Goal: Transaction & Acquisition: Purchase product/service

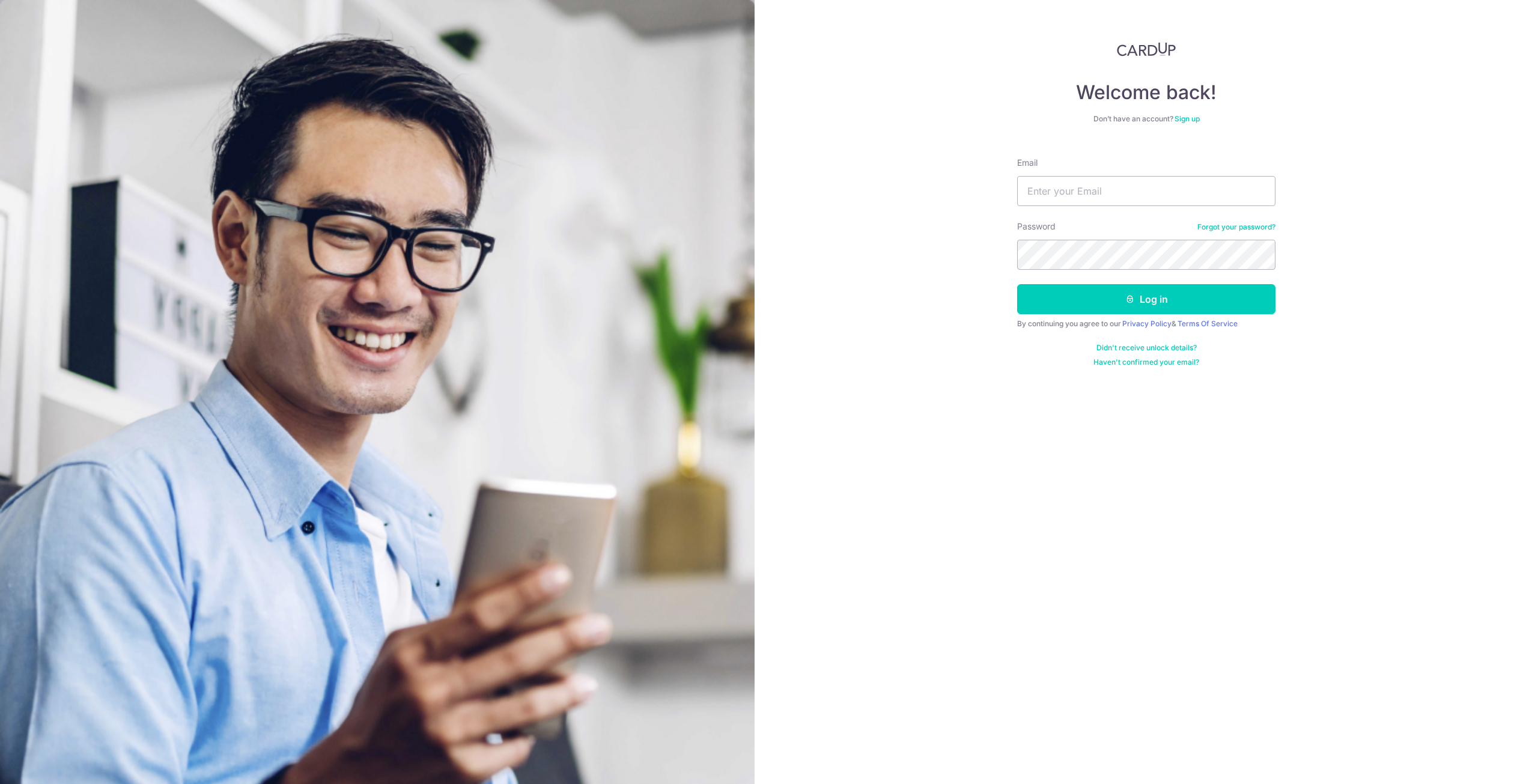
type input "reuben.a.lopez@gmail.com"
click at [1125, 302] on icon "submit" at bounding box center [1130, 299] width 10 height 10
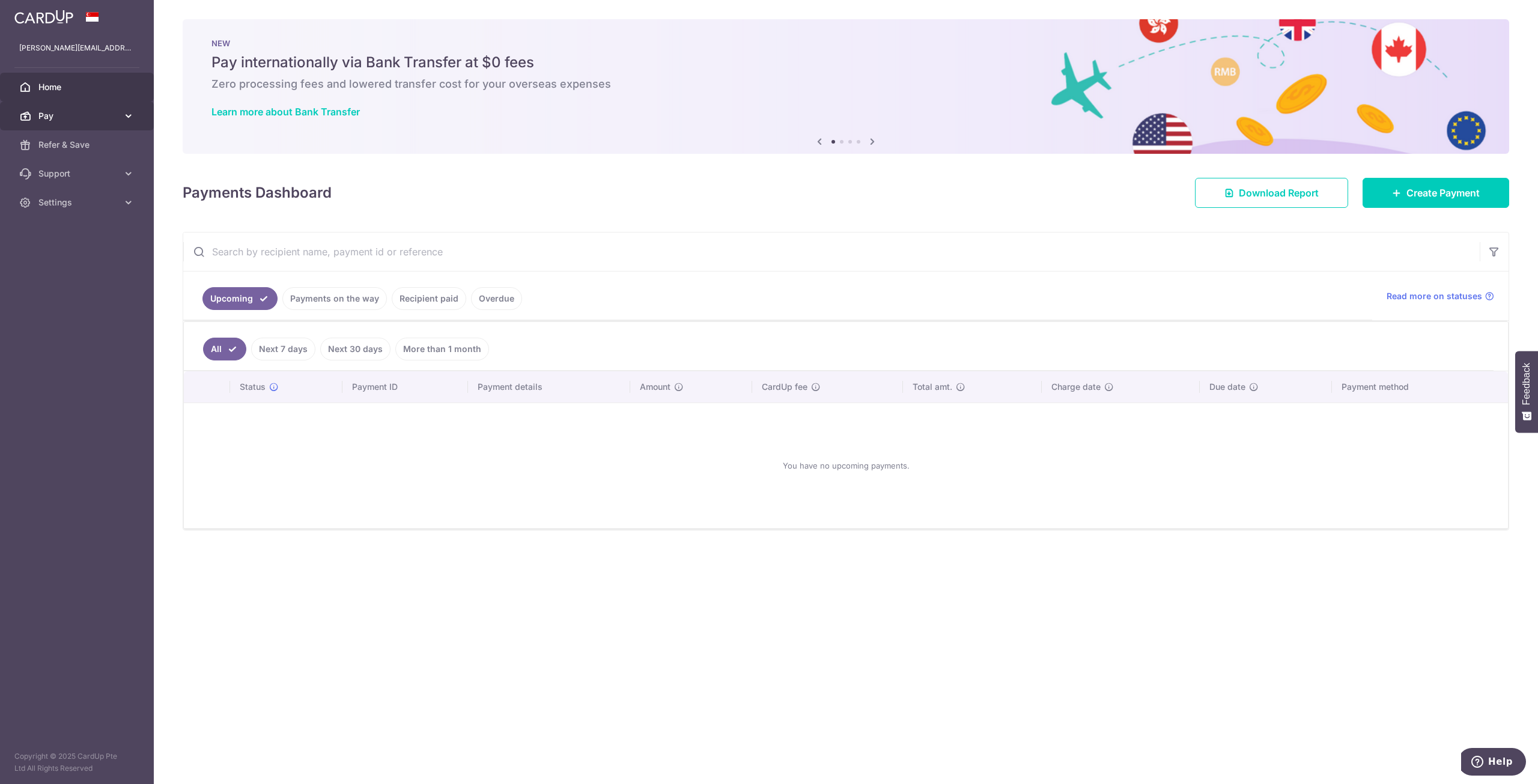
click at [114, 126] on link "Pay" at bounding box center [76, 115] width 154 height 28
click at [91, 155] on link "Payments" at bounding box center [76, 144] width 154 height 28
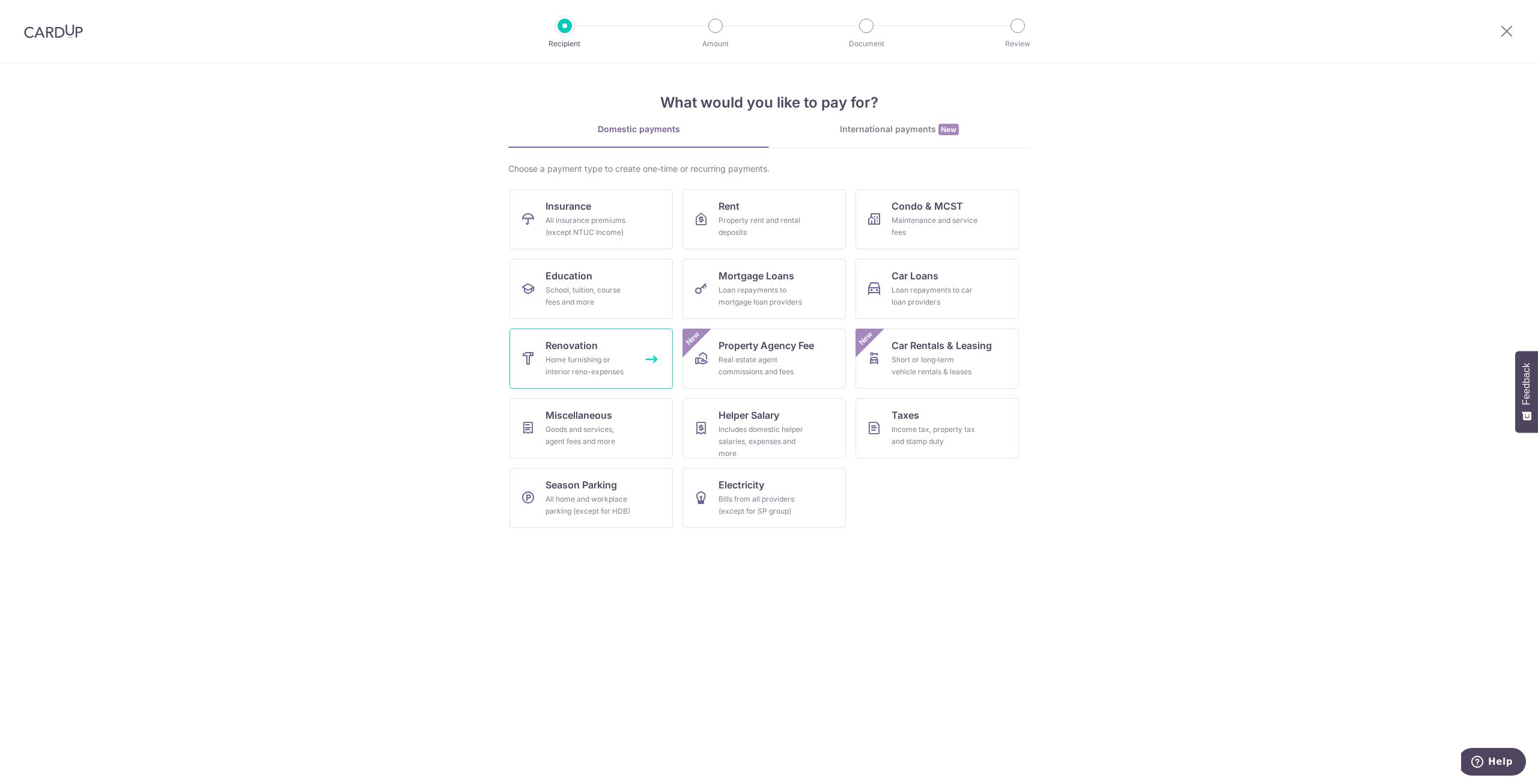
click at [570, 368] on div "Home furnishing or interior reno-expenses" at bounding box center [588, 366] width 86 height 24
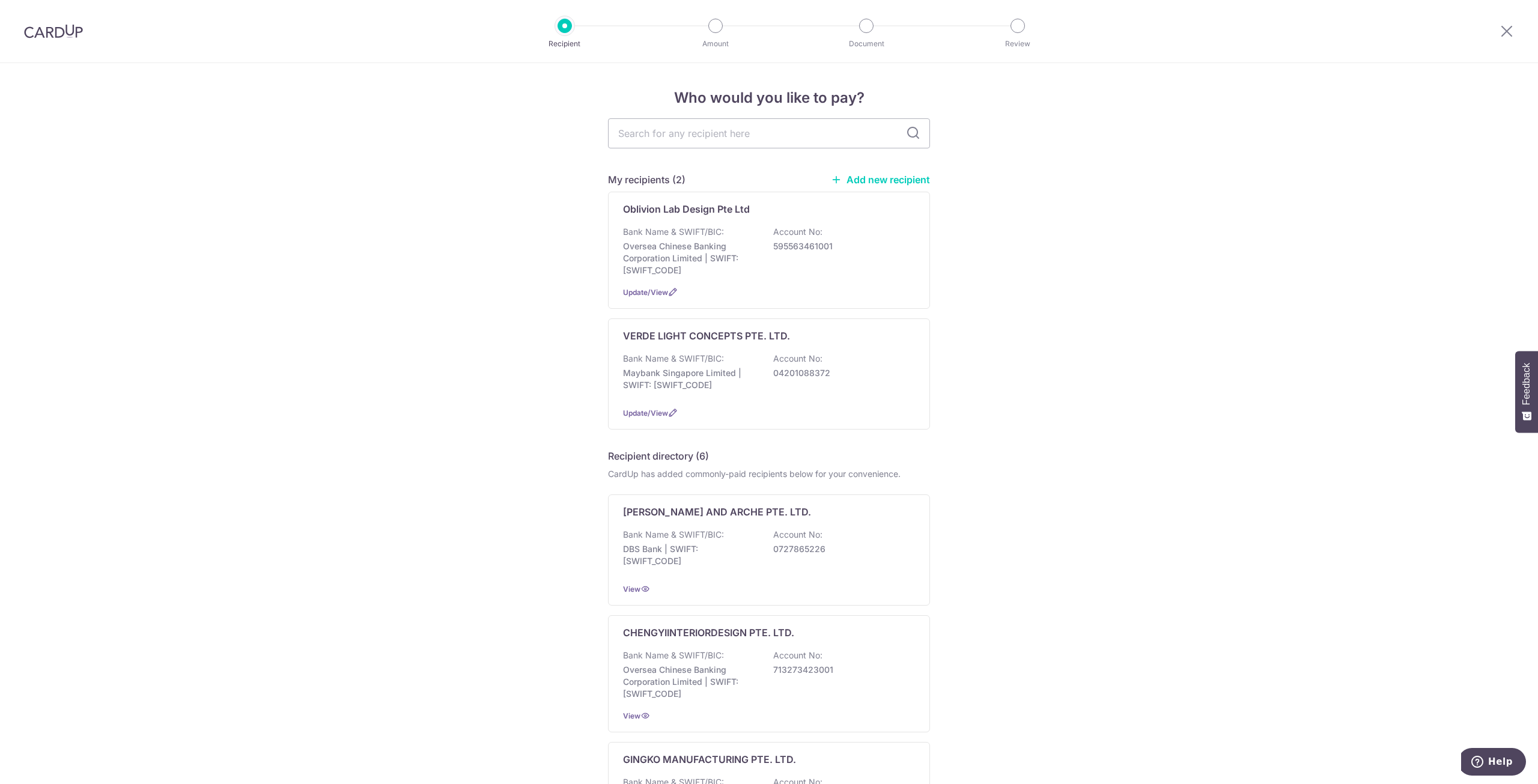
click at [891, 183] on link "Add new recipient" at bounding box center [880, 179] width 99 height 12
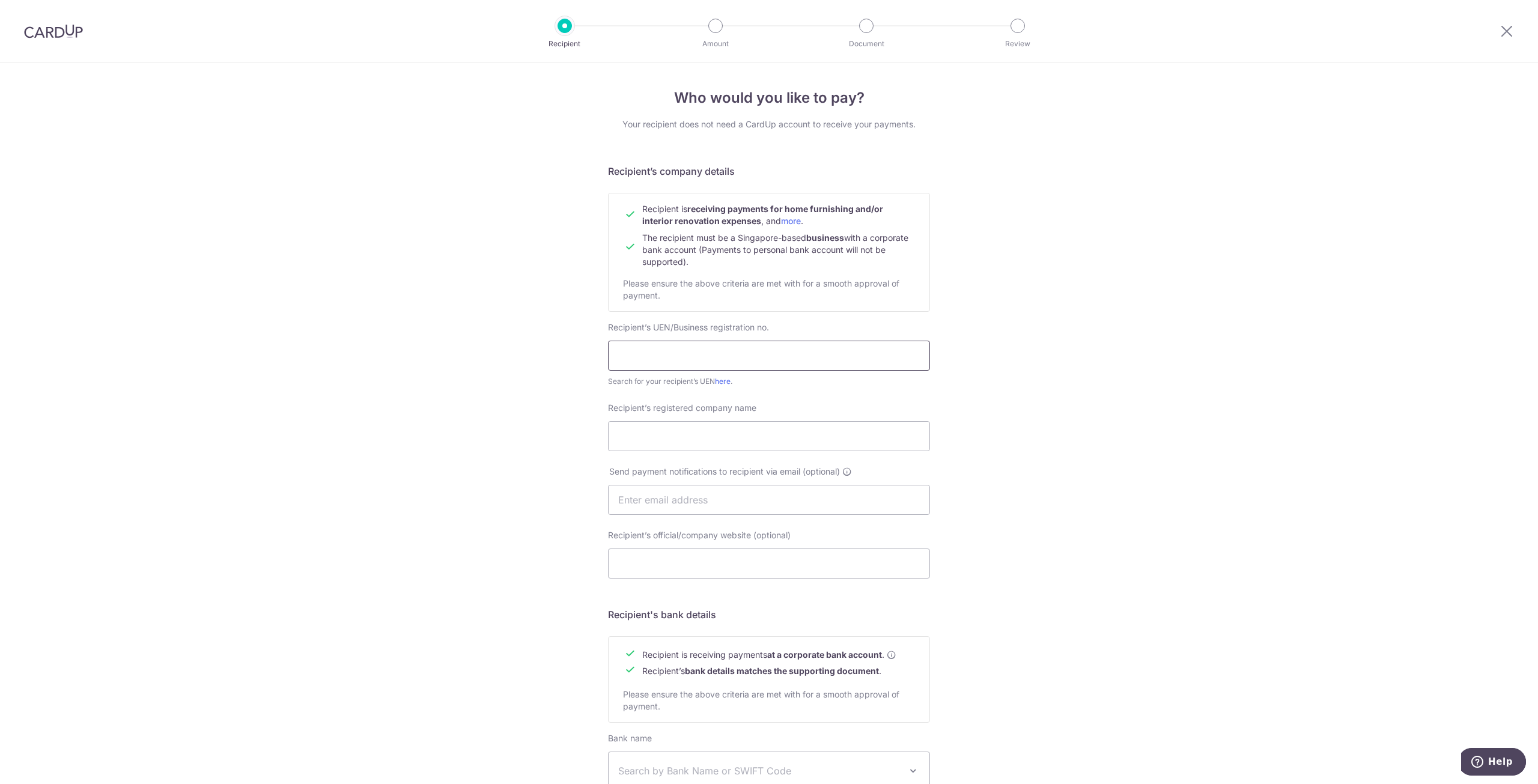
click at [796, 357] on input "text" at bounding box center [769, 355] width 322 height 30
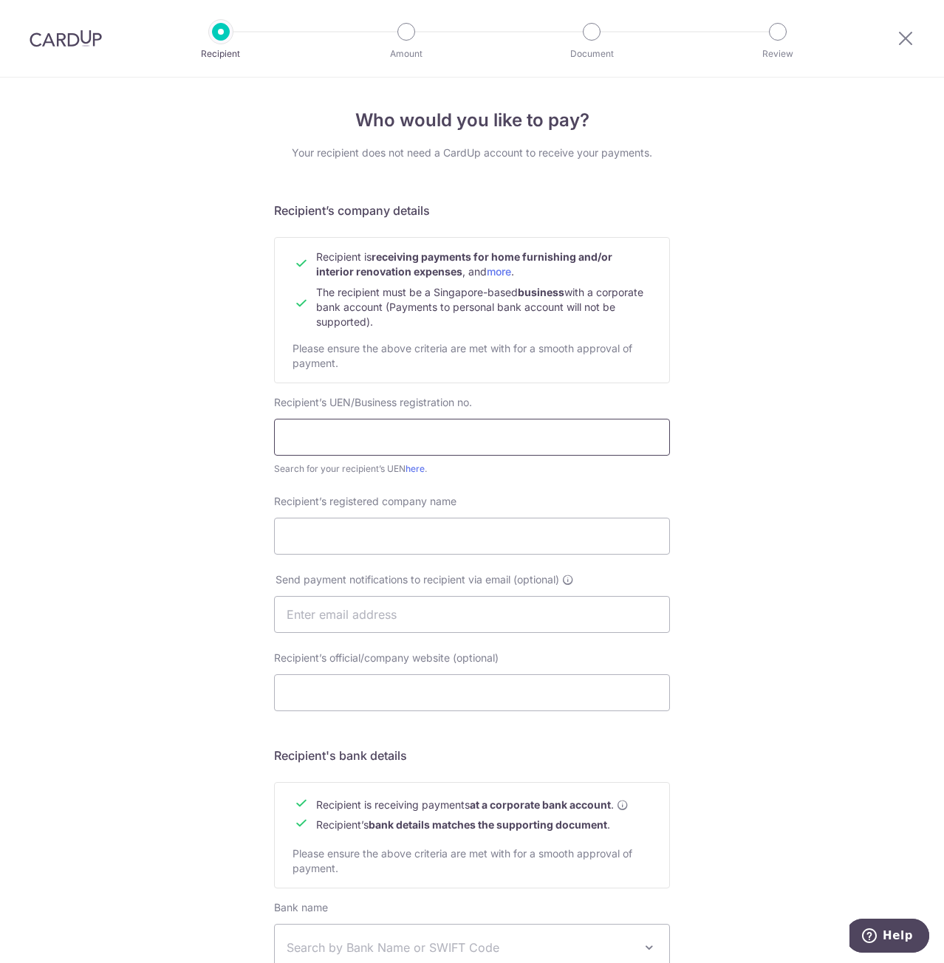
click at [364, 434] on input "text" at bounding box center [472, 437] width 396 height 37
paste input "202341129G"
type input "202341129G"
click at [429, 544] on input "Recipient’s registered company name" at bounding box center [472, 536] width 396 height 37
click at [414, 470] on link "here" at bounding box center [414, 468] width 19 height 11
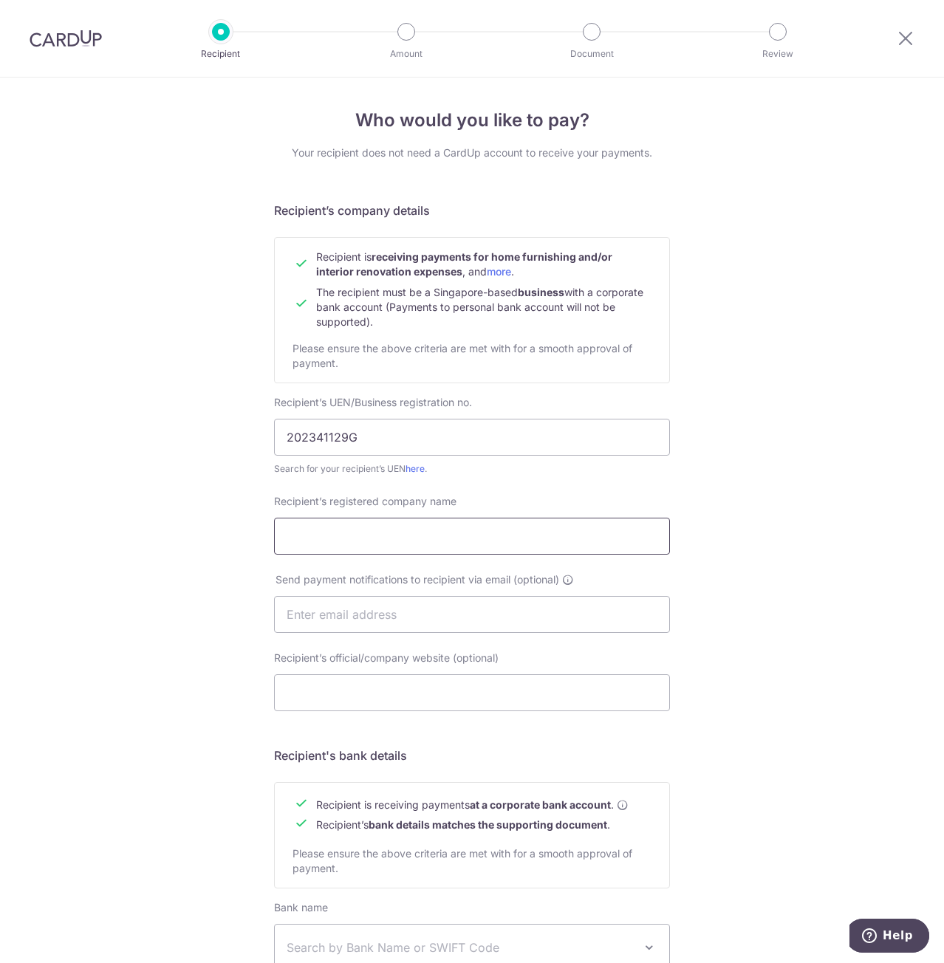
click at [408, 544] on input "Recipient’s registered company name" at bounding box center [472, 536] width 396 height 37
paste input "WINDOWSHIELD PTE. LTD."
type input "WINDOWSHIELD PTE. LTD."
click at [335, 436] on input "202341129G" at bounding box center [472, 437] width 396 height 37
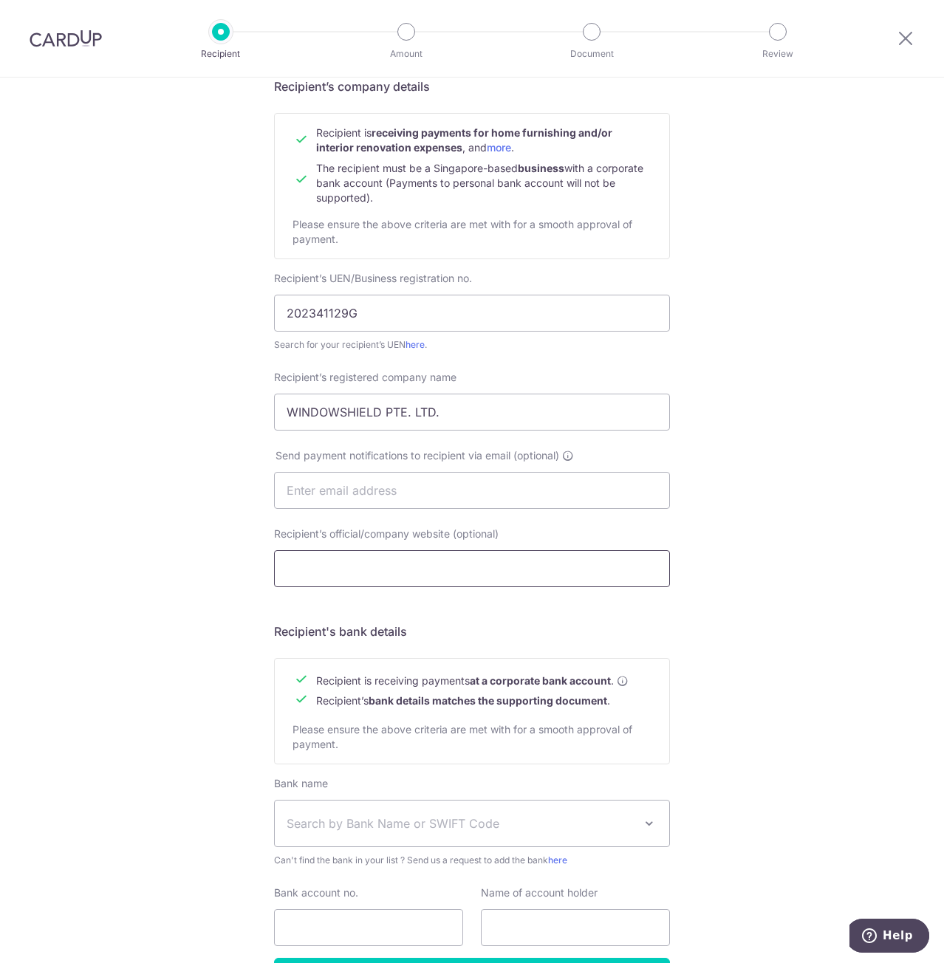
scroll to position [148, 0]
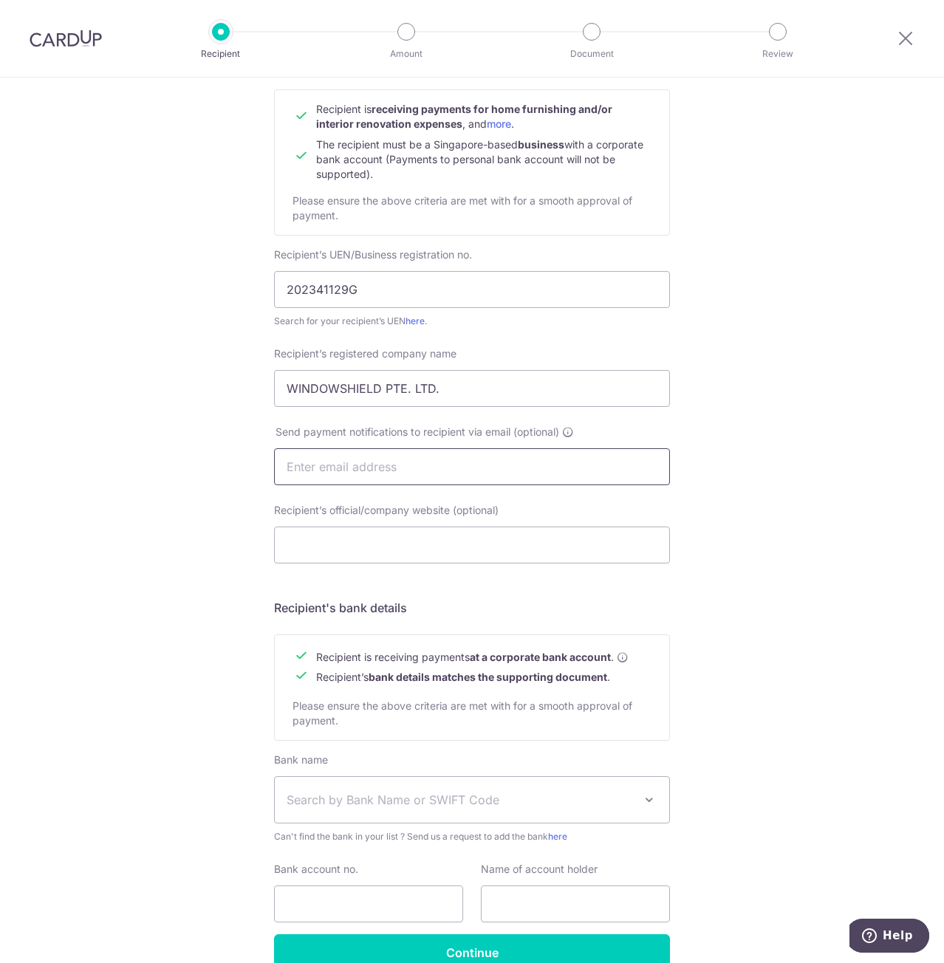
click at [378, 470] on input "text" at bounding box center [472, 466] width 396 height 37
click at [425, 471] on input "text" at bounding box center [472, 466] width 396 height 37
paste input "chjasontan@gmail.com"
type input "chjasontan@gmail.com"
click at [811, 475] on div "Who would you like to pay? Your recipient does not need a CardUp account to rec…" at bounding box center [472, 485] width 944 height 1111
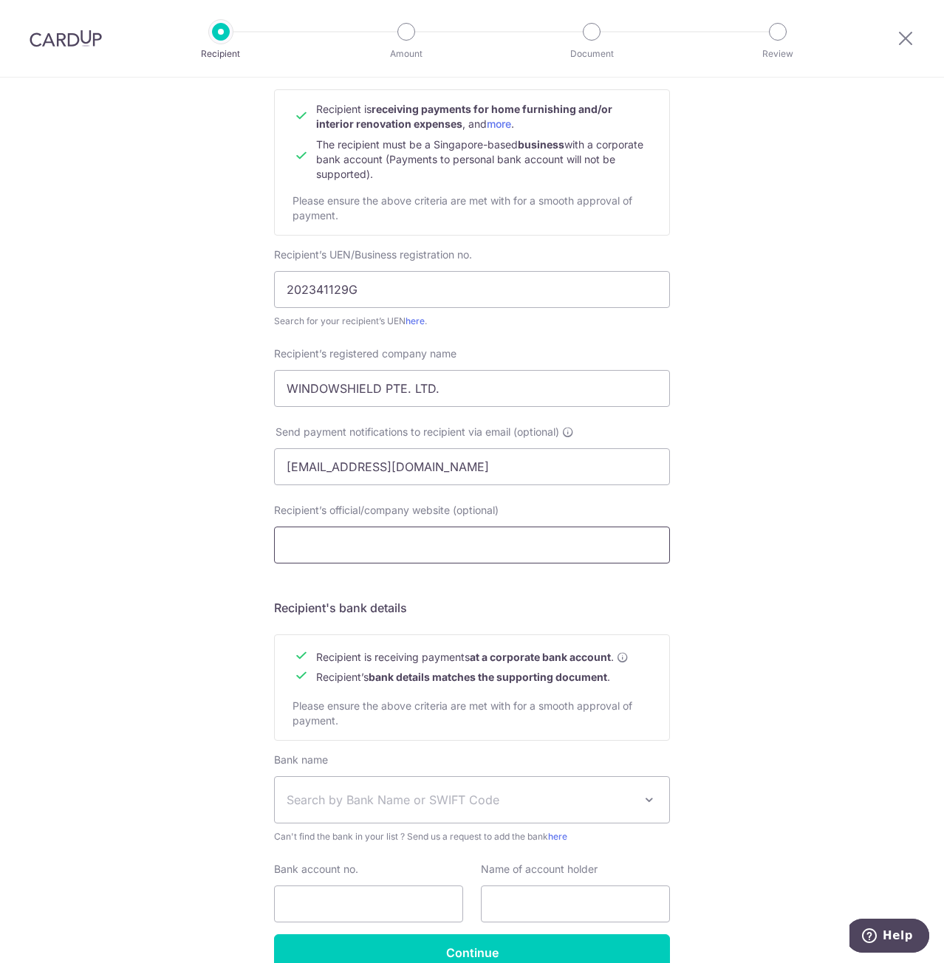
click at [444, 543] on input "Recipient’s official/company website (optional)" at bounding box center [472, 544] width 396 height 37
paste input "https://windowshield.co/"
type input "https://windowshield.co/"
click at [816, 505] on div "Who would you like to pay? Your recipient does not need a CardUp account to rec…" at bounding box center [472, 485] width 944 height 1111
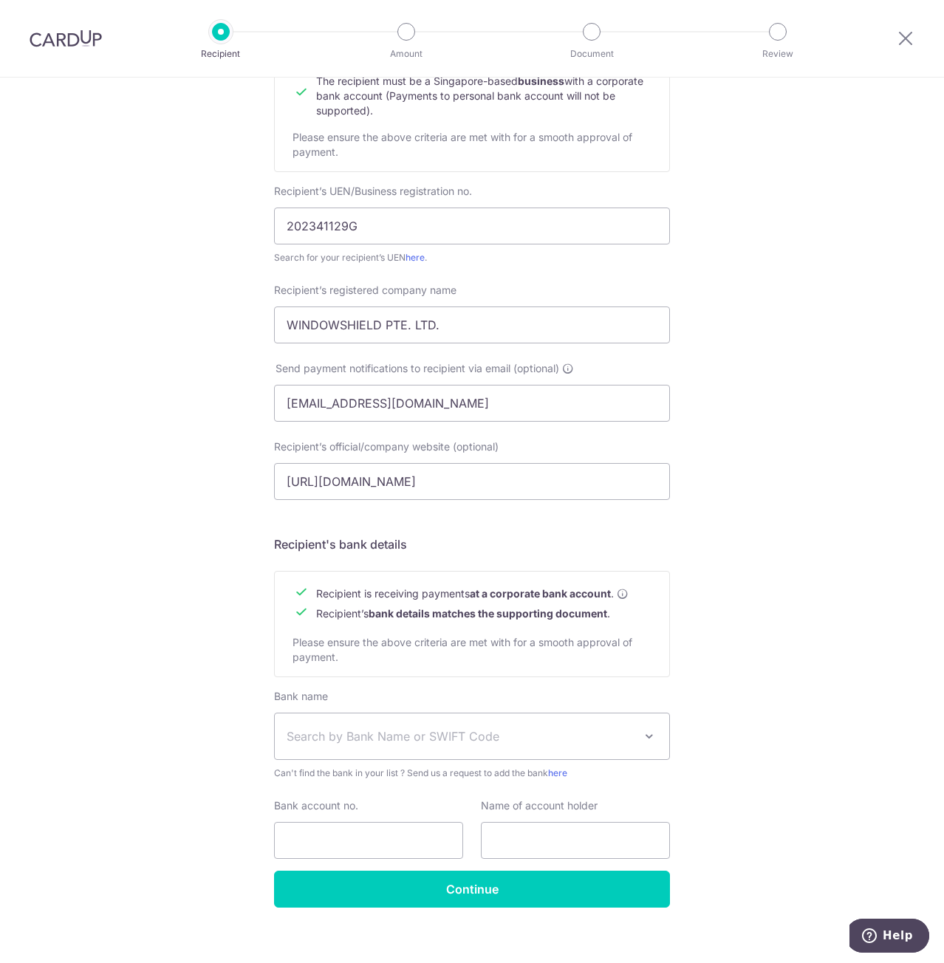
scroll to position [225, 0]
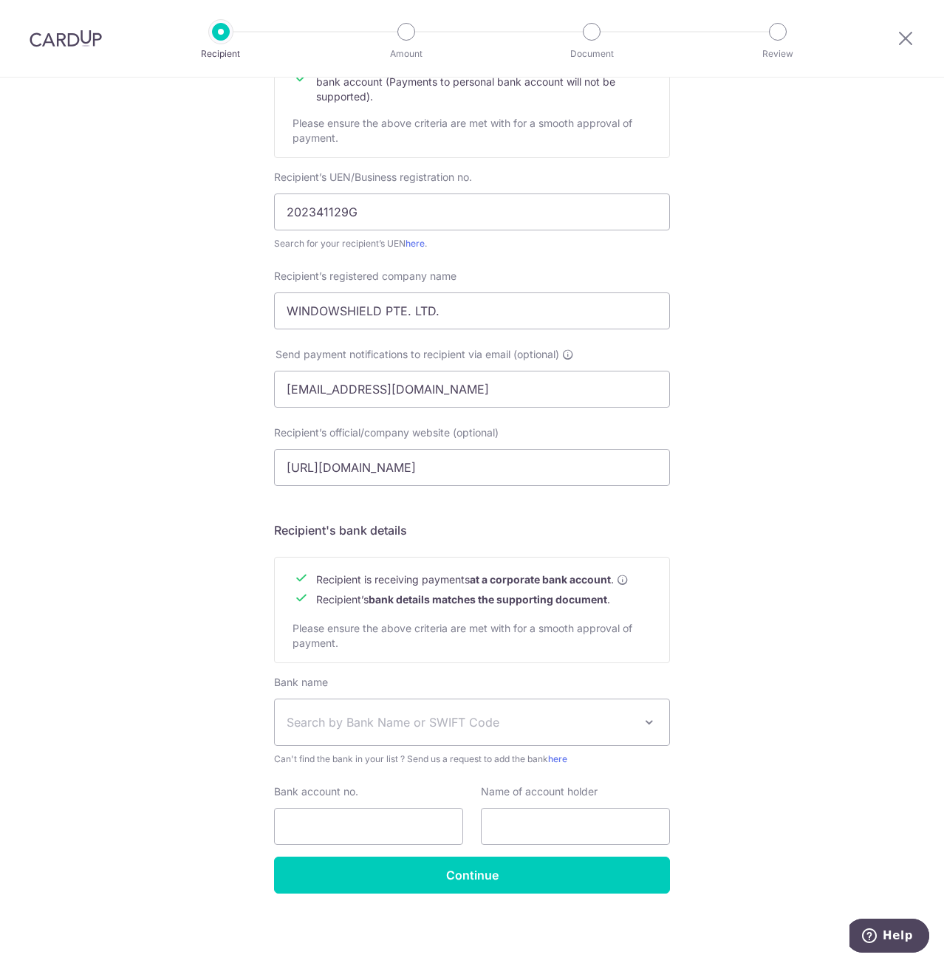
click at [404, 723] on span "Search by Bank Name or SWIFT Code" at bounding box center [460, 722] width 347 height 18
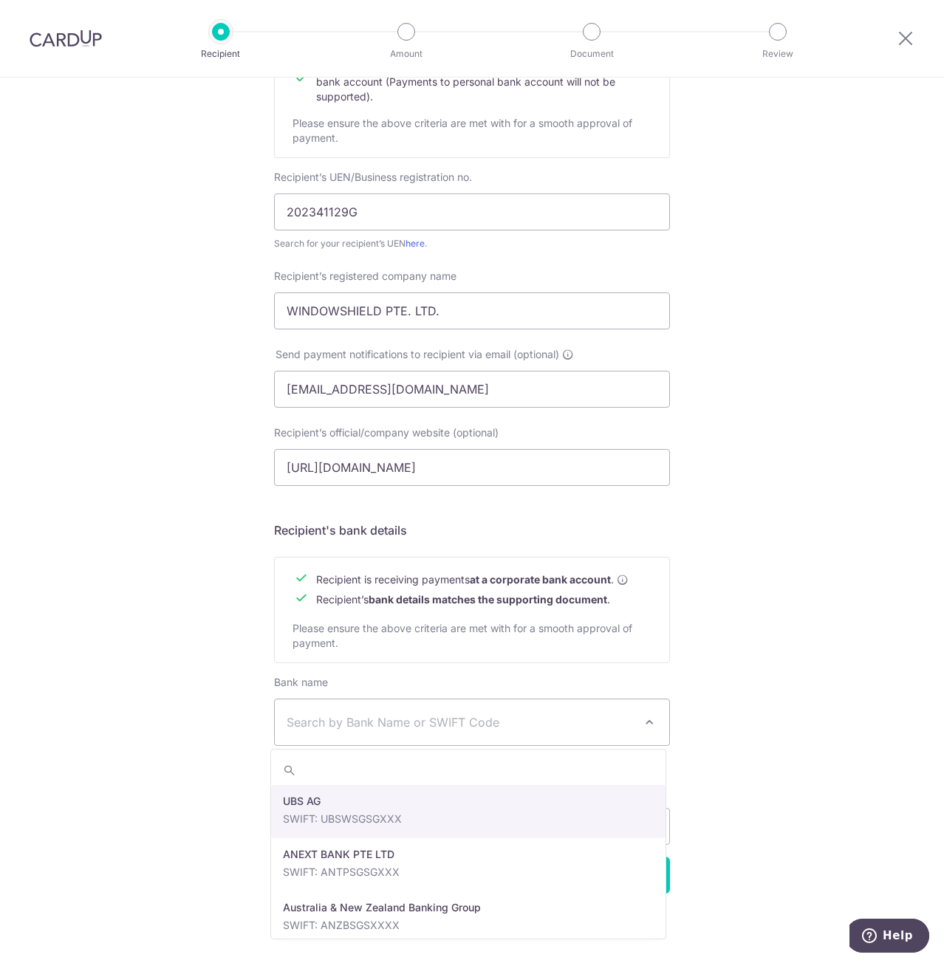
click at [404, 723] on span "Search by Bank Name or SWIFT Code" at bounding box center [460, 722] width 347 height 18
click at [463, 717] on span "Search by Bank Name or SWIFT Code" at bounding box center [460, 722] width 347 height 18
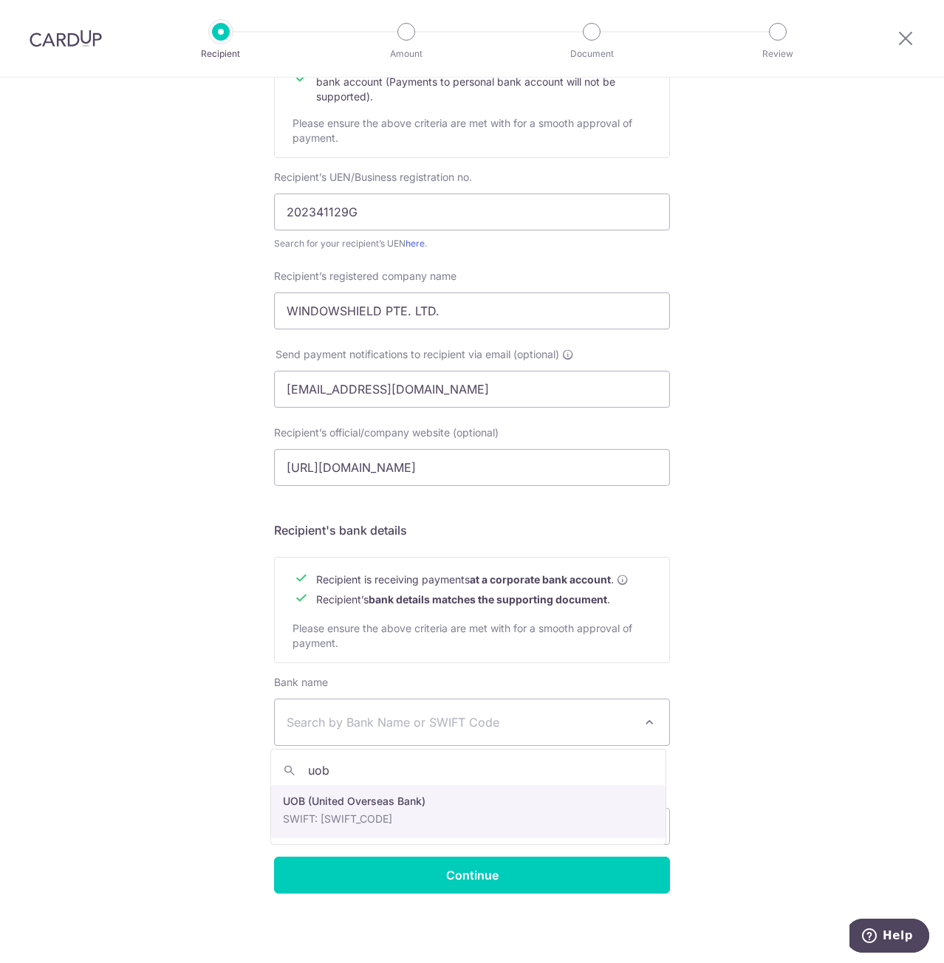
type input "uob"
select select "18"
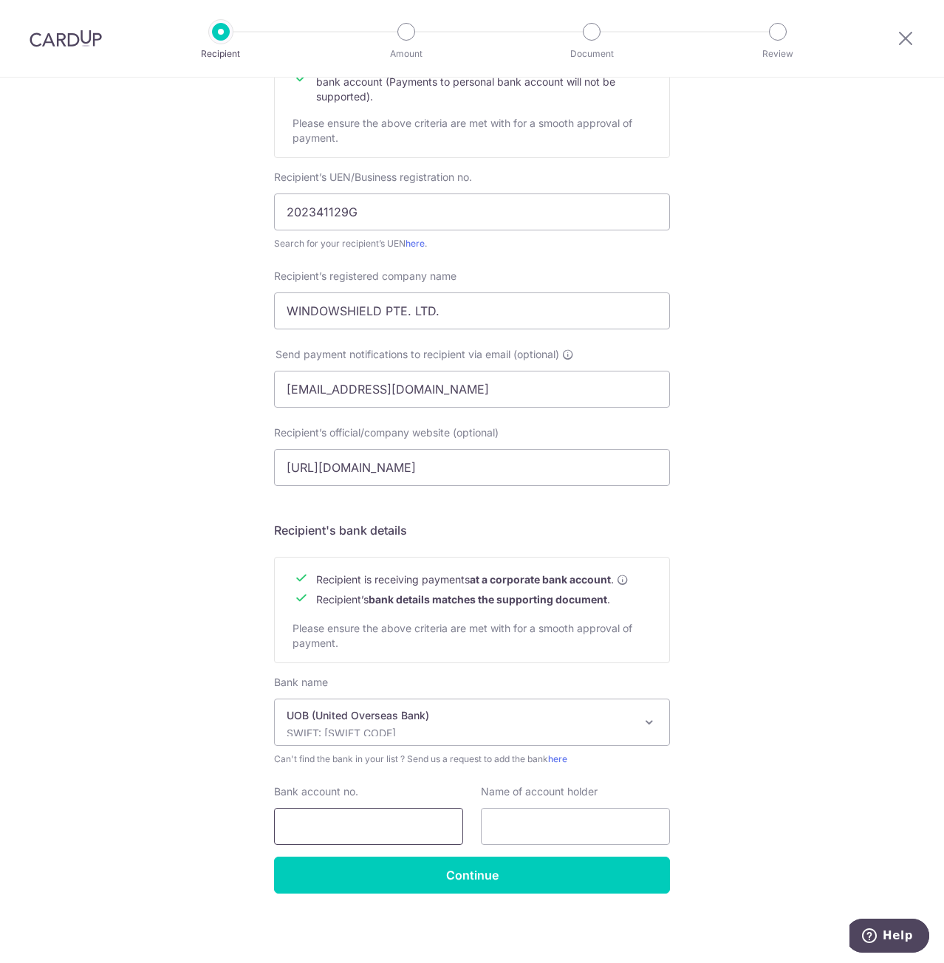
click at [373, 829] on input "Bank account no." at bounding box center [368, 826] width 189 height 37
paste input "7273000589"
type input "7273000589"
click at [549, 820] on input "text" at bounding box center [575, 826] width 189 height 37
paste input "WINDOWSHIELD PTE. LTD."
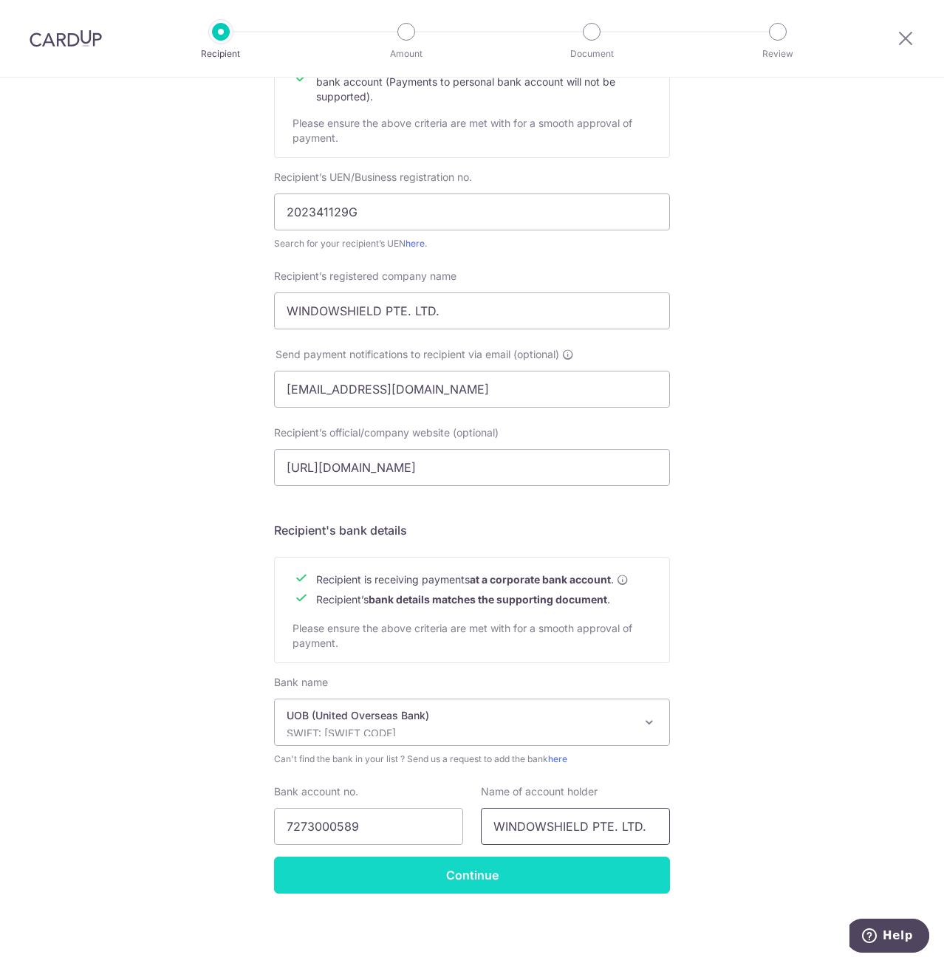
type input "WINDOWSHIELD PTE. LTD."
click at [537, 883] on input "Continue" at bounding box center [472, 875] width 396 height 37
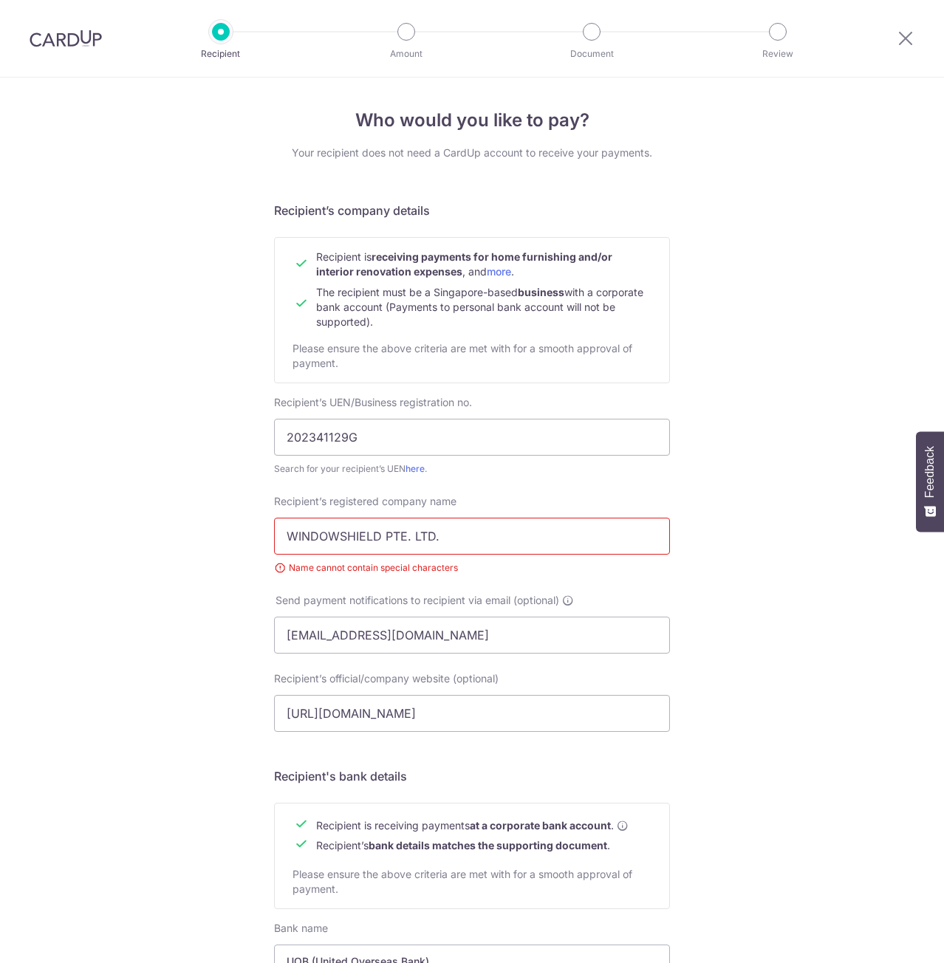
scroll to position [246, 0]
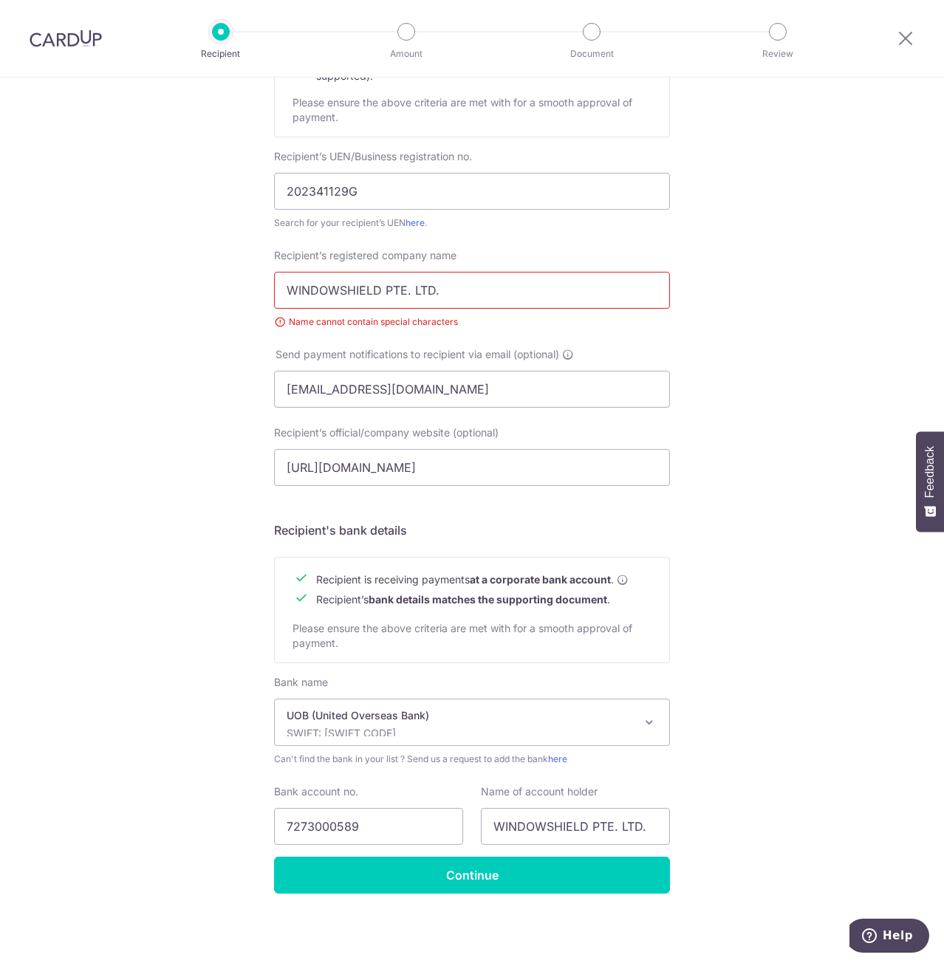
click at [284, 284] on input "WINDOWSHIELD PTE. LTD." at bounding box center [472, 290] width 396 height 37
click at [824, 357] on div "Who would you like to pay? Your recipient does not need a CardUp account to rec…" at bounding box center [472, 397] width 944 height 1131
click at [540, 824] on input "WINDOWSHIELD PTE. LTD." at bounding box center [575, 826] width 189 height 37
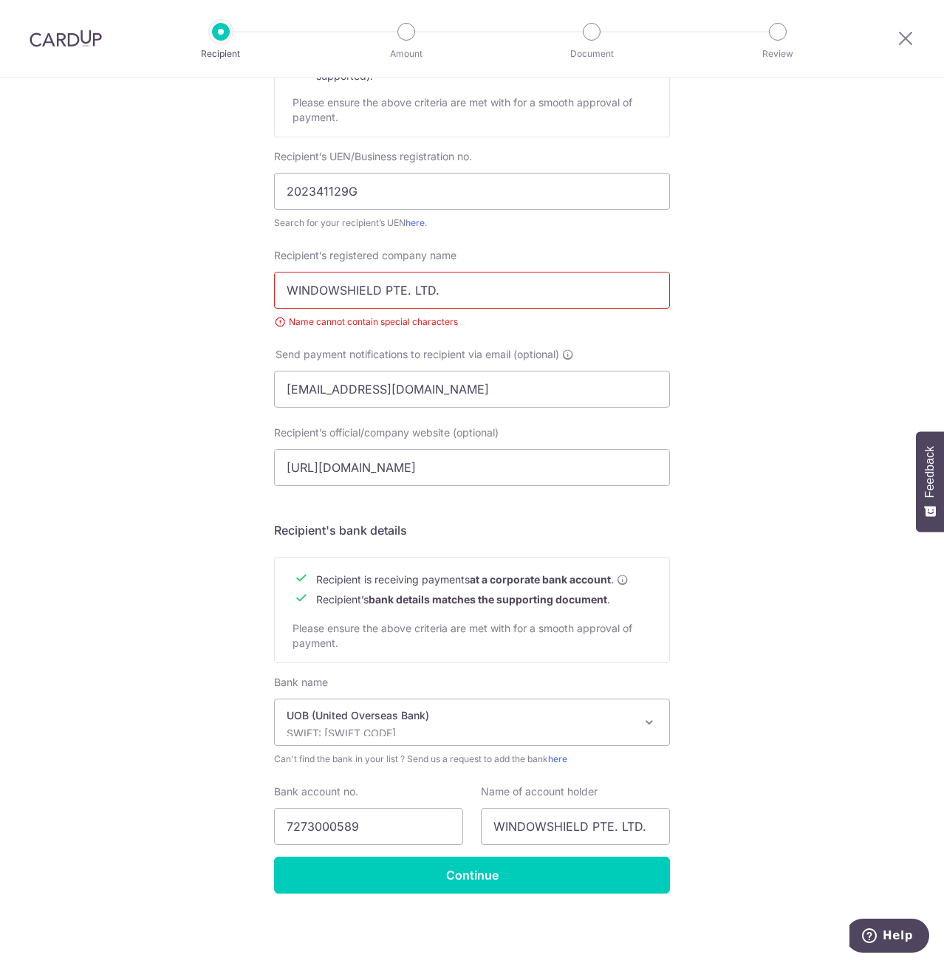
drag, startPoint x: 465, startPoint y: 293, endPoint x: -225, endPoint y: 253, distance: 691.6
click at [0, 253] on html "Recipient Amount Document Review Who would you like to pay? Your recipient does…" at bounding box center [472, 481] width 944 height 963
click at [815, 378] on div "Who would you like to pay? Your recipient does not need a CardUp account to rec…" at bounding box center [472, 397] width 944 height 1131
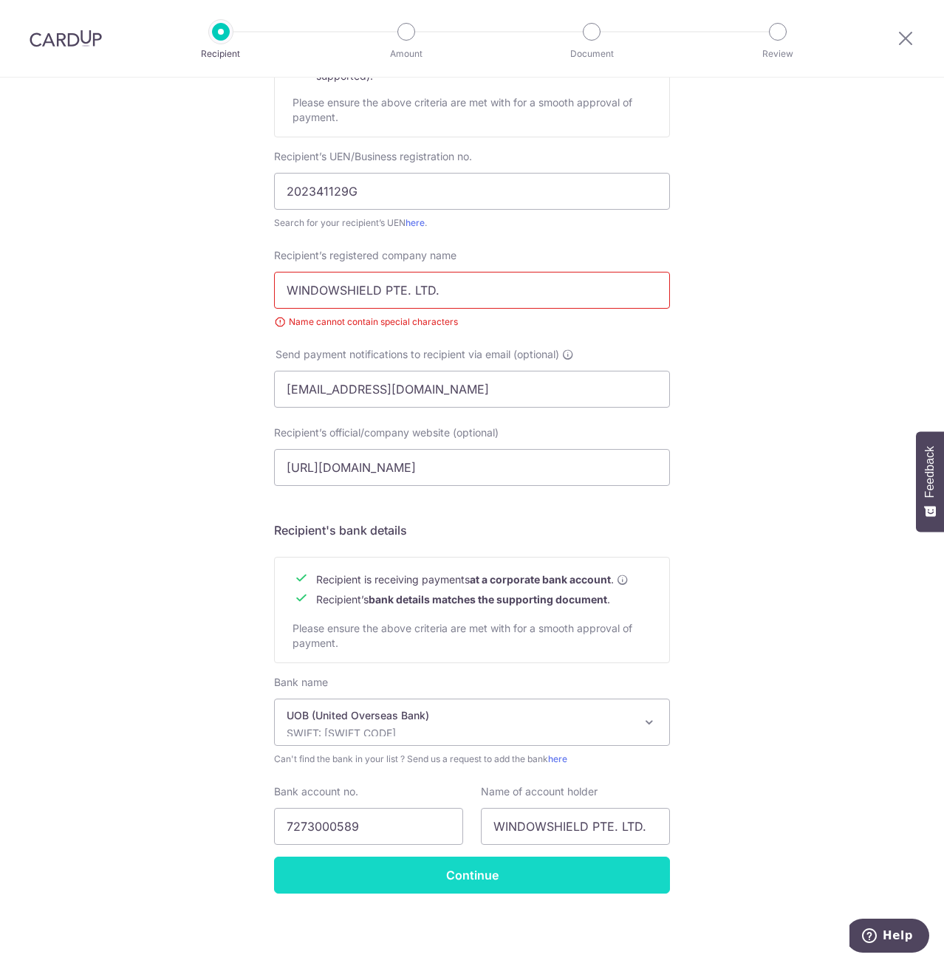
click at [463, 873] on input "Continue" at bounding box center [472, 875] width 396 height 37
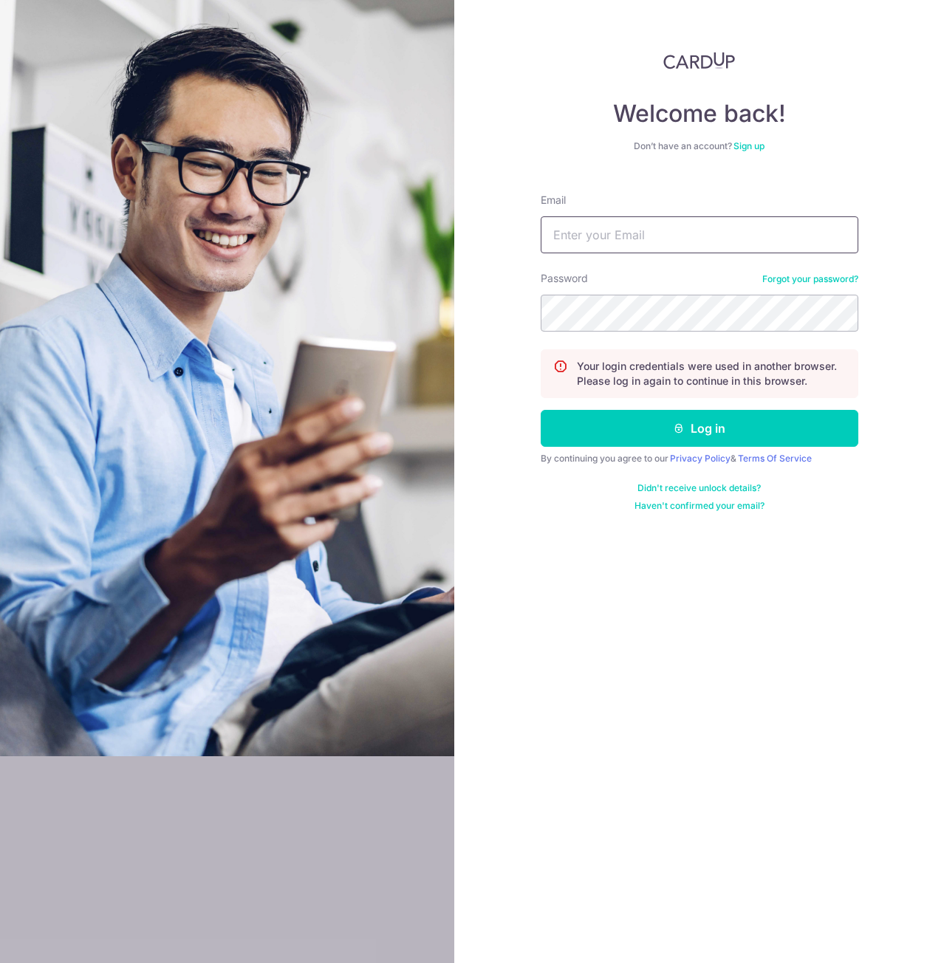
click at [673, 239] on input "Email" at bounding box center [700, 234] width 318 height 37
type input "reuben.a.lopez@gmail.com"
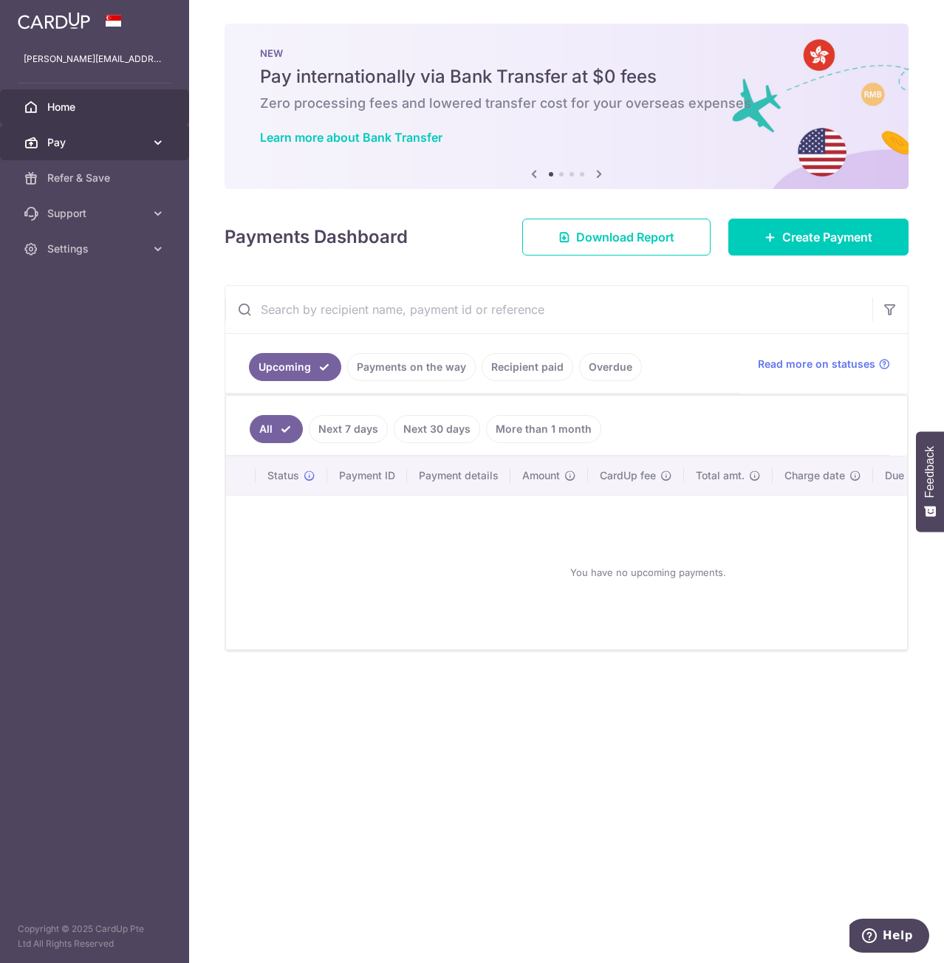
click at [105, 147] on span "Pay" at bounding box center [95, 142] width 97 height 15
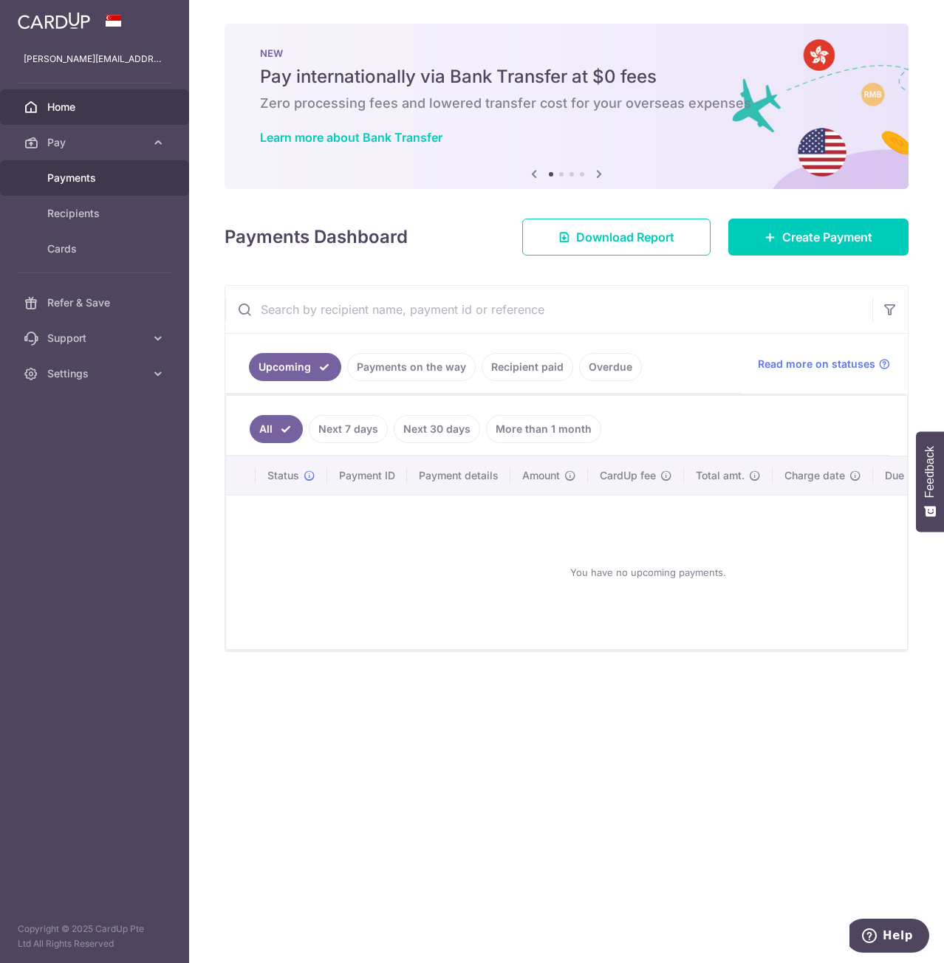
click at [69, 181] on span "Payments" at bounding box center [95, 178] width 97 height 15
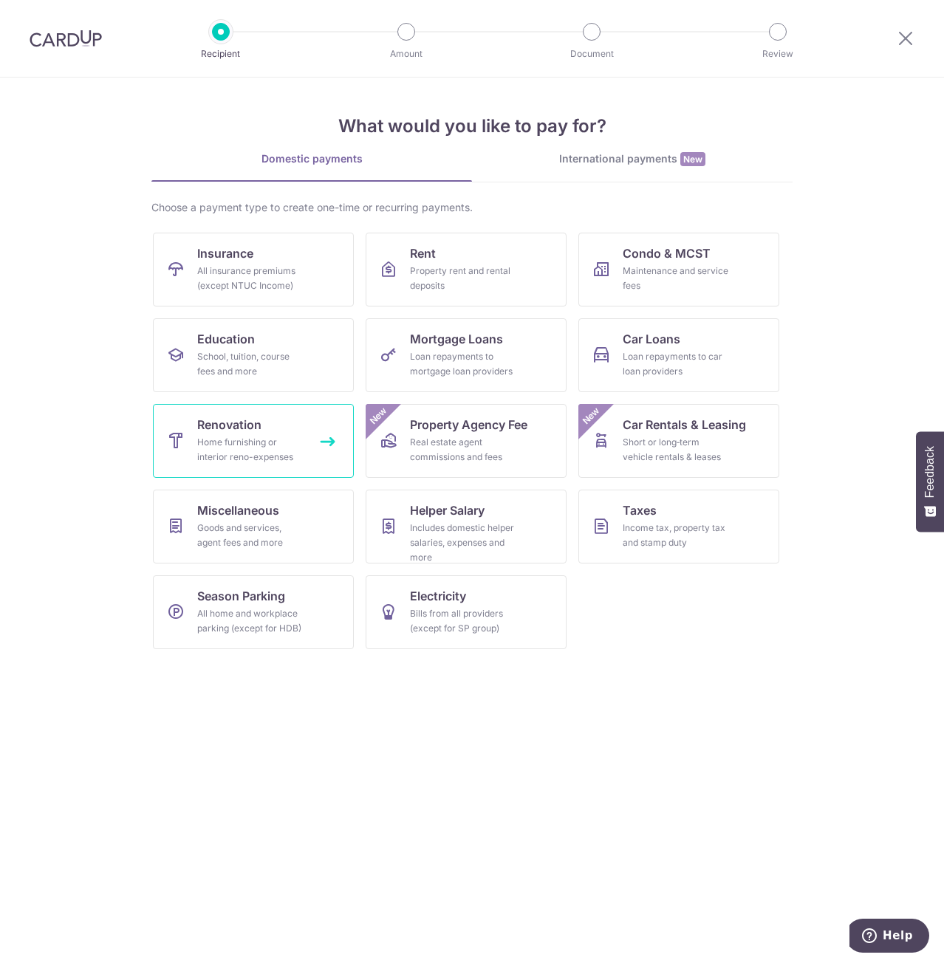
click at [208, 442] on div "Home furnishing or interior reno-expenses" at bounding box center [250, 450] width 106 height 30
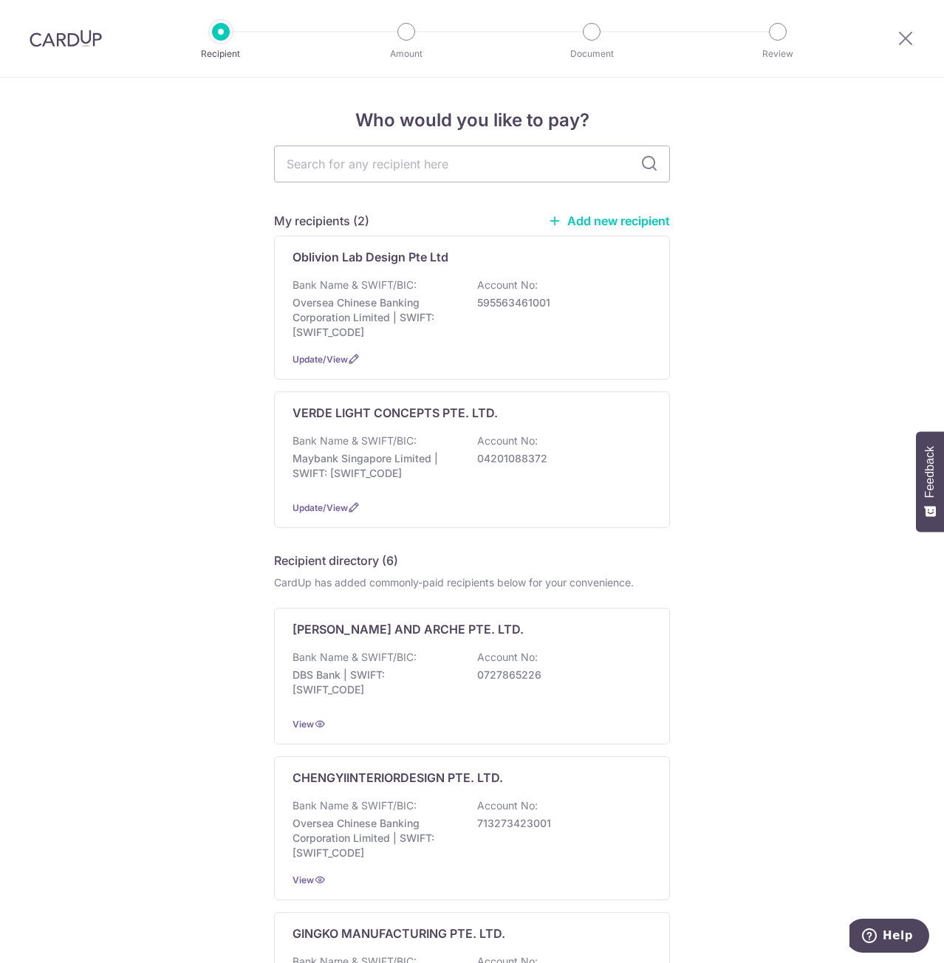
click at [611, 215] on link "Add new recipient" at bounding box center [609, 220] width 122 height 15
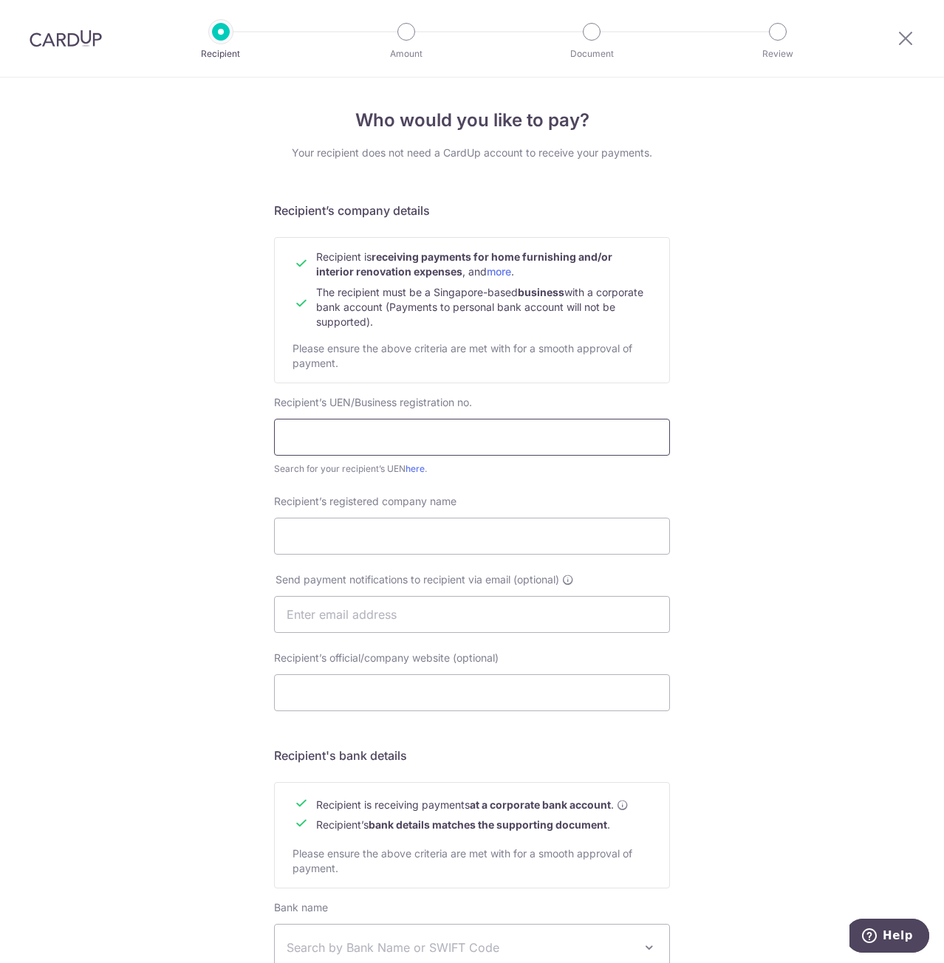
click at [408, 425] on input "text" at bounding box center [472, 437] width 396 height 37
click at [378, 442] on input "text" at bounding box center [472, 437] width 396 height 37
paste input "202341129G"
type input "202341129G"
click at [285, 554] on input "Recipient’s registered company name" at bounding box center [472, 536] width 396 height 37
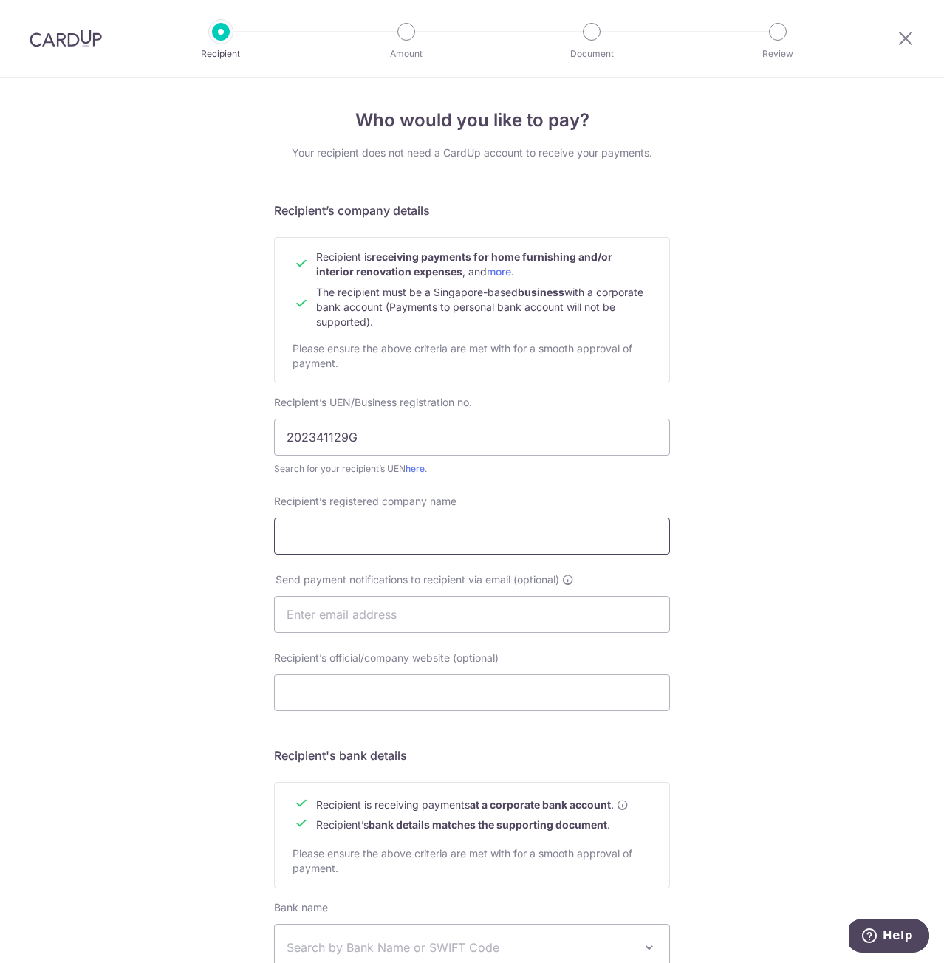
paste input "WINDOWSHIELD PTE. LTD."
type input "WINDOWSHIELD PTE. LTD."
click at [778, 562] on div "Who would you like to pay? Your recipient does not need a CardUp account to rec…" at bounding box center [472, 633] width 944 height 1111
click at [388, 609] on input "text" at bounding box center [472, 614] width 396 height 37
paste input ": chjasontan@gmail.com"
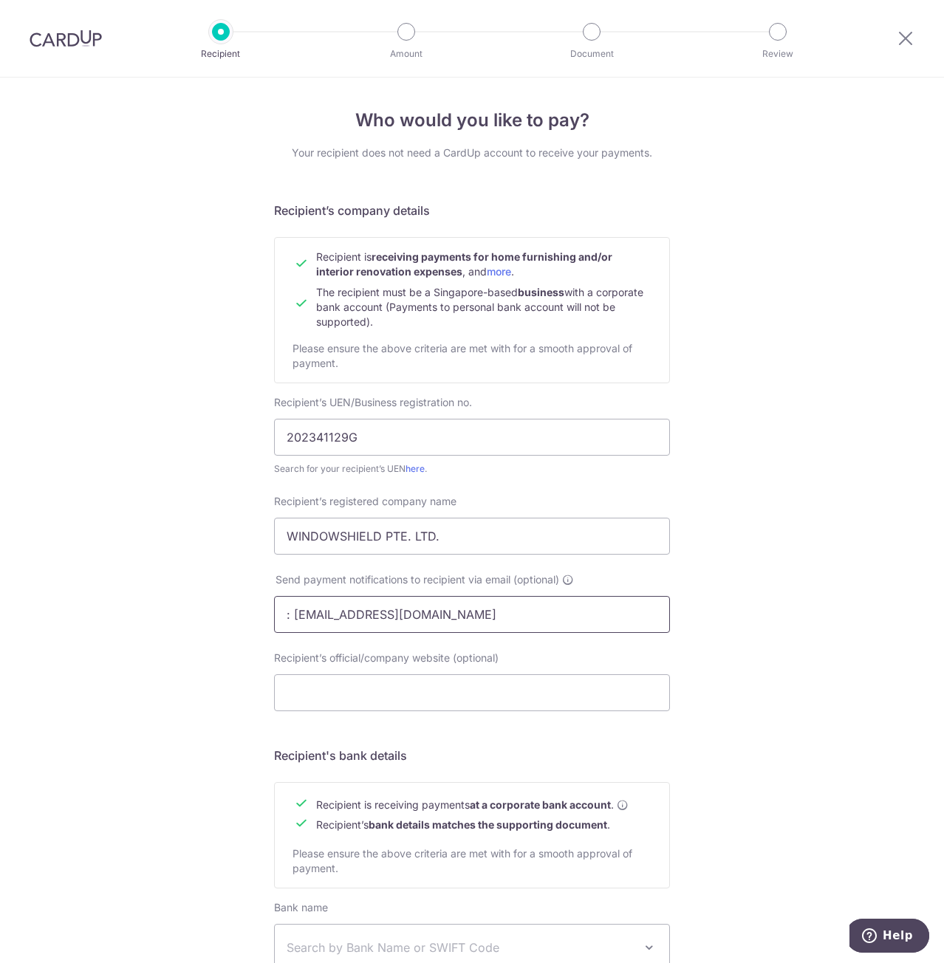
drag, startPoint x: 289, startPoint y: 612, endPoint x: 39, endPoint y: 576, distance: 252.9
click at [84, 576] on div "Who would you like to pay? Your recipient does not need a CardUp account to rec…" at bounding box center [472, 633] width 944 height 1111
type input "[EMAIL_ADDRESS][DOMAIN_NAME]"
click at [812, 632] on div "Who would you like to pay? Your recipient does not need a CardUp account to rec…" at bounding box center [472, 633] width 944 height 1111
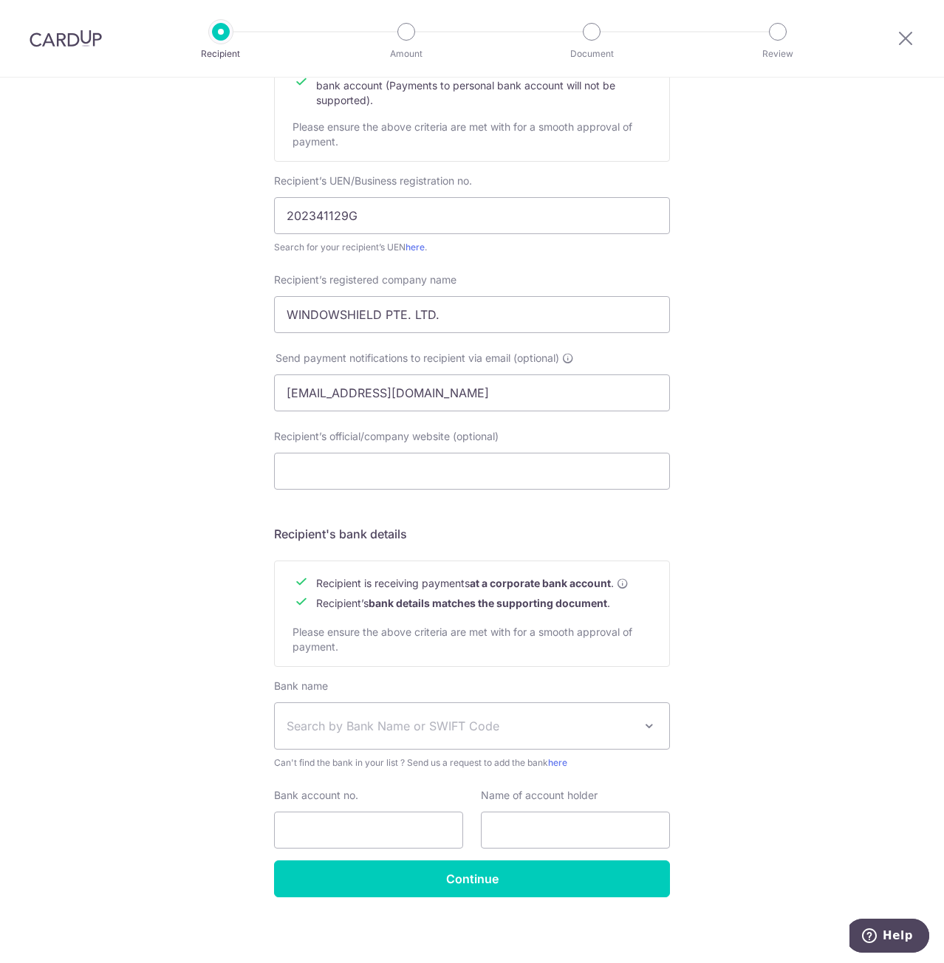
scroll to position [225, 0]
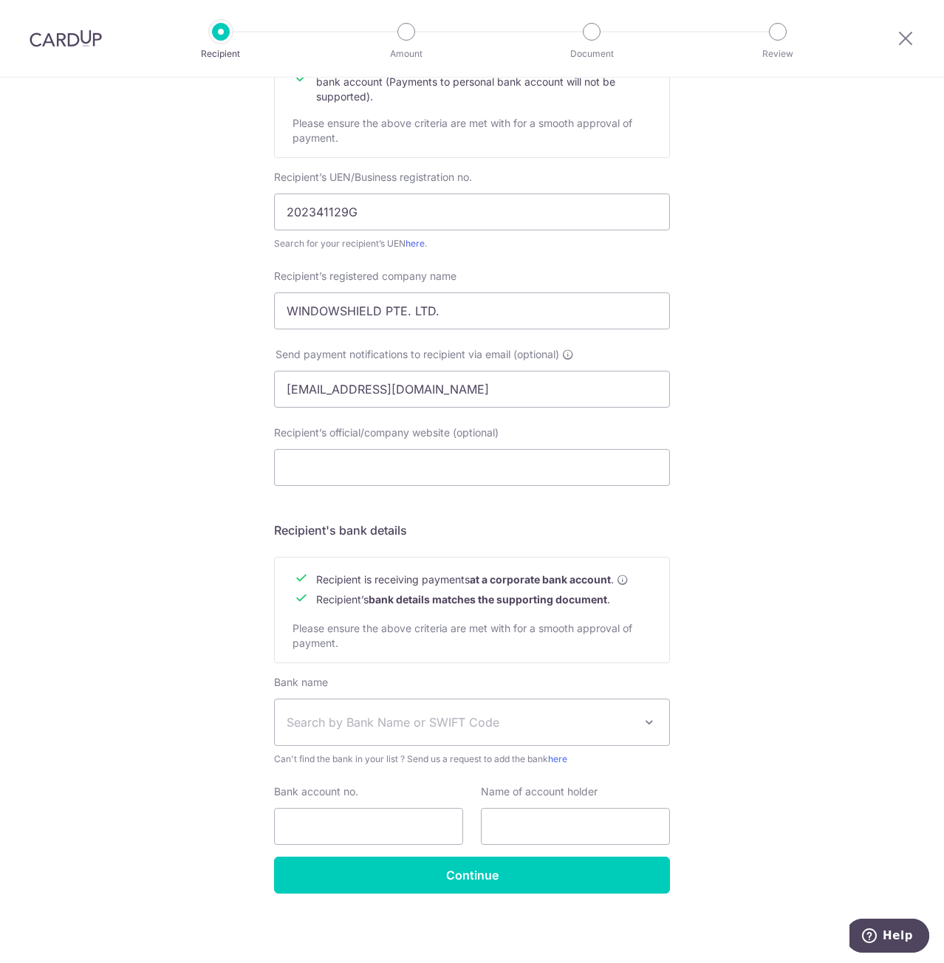
click at [340, 728] on span "Search by Bank Name or SWIFT Code" at bounding box center [460, 722] width 347 height 18
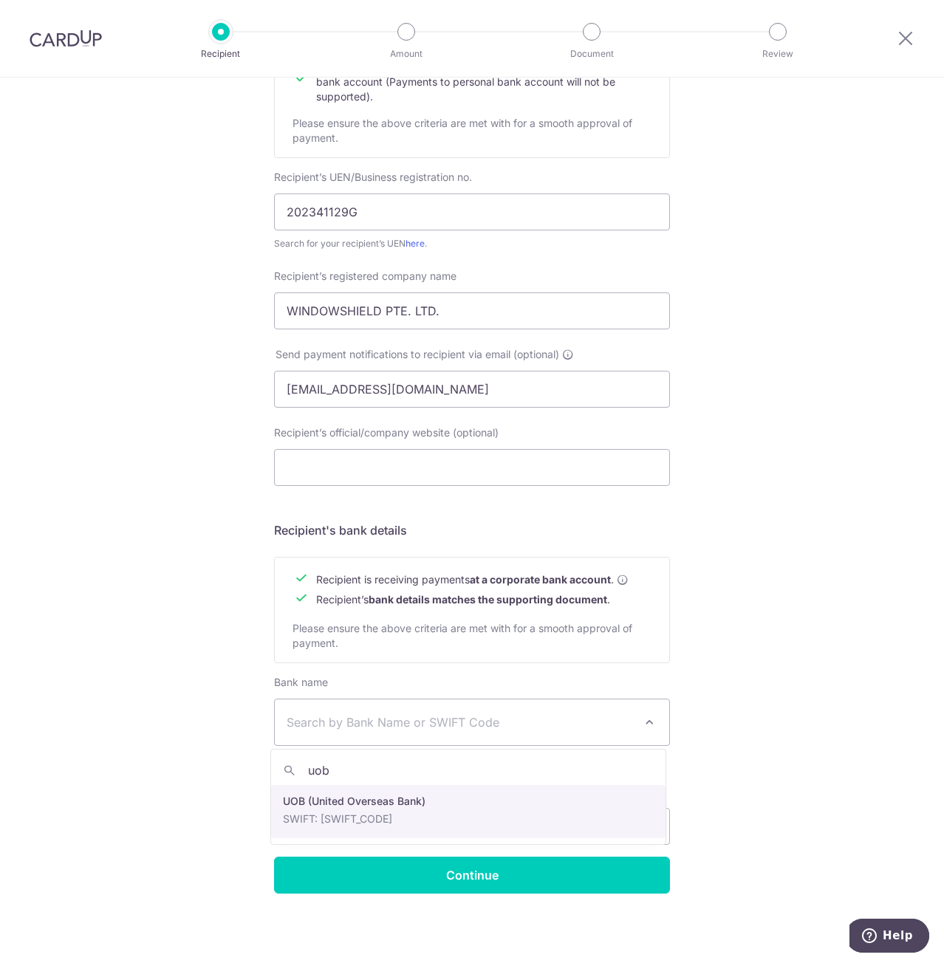
type input "uob"
select select "18"
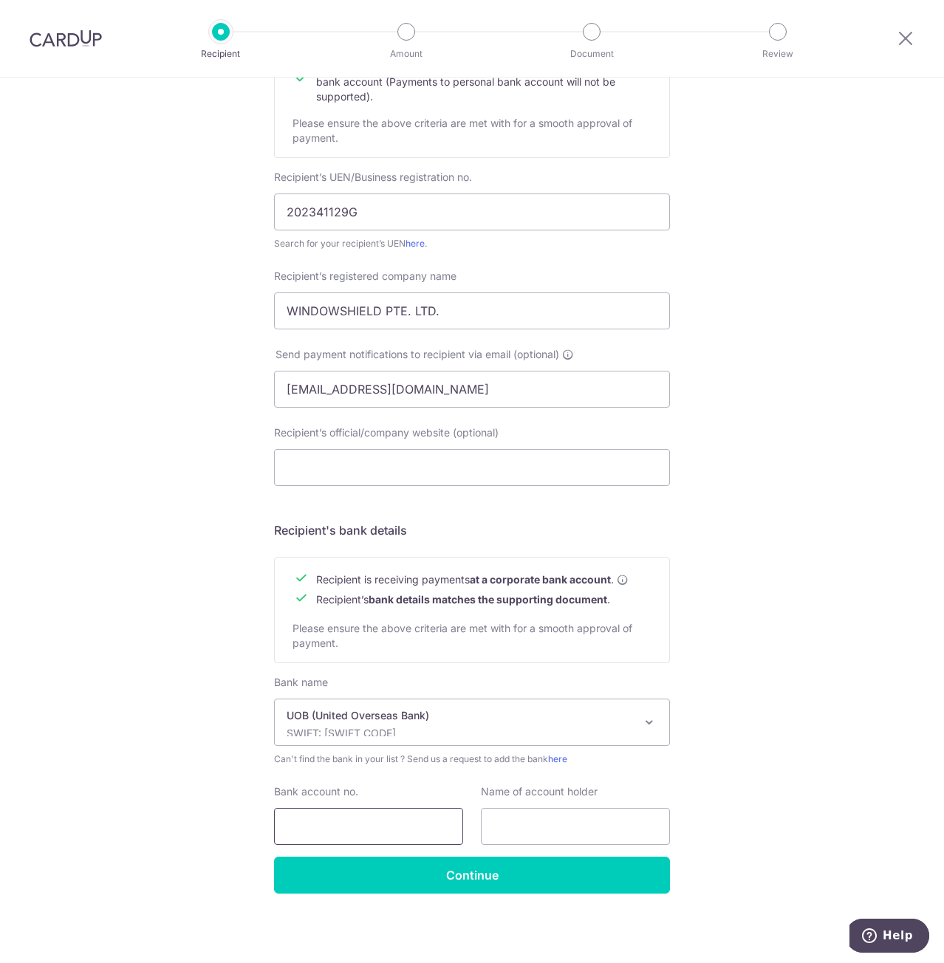
click at [368, 812] on input "Bank account no." at bounding box center [368, 826] width 189 height 37
paste input "7273000589"
click at [282, 825] on input "7273000589" at bounding box center [368, 826] width 189 height 37
type input "7273000589"
click at [540, 824] on input "text" at bounding box center [575, 826] width 189 height 37
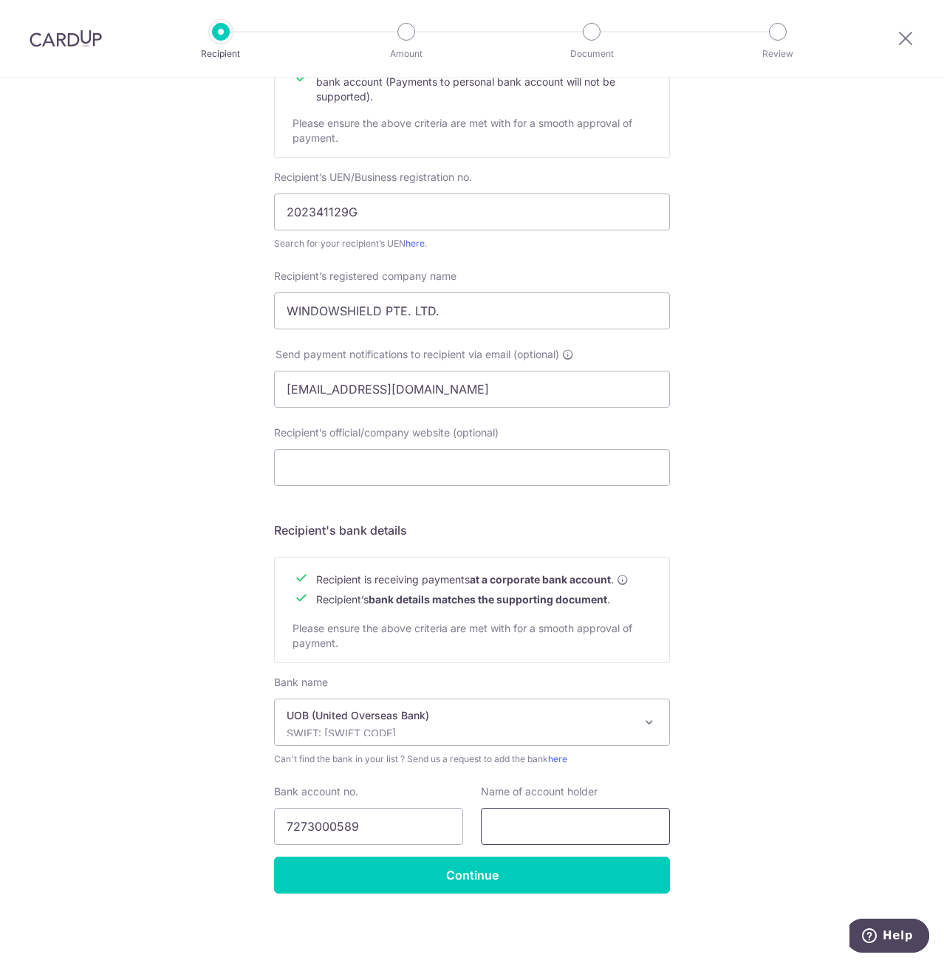
paste input "WINDOWSHIELD PTE. LTD."
click at [487, 826] on input "WINDOWSHIELD PTE. LTD." at bounding box center [575, 826] width 189 height 37
type input "WINDOWSHIELD PTE. LTD."
click at [284, 312] on input "WINDOWSHIELD PTE. LTD." at bounding box center [472, 310] width 396 height 37
click at [819, 524] on div "Who would you like to pay? Your recipient does not need a CardUp account to rec…" at bounding box center [472, 407] width 944 height 1111
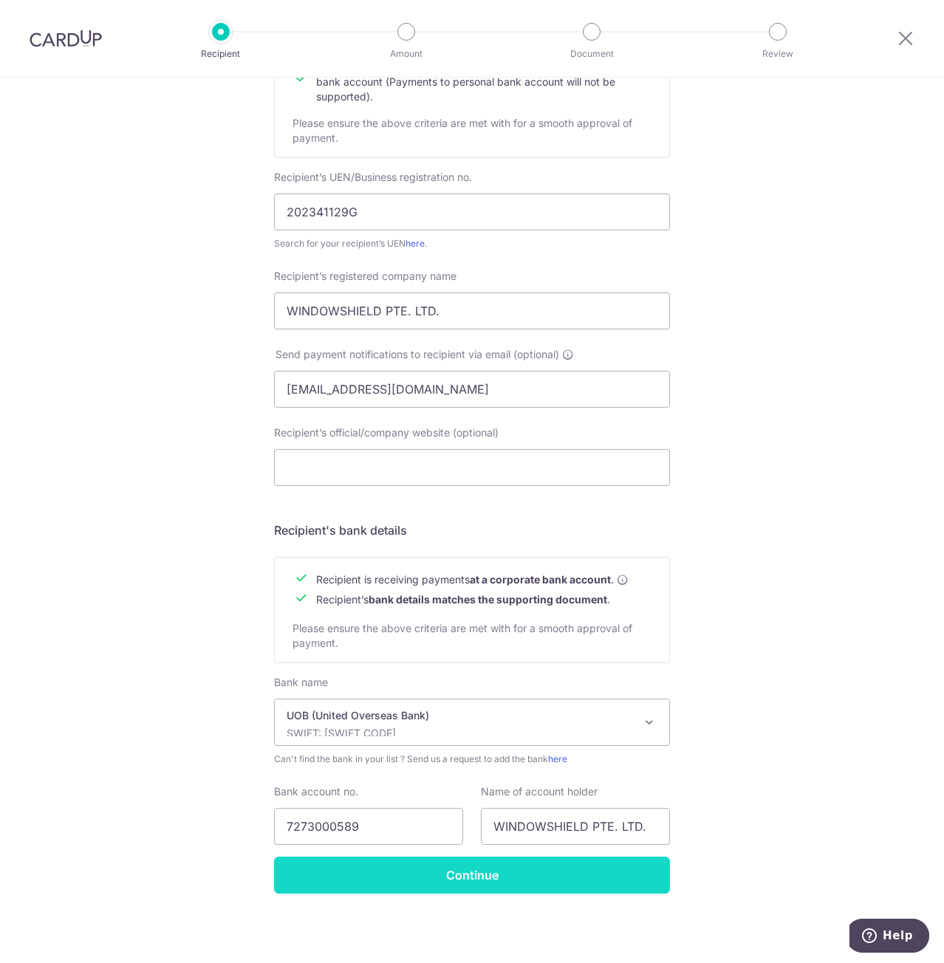
click at [418, 872] on input "Continue" at bounding box center [472, 875] width 396 height 37
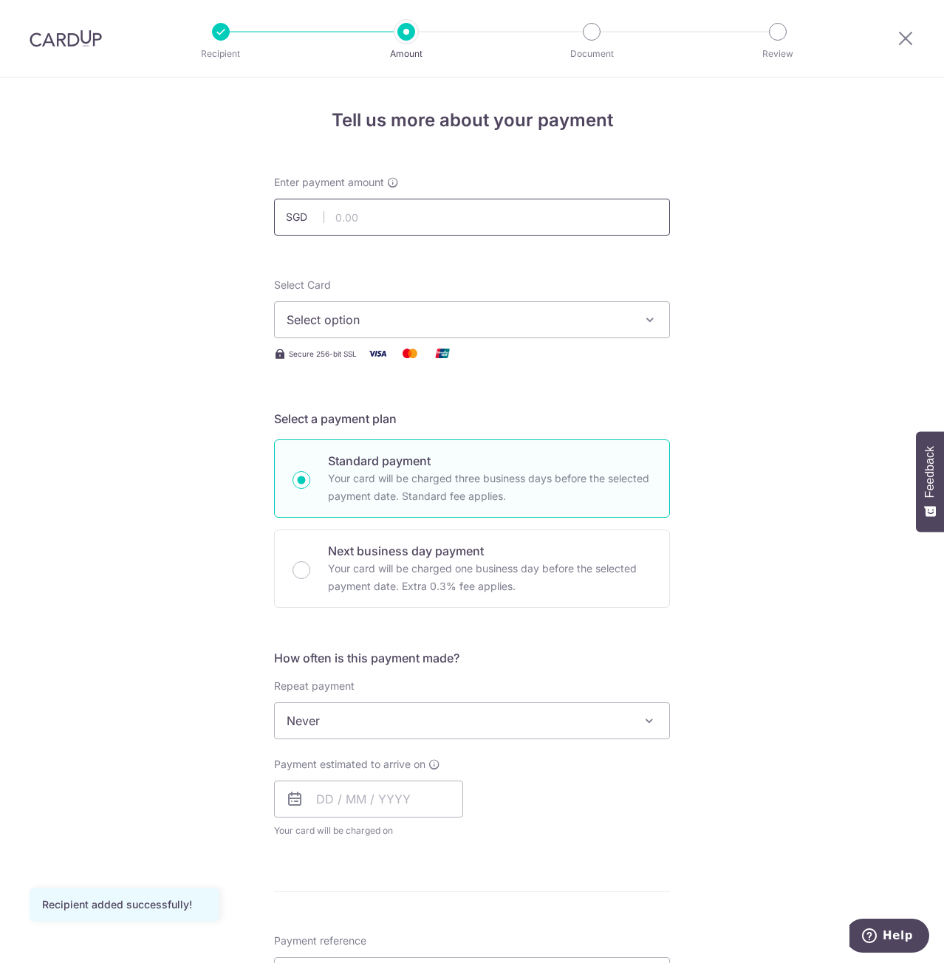
click at [416, 223] on input "text" at bounding box center [472, 217] width 396 height 37
type input "1,357.80"
drag, startPoint x: 777, startPoint y: 279, endPoint x: 772, endPoint y: 287, distance: 8.6
click at [778, 279] on div "Tell us more about your payment Enter payment amount SGD 1,357.80 1357.80 Recip…" at bounding box center [472, 795] width 944 height 1435
click at [642, 326] on icon "button" at bounding box center [649, 319] width 15 height 15
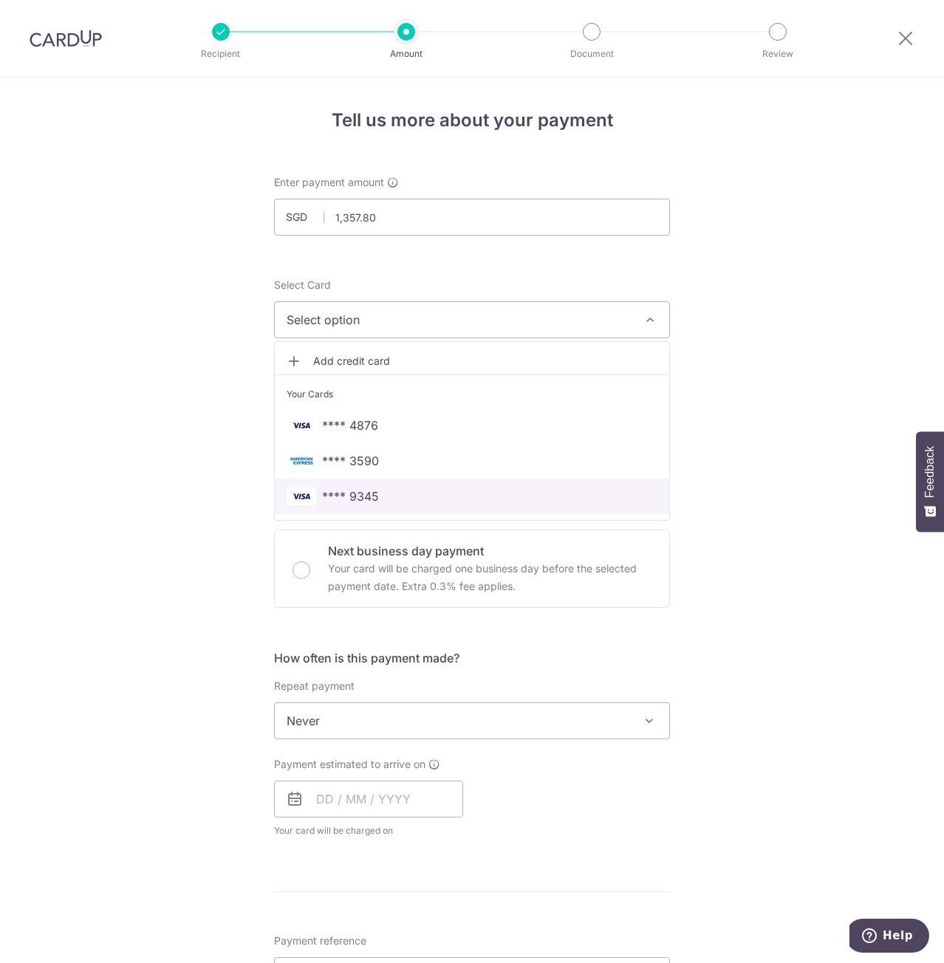
click at [487, 504] on span "**** 9345" at bounding box center [472, 496] width 371 height 18
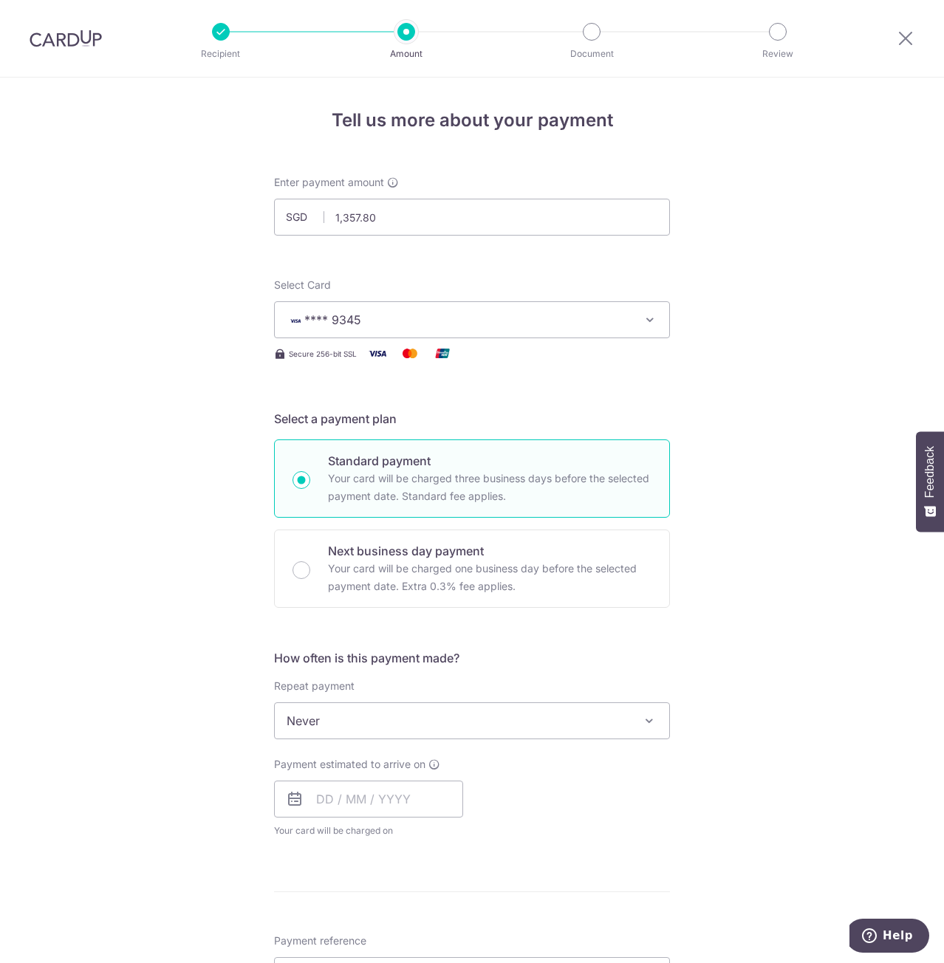
click at [747, 397] on div "Tell us more about your payment Enter payment amount SGD 1,357.80 1357.80 Recip…" at bounding box center [472, 795] width 944 height 1435
click at [525, 312] on span "**** 9345" at bounding box center [459, 320] width 344 height 18
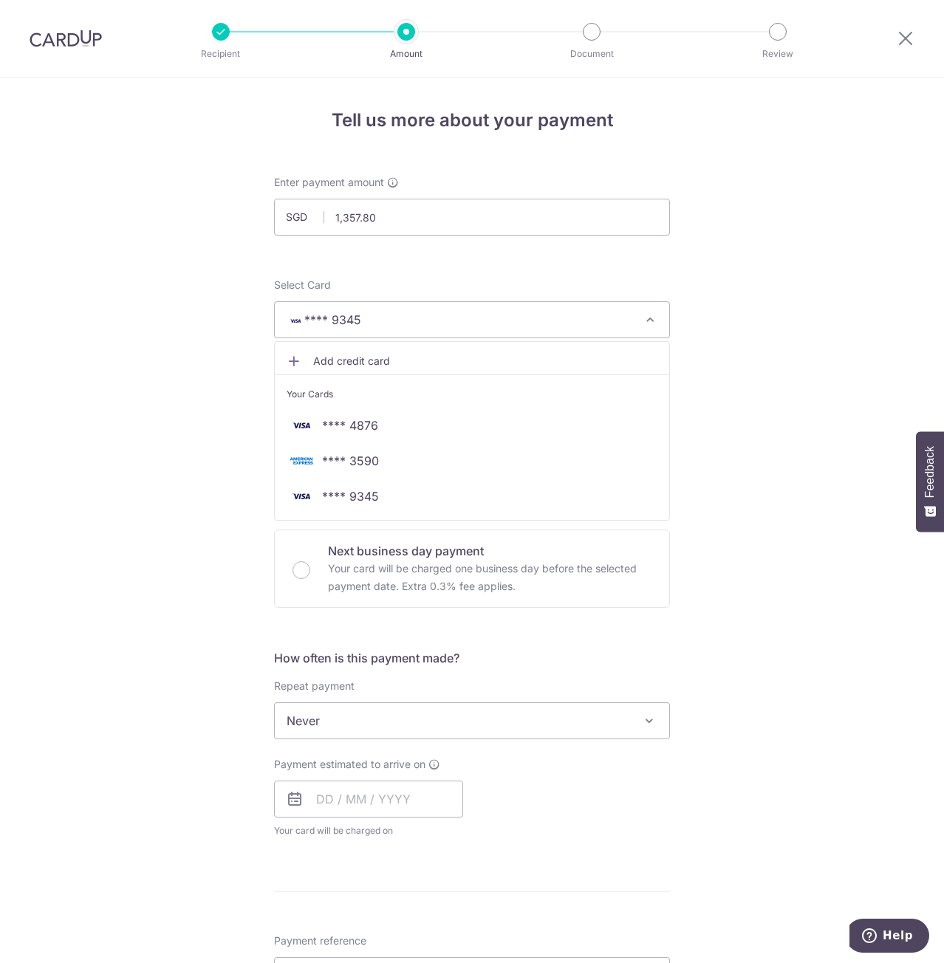
click at [746, 352] on div "Tell us more about your payment Enter payment amount SGD 1,357.80 1357.80 Recip…" at bounding box center [472, 795] width 944 height 1435
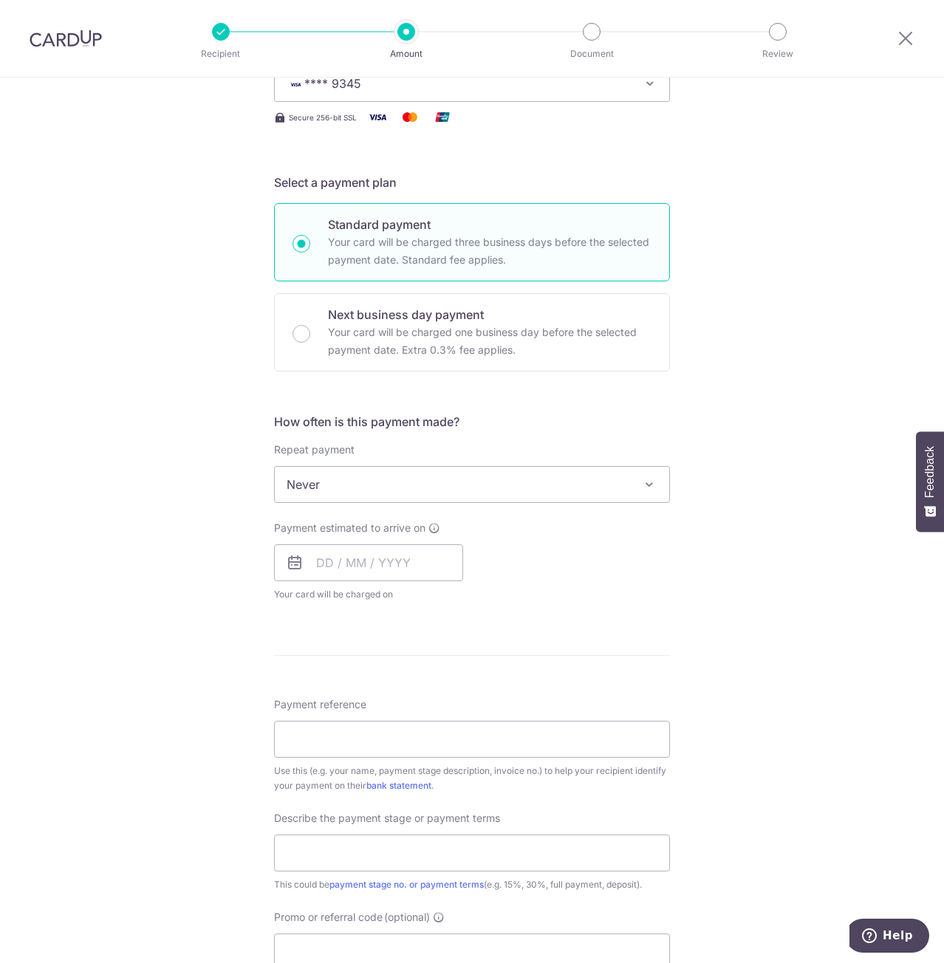
scroll to position [295, 0]
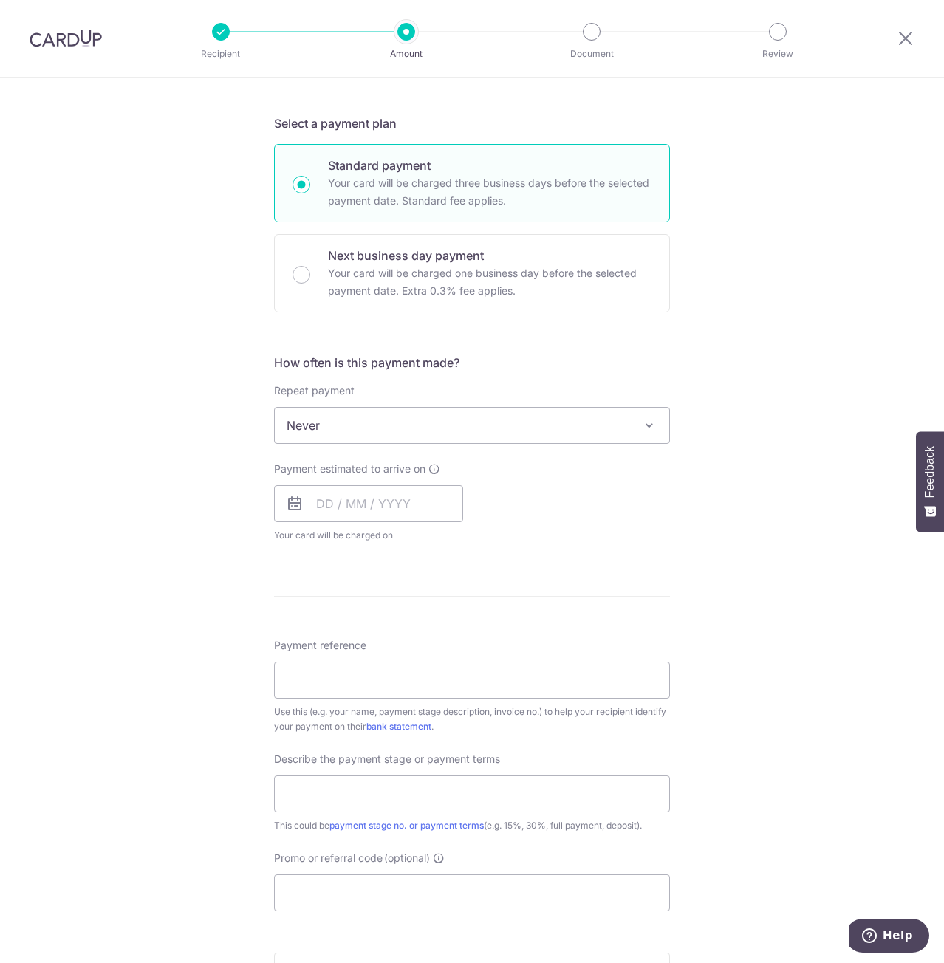
click at [468, 440] on span "Never" at bounding box center [472, 425] width 394 height 35
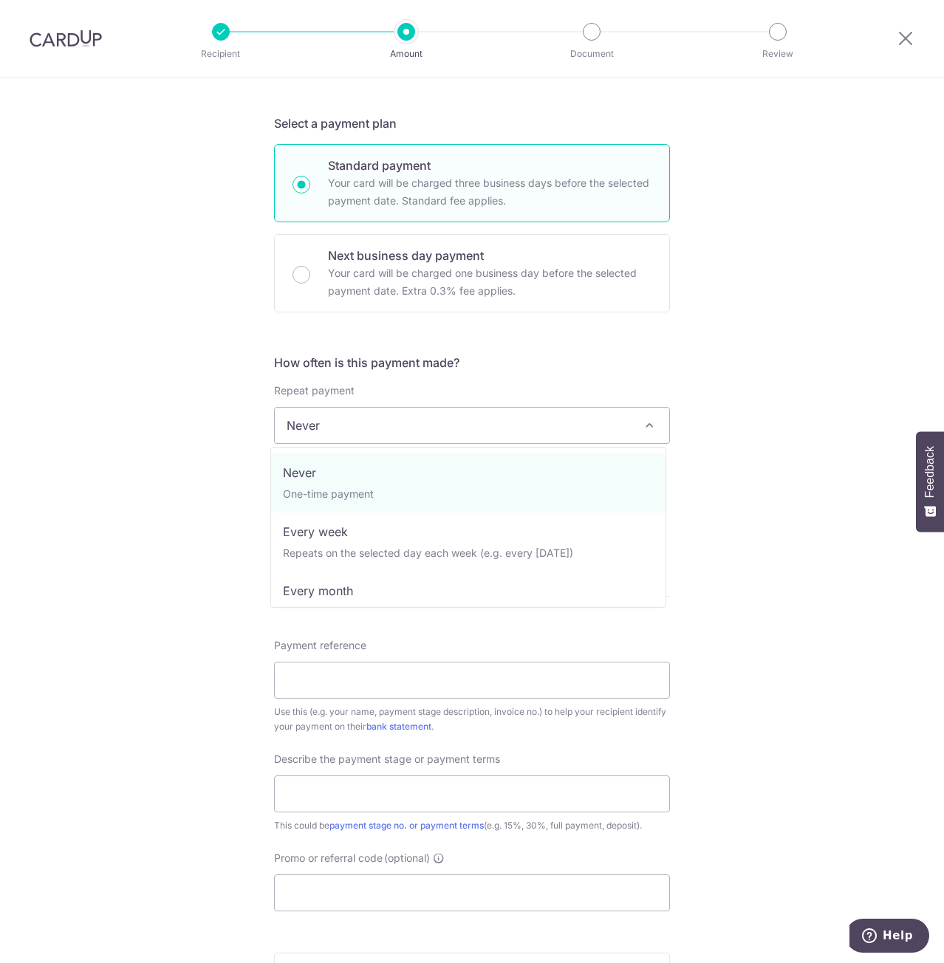
click at [468, 440] on span "Never" at bounding box center [472, 425] width 394 height 35
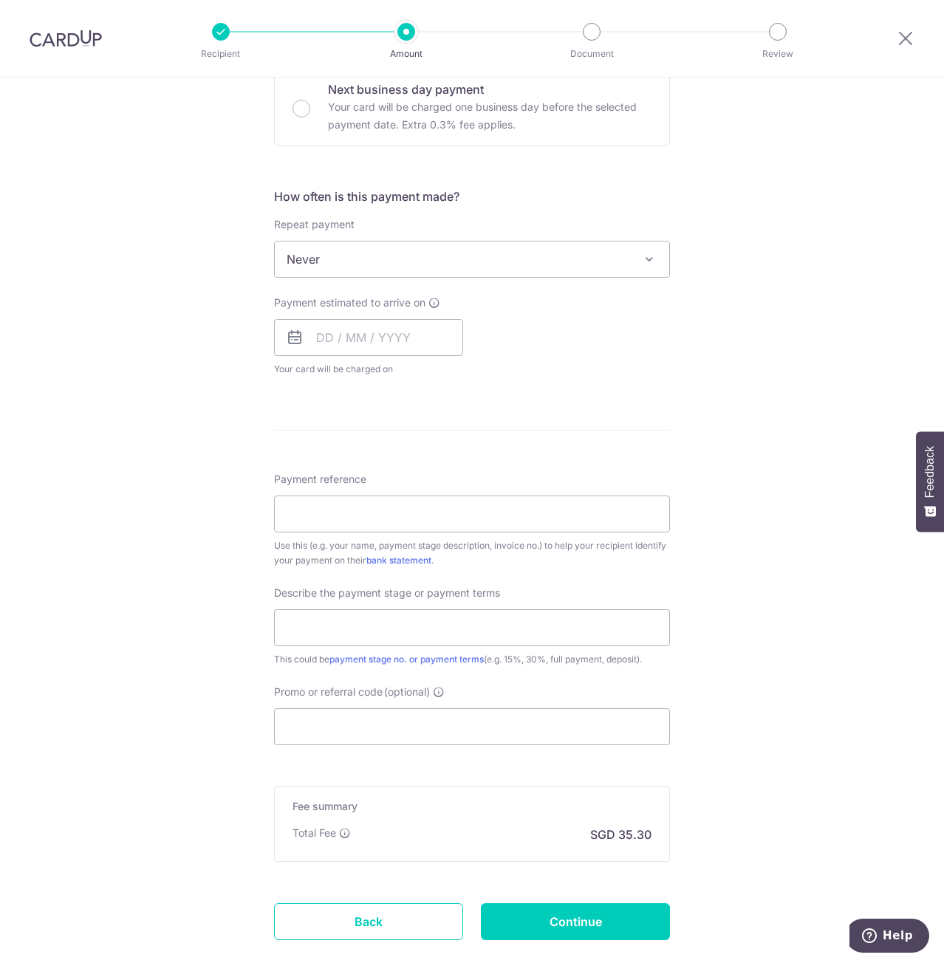
scroll to position [517, 0]
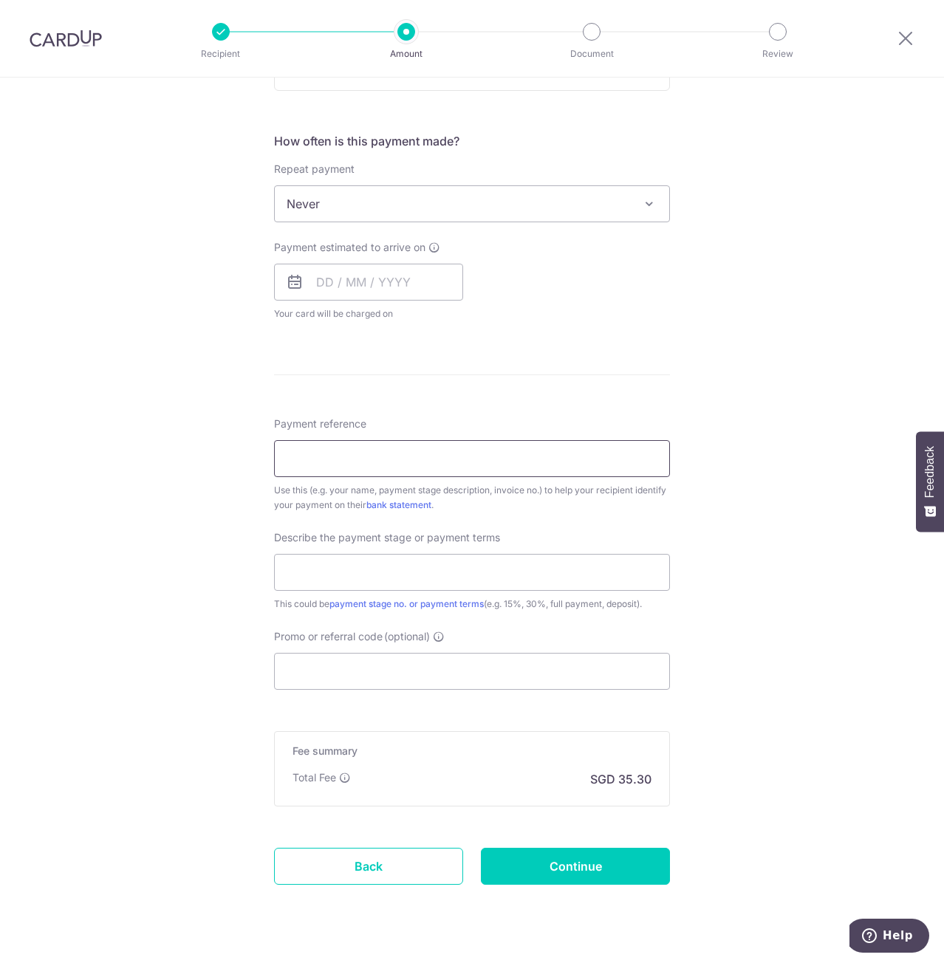
click at [365, 470] on input "Payment reference" at bounding box center [472, 458] width 396 height 37
paste input "INV-23608"
click at [286, 465] on input "INV-23608" at bounding box center [472, 458] width 396 height 37
click at [403, 458] on input "INV-23608" at bounding box center [472, 458] width 396 height 37
type input "INV-23608"
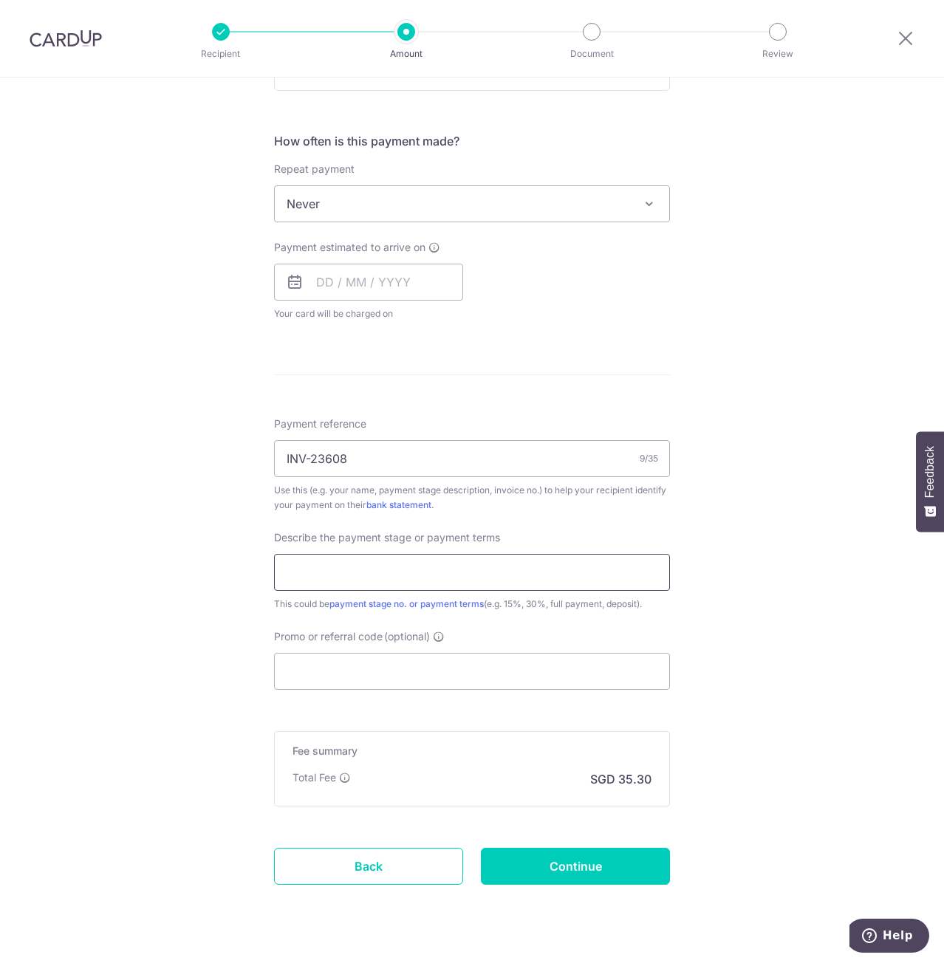
click at [518, 582] on input "text" at bounding box center [472, 572] width 396 height 37
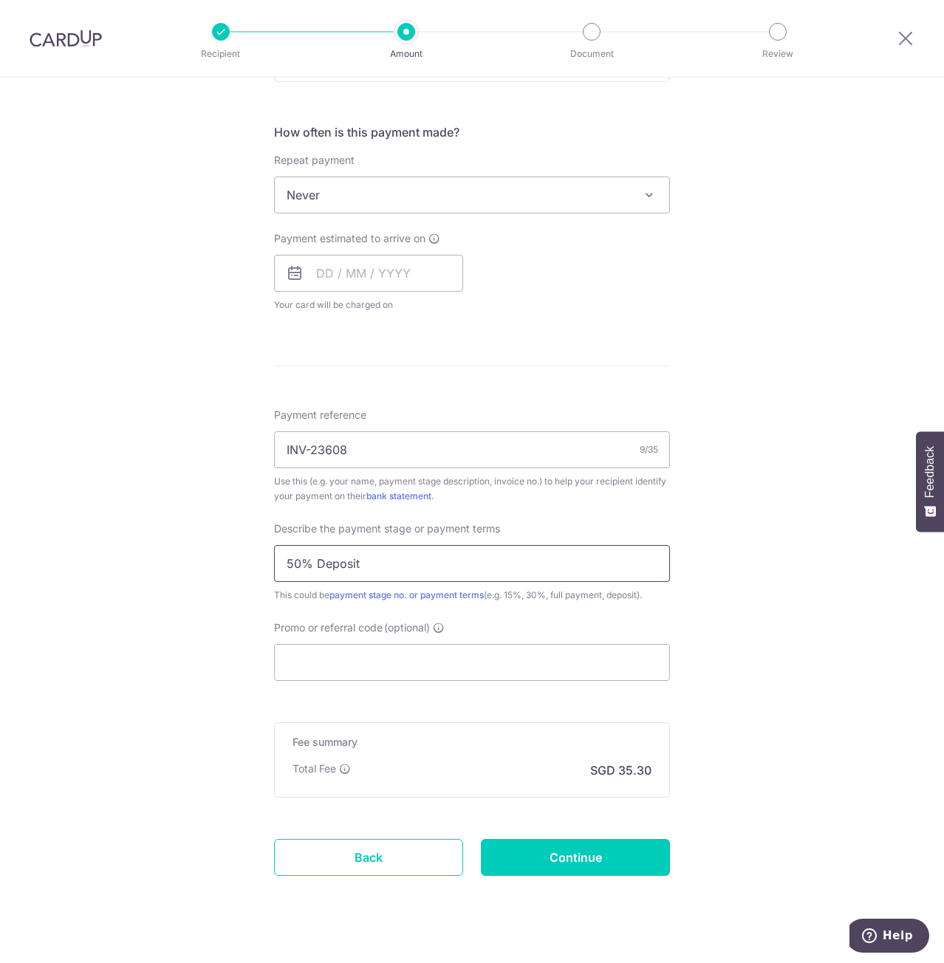
scroll to position [549, 0]
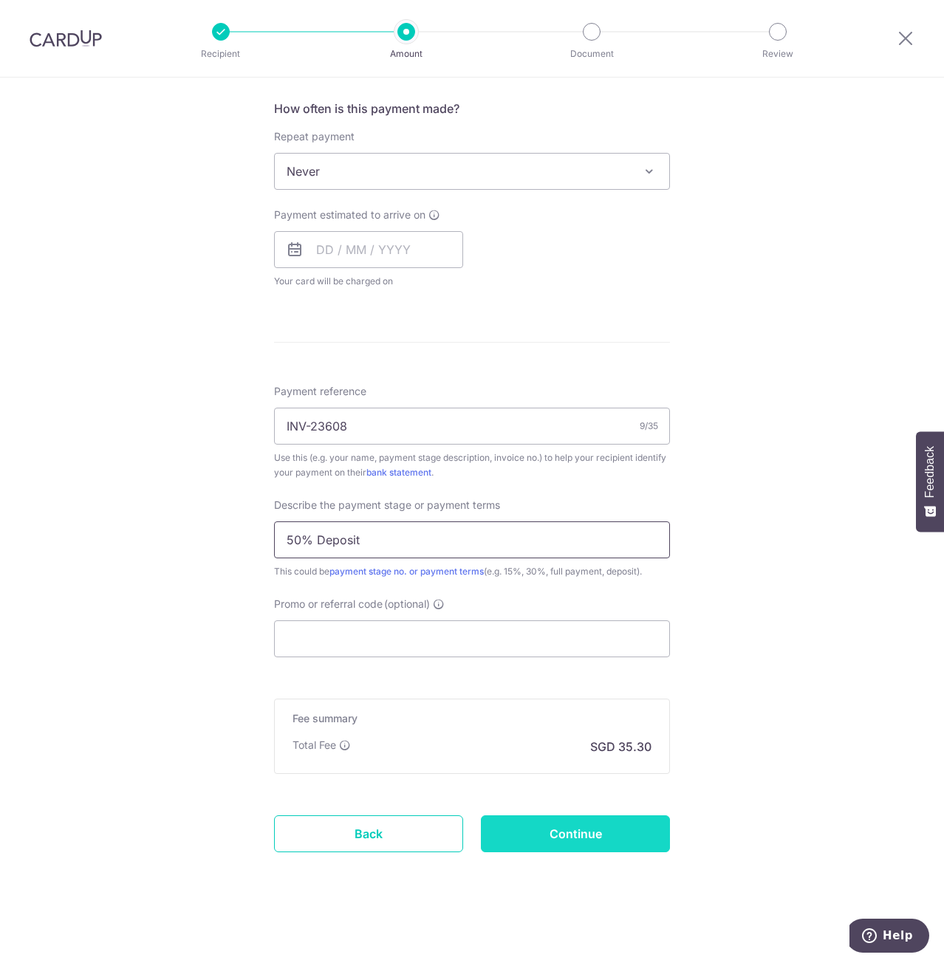
type input "50% Deposit"
click at [594, 847] on input "Continue" at bounding box center [575, 833] width 189 height 37
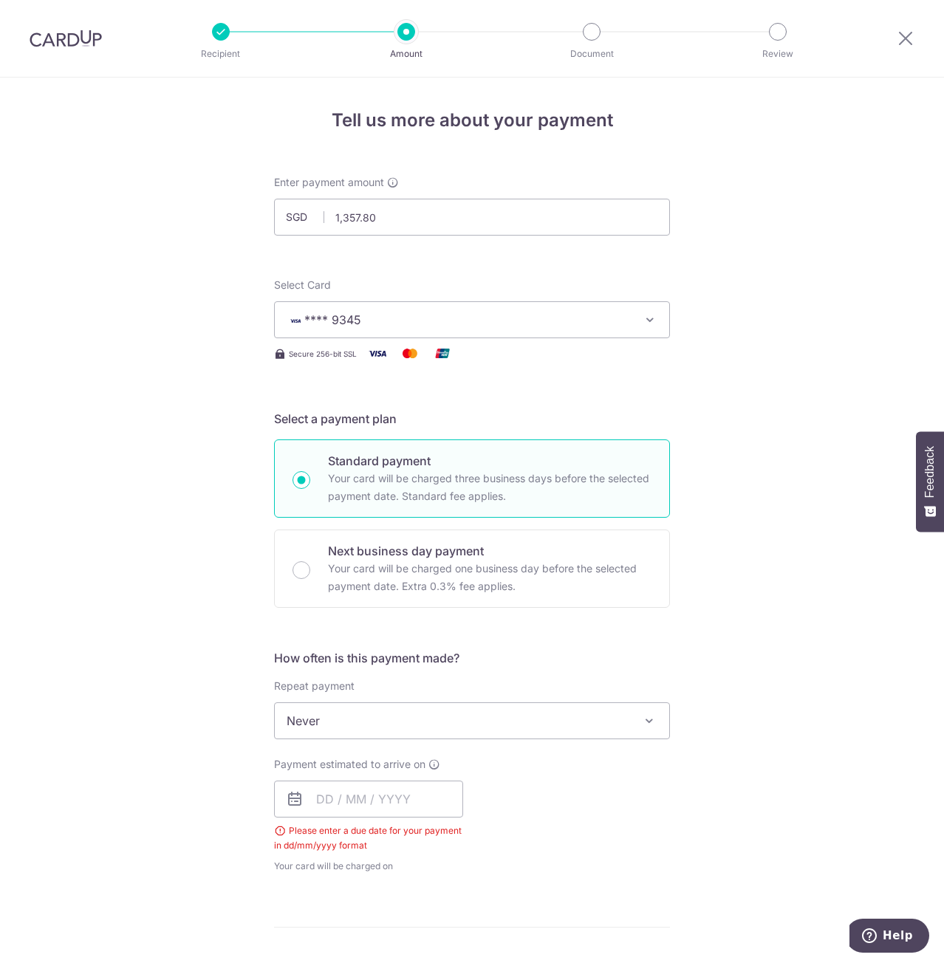
scroll to position [585, 0]
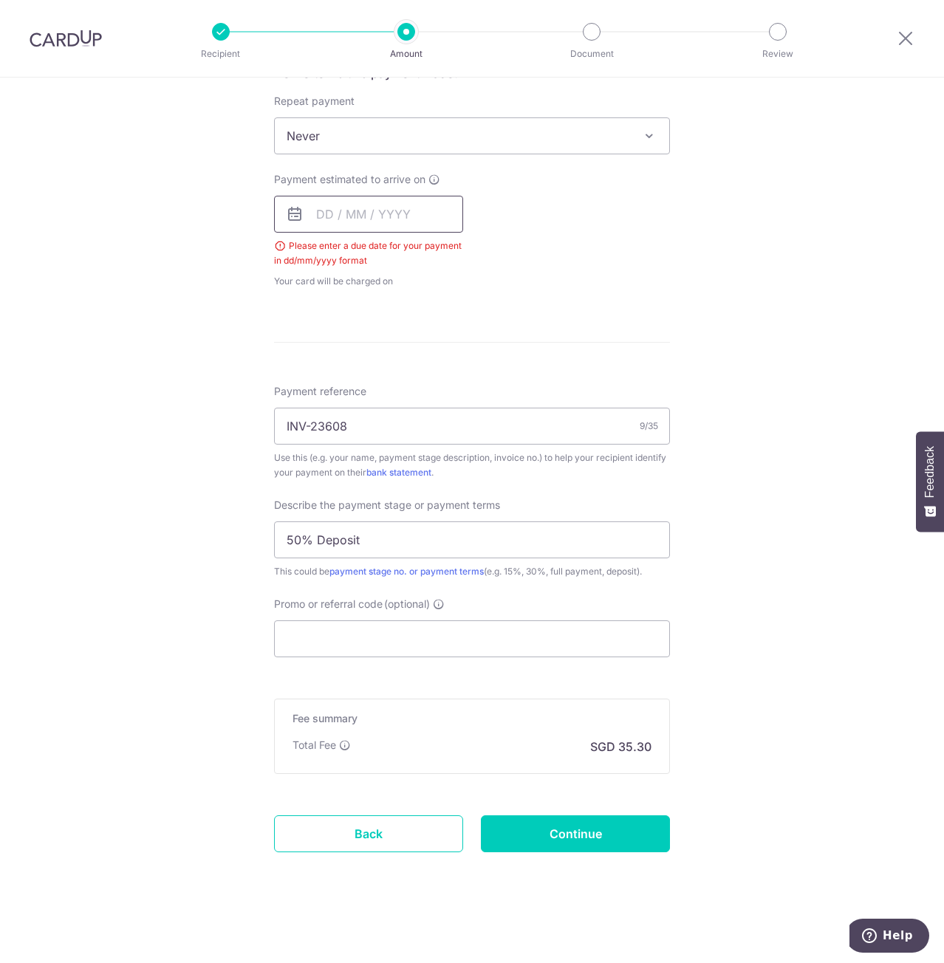
click at [330, 210] on input "text" at bounding box center [368, 214] width 189 height 37
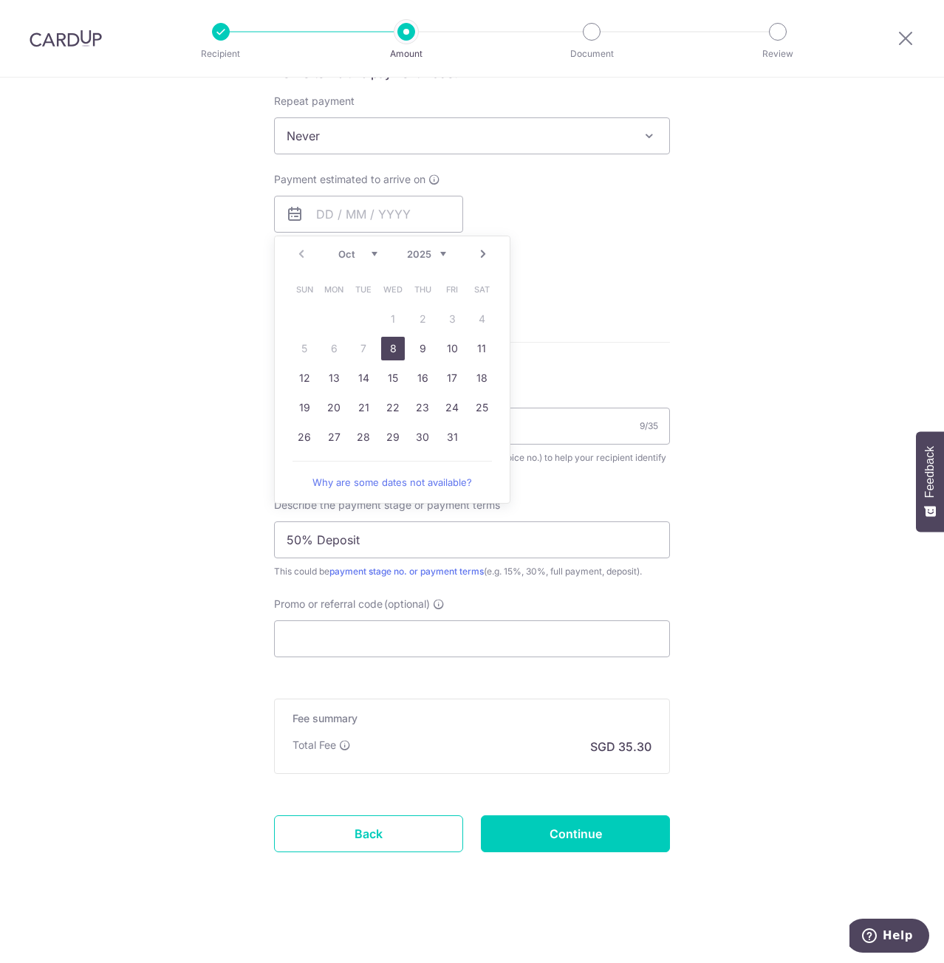
click at [384, 348] on link "8" at bounding box center [393, 349] width 24 height 24
type input "08/10/2025"
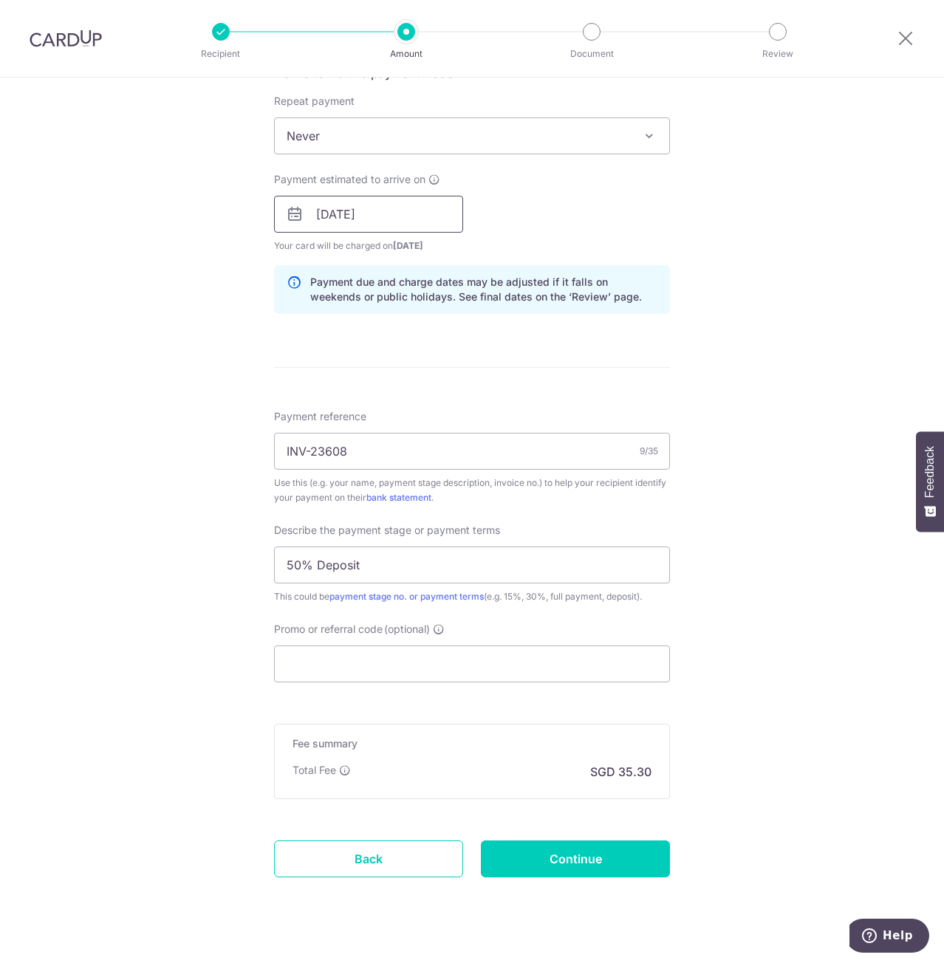
click at [380, 221] on input "08/10/2025" at bounding box center [368, 214] width 189 height 37
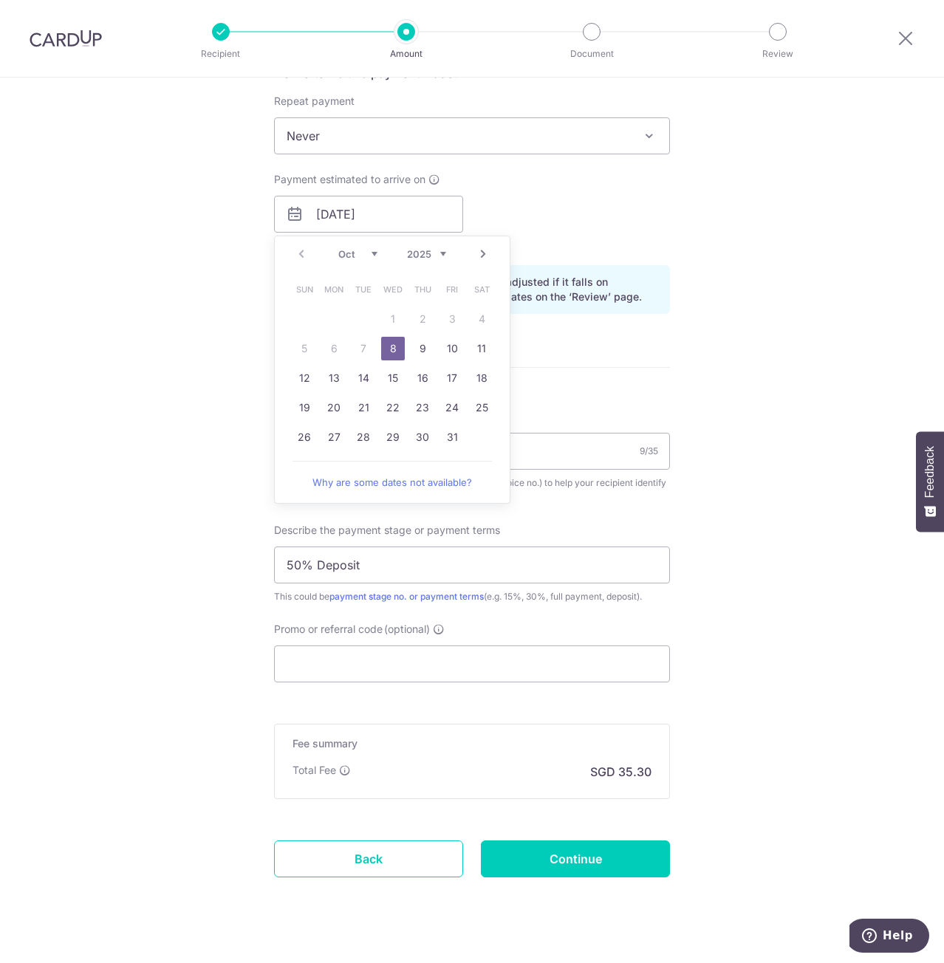
click at [758, 286] on div "Tell us more about your payment Enter payment amount SGD 1,357.80 1357.80 Selec…" at bounding box center [472, 240] width 944 height 1495
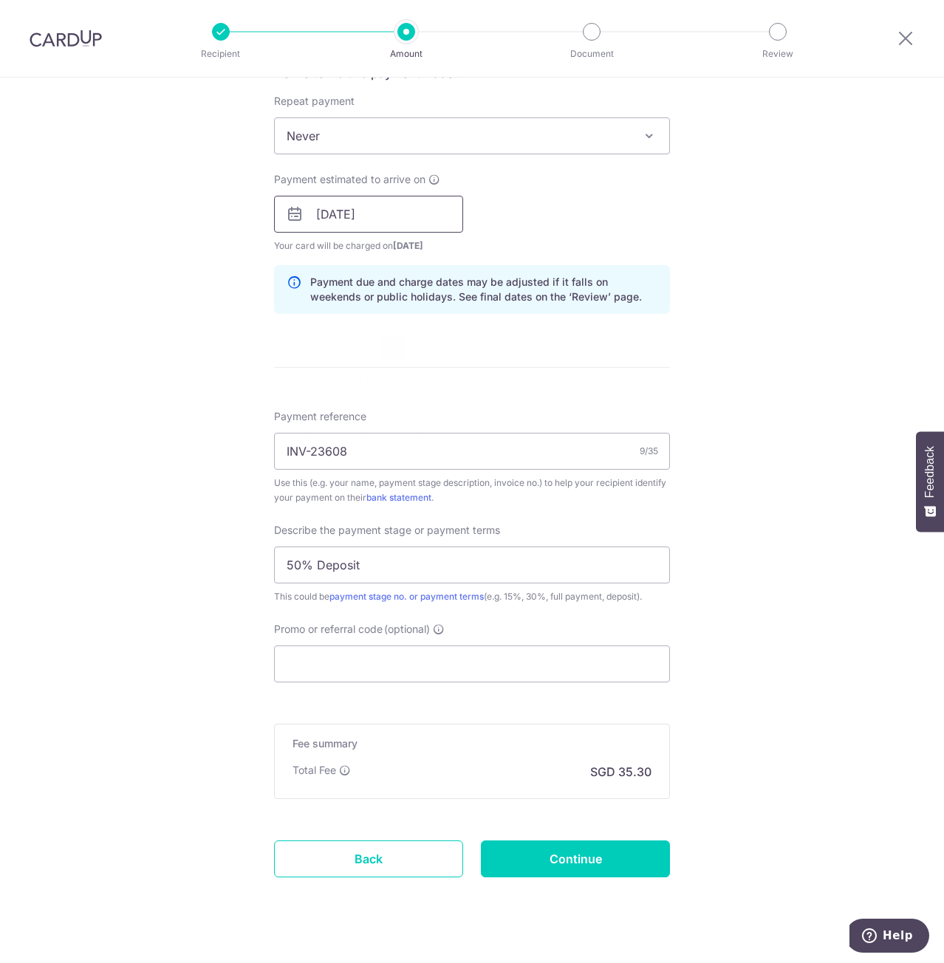
click at [367, 219] on input "[DATE]" at bounding box center [368, 214] width 189 height 37
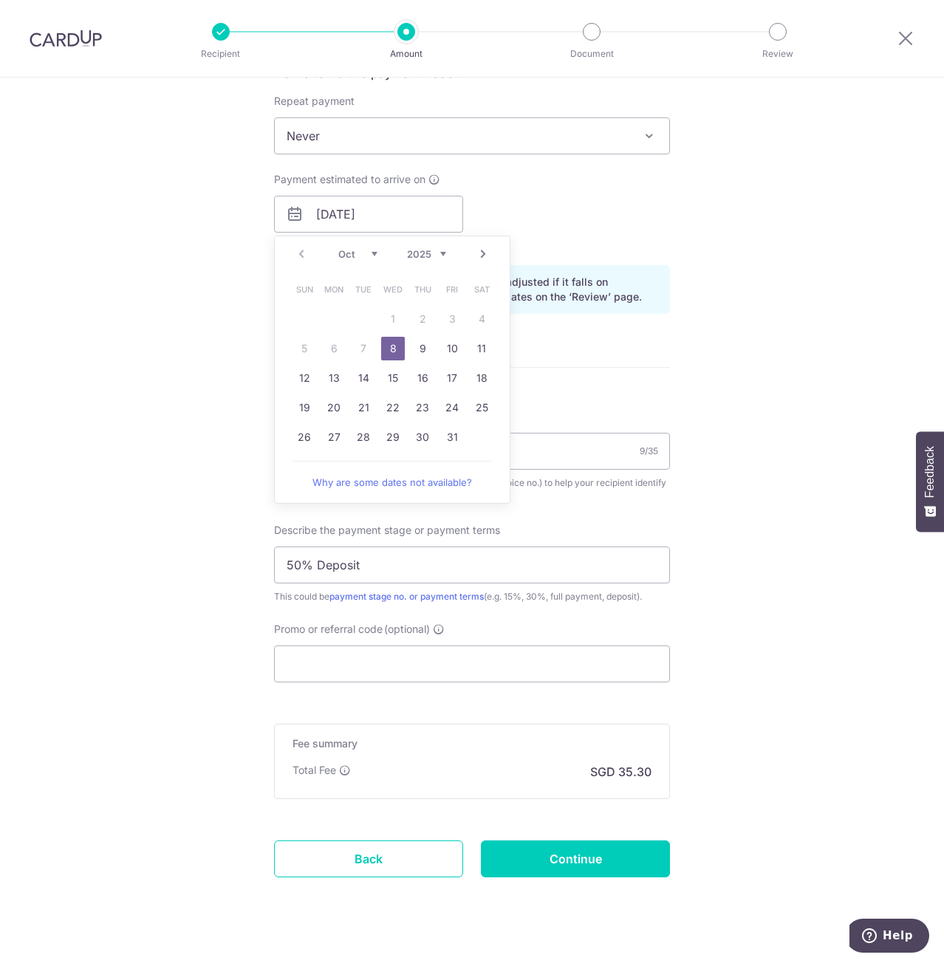
click at [419, 327] on table "Sun Mon Tue Wed Thu Fri Sat 1 2 3 4 5 6 7 8 9 10 11 12 13 14 15 16 17 18 19 20 …" at bounding box center [392, 363] width 207 height 177
click at [419, 322] on table "Sun Mon Tue Wed Thu Fri Sat 1 2 3 4 5 6 7 8 9 10 11 12 13 14 15 16 17 18 19 20 …" at bounding box center [392, 363] width 207 height 177
click at [842, 283] on div "Tell us more about your payment Enter payment amount SGD 1,357.80 1357.80 Selec…" at bounding box center [472, 240] width 944 height 1495
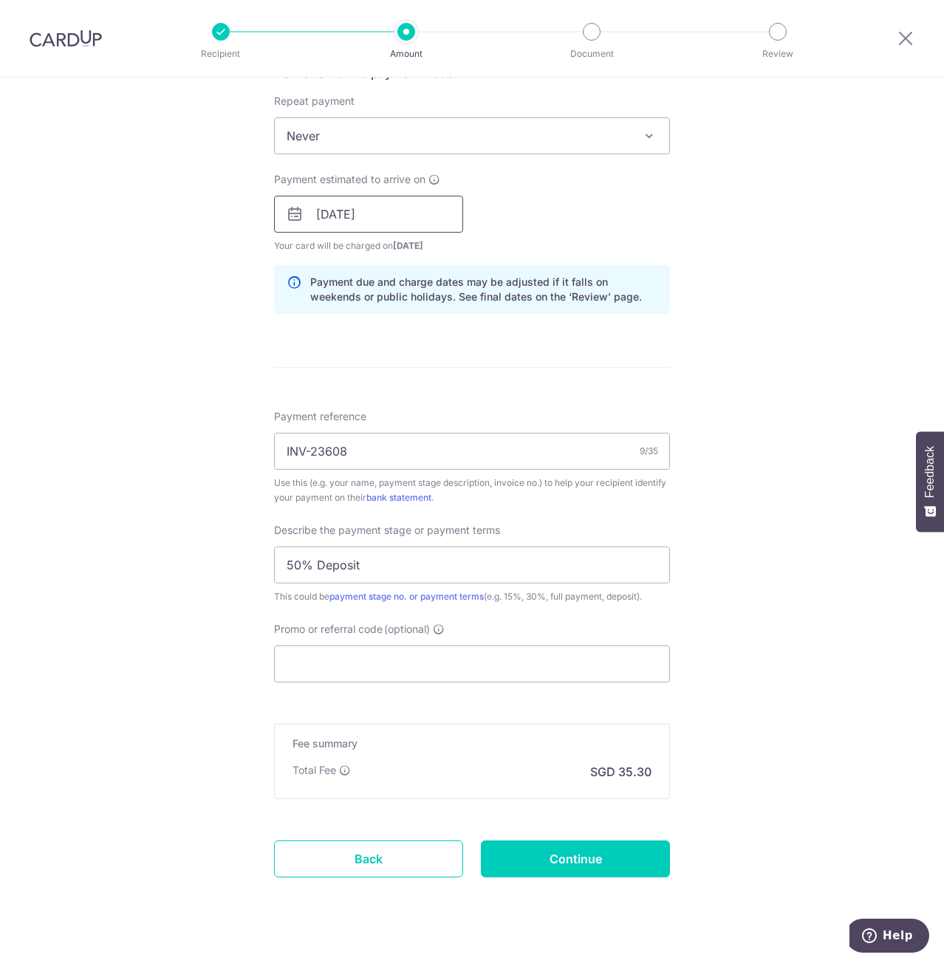
click at [410, 222] on input "[DATE]" at bounding box center [368, 214] width 189 height 37
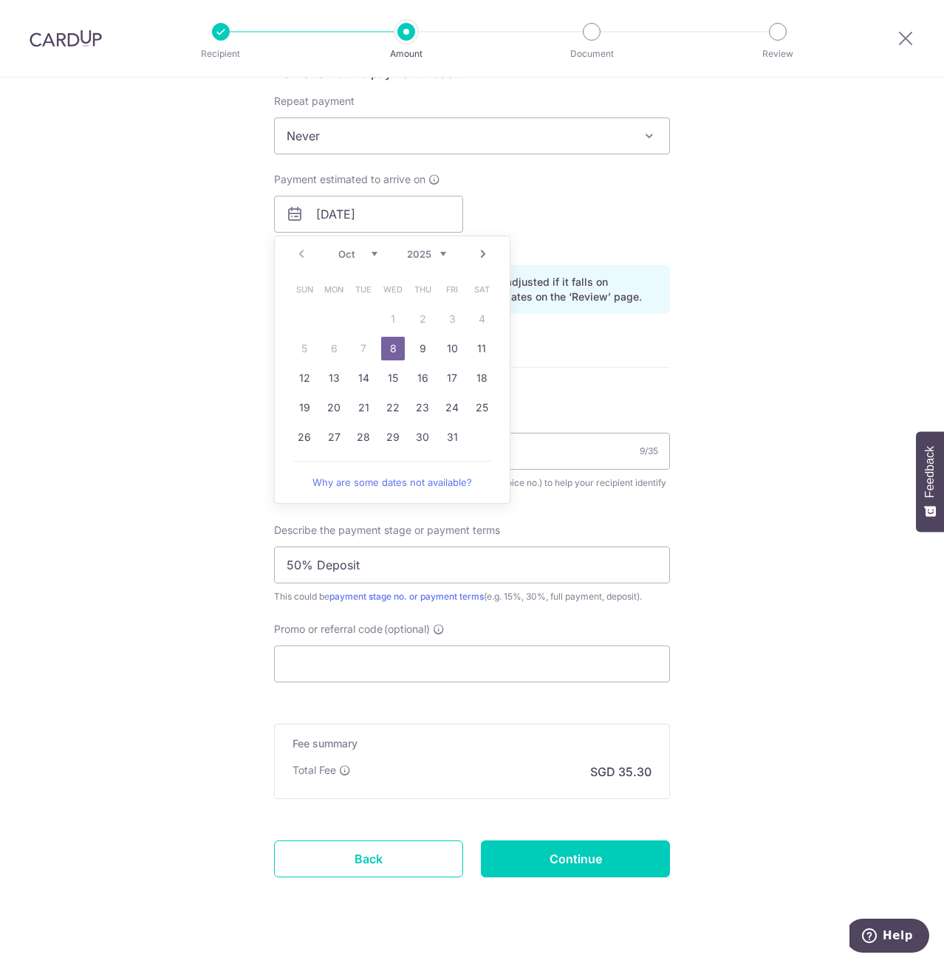
click at [387, 350] on link "8" at bounding box center [393, 349] width 24 height 24
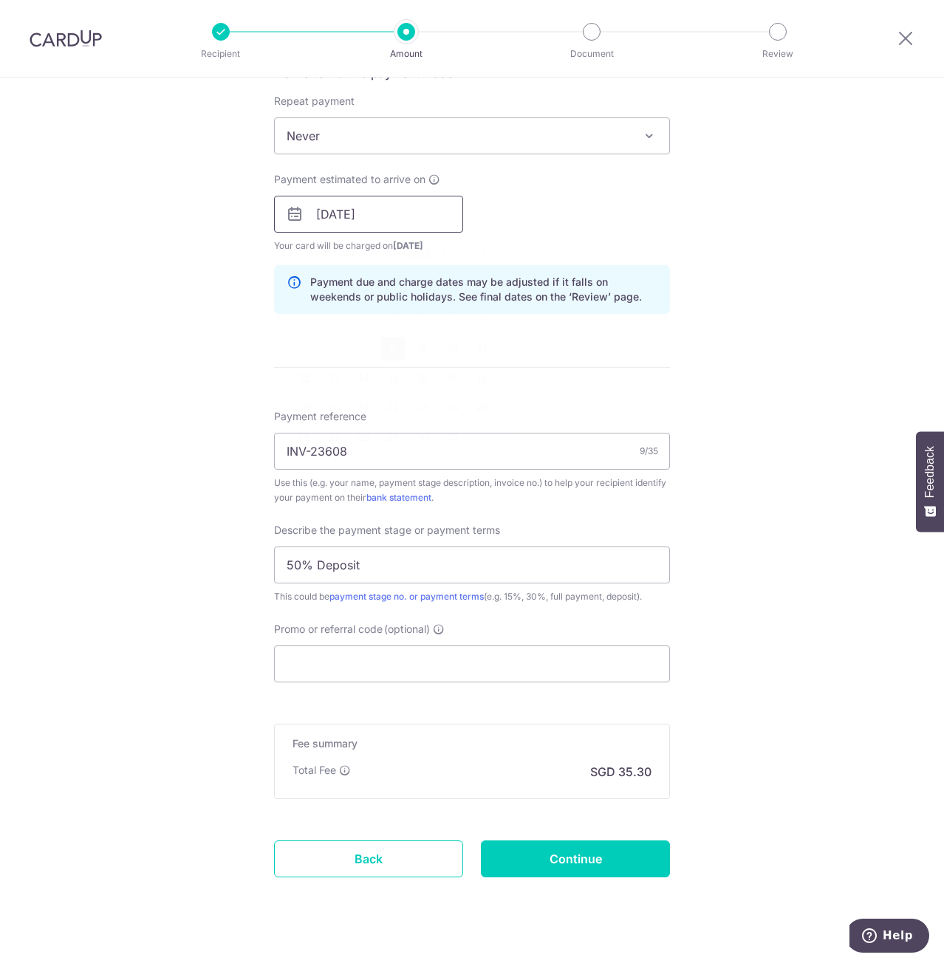
click at [397, 215] on input "08/10/2025" at bounding box center [368, 214] width 189 height 37
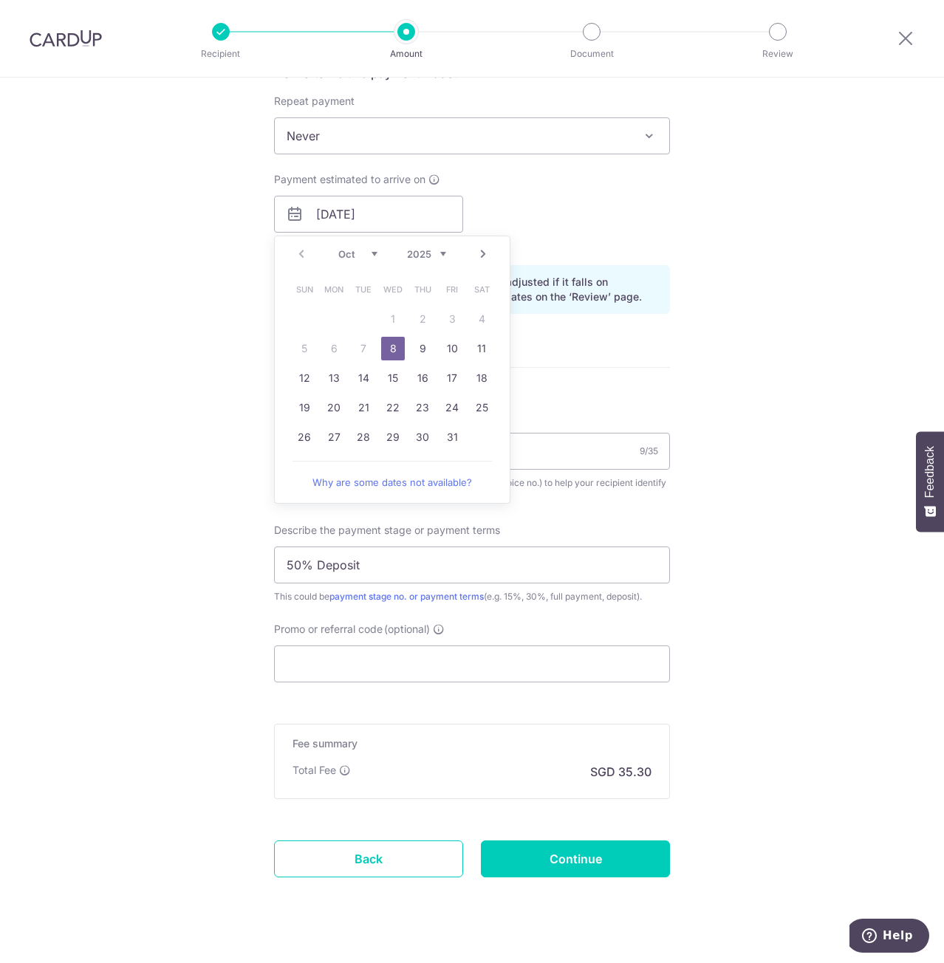
click at [357, 348] on table "Sun Mon Tue Wed Thu Fri Sat 1 2 3 4 5 6 7 8 9 10 11 12 13 14 15 16 17 18 19 20 …" at bounding box center [392, 363] width 207 height 177
click at [431, 477] on link "Why are some dates not available?" at bounding box center [391, 482] width 199 height 30
click at [385, 349] on link "8" at bounding box center [393, 349] width 24 height 24
click at [751, 321] on div "Tell us more about your payment Enter payment amount SGD 1,357.80 1357.80 Selec…" at bounding box center [472, 240] width 944 height 1495
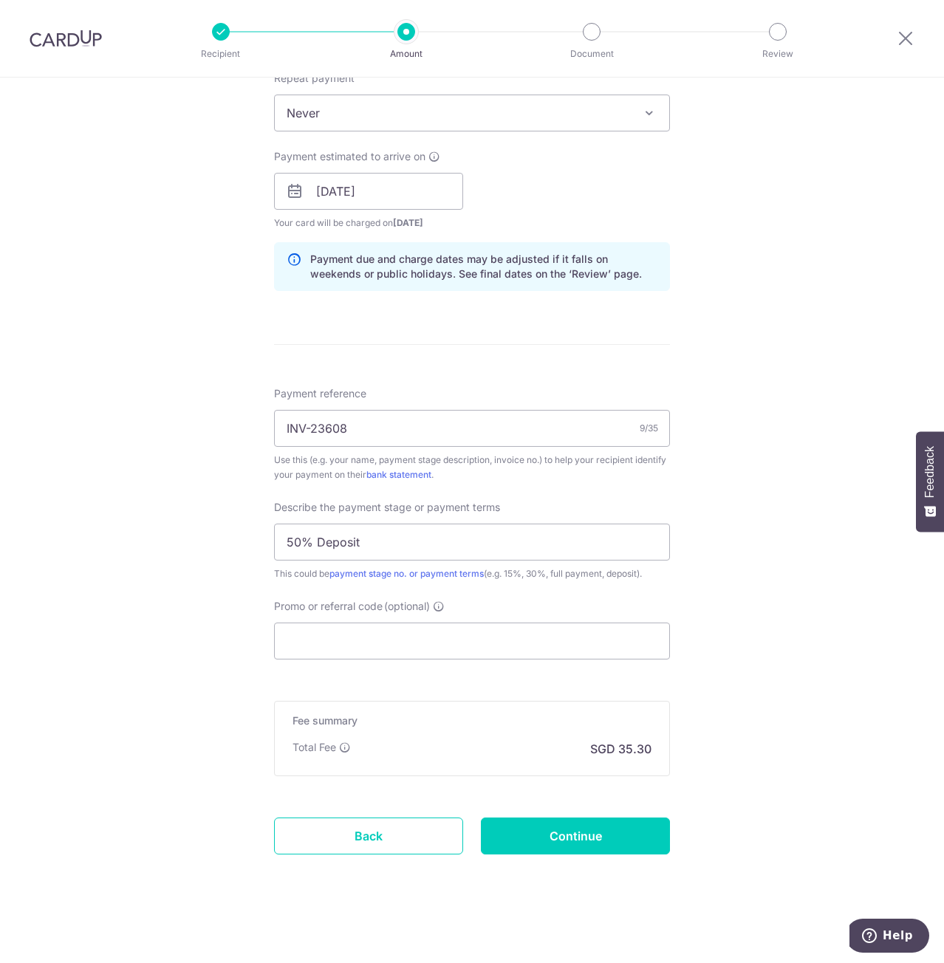
scroll to position [610, 0]
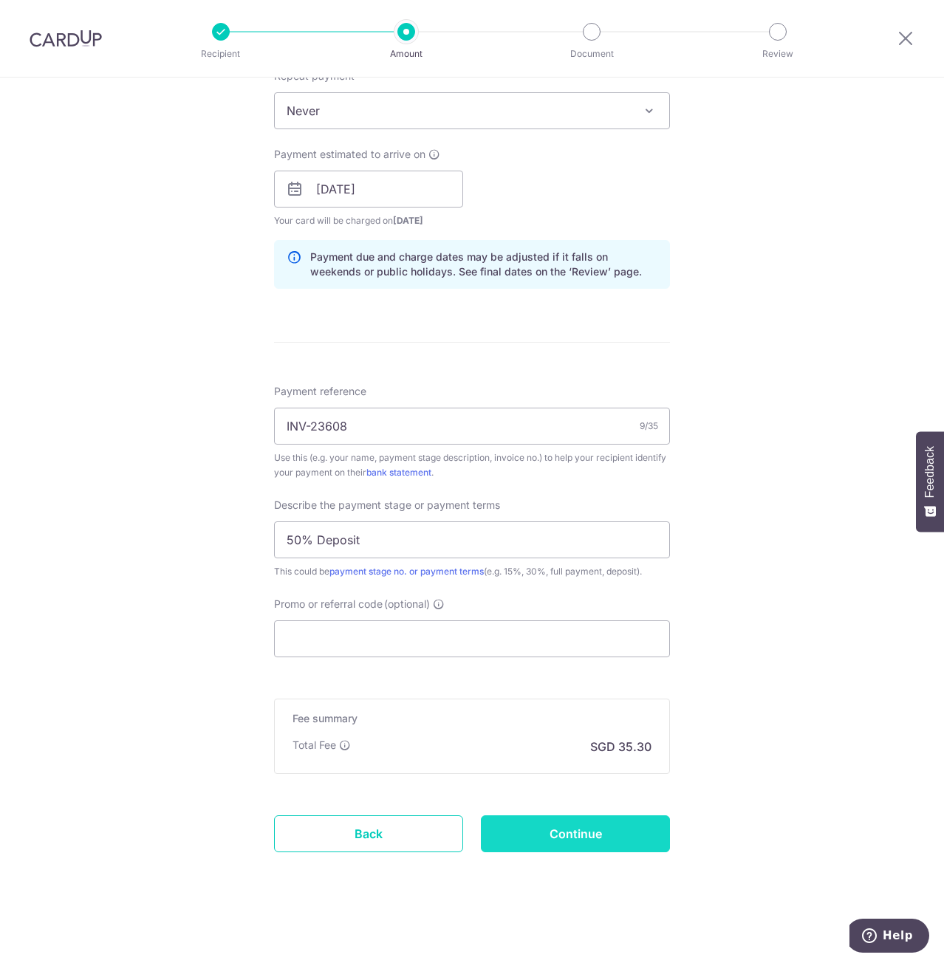
click at [576, 831] on input "Continue" at bounding box center [575, 833] width 189 height 37
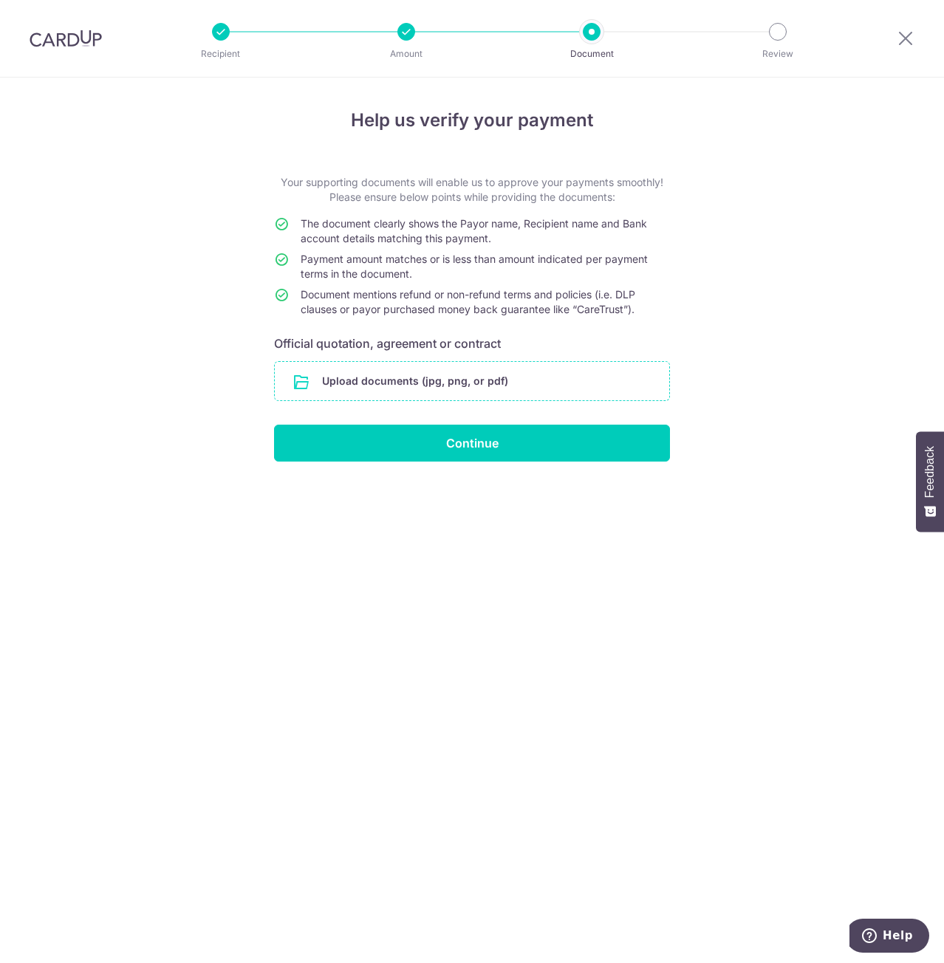
click at [362, 382] on input "file" at bounding box center [472, 381] width 394 height 38
click at [512, 376] on input "file" at bounding box center [472, 381] width 394 height 38
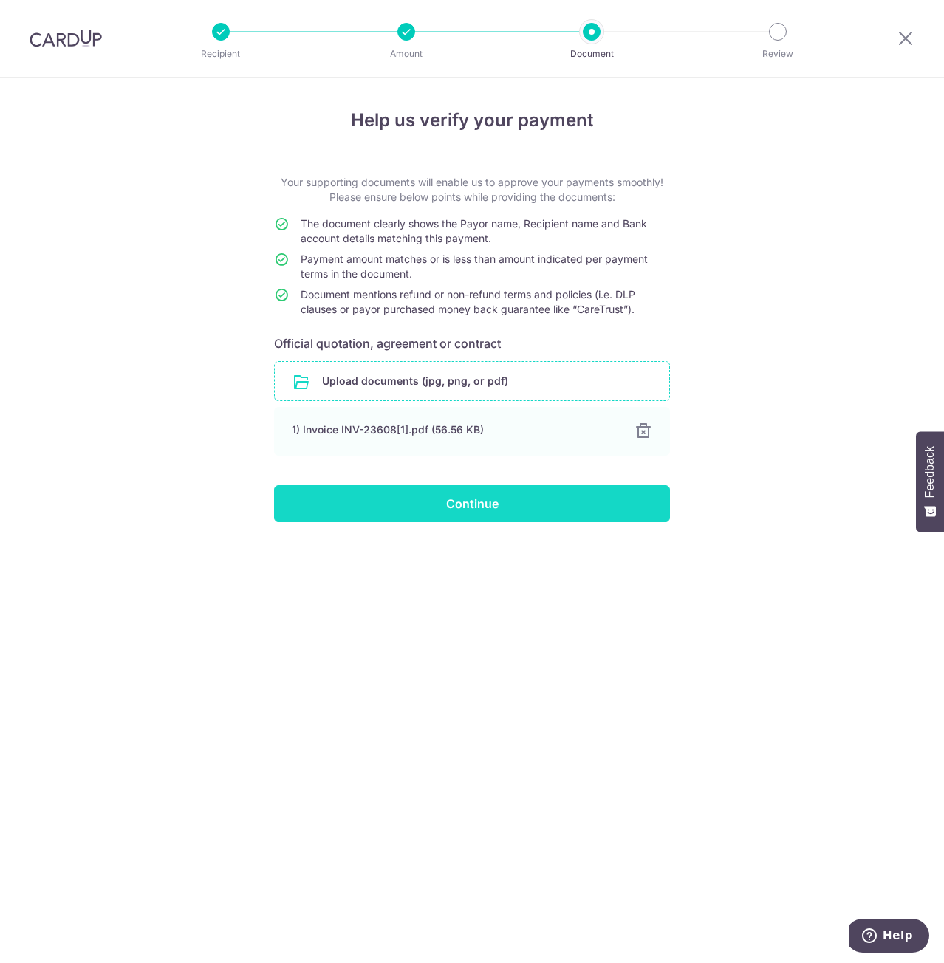
click at [475, 498] on input "Continue" at bounding box center [472, 503] width 396 height 37
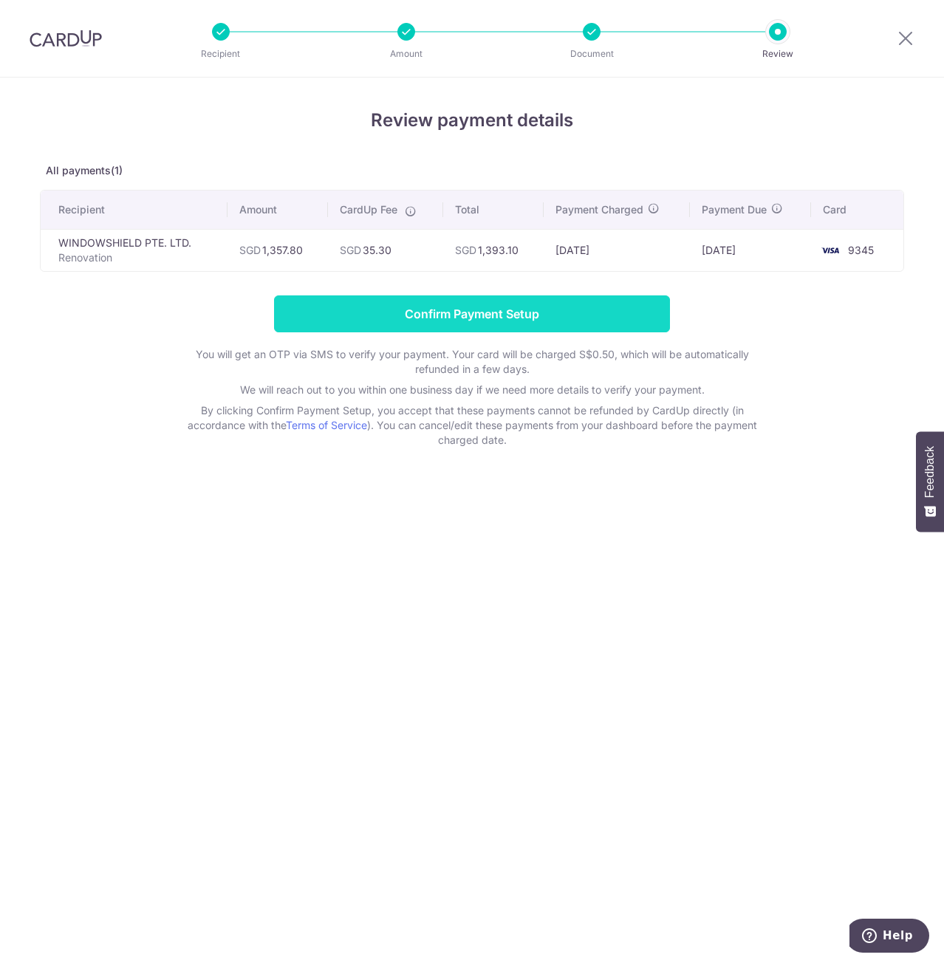
click at [577, 309] on input "Confirm Payment Setup" at bounding box center [472, 313] width 396 height 37
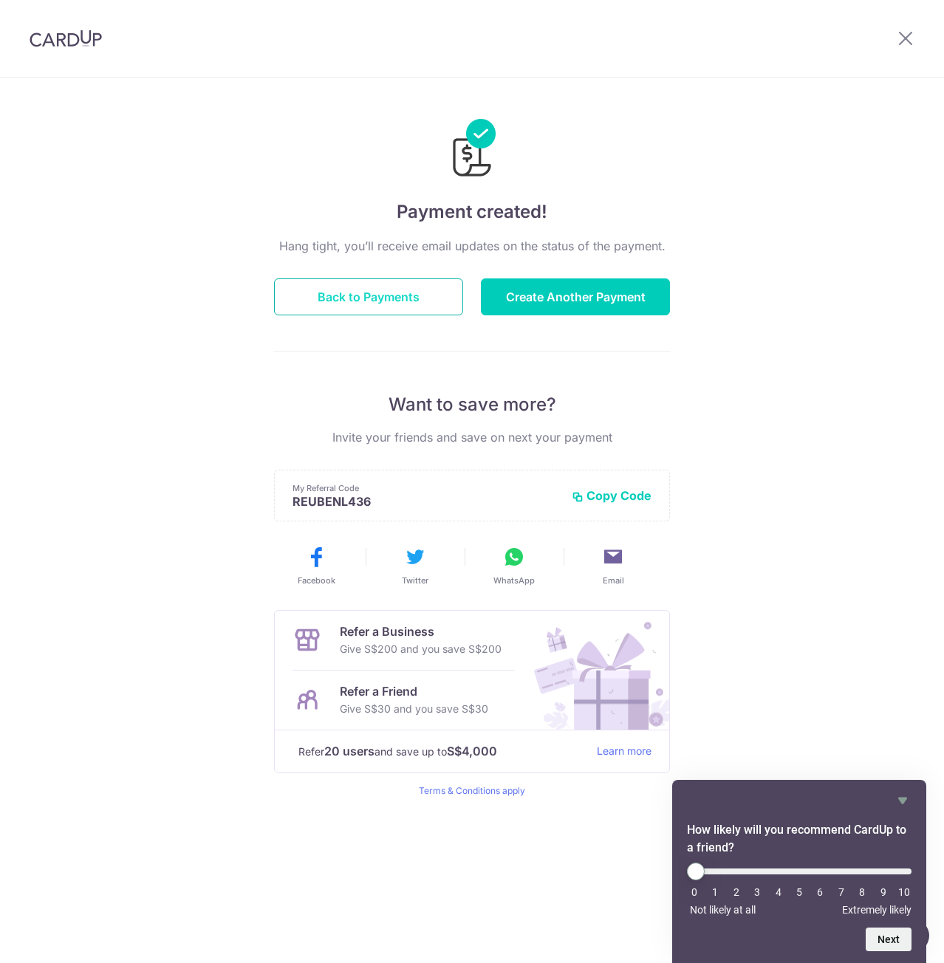
click at [426, 304] on button "Back to Payments" at bounding box center [368, 296] width 189 height 37
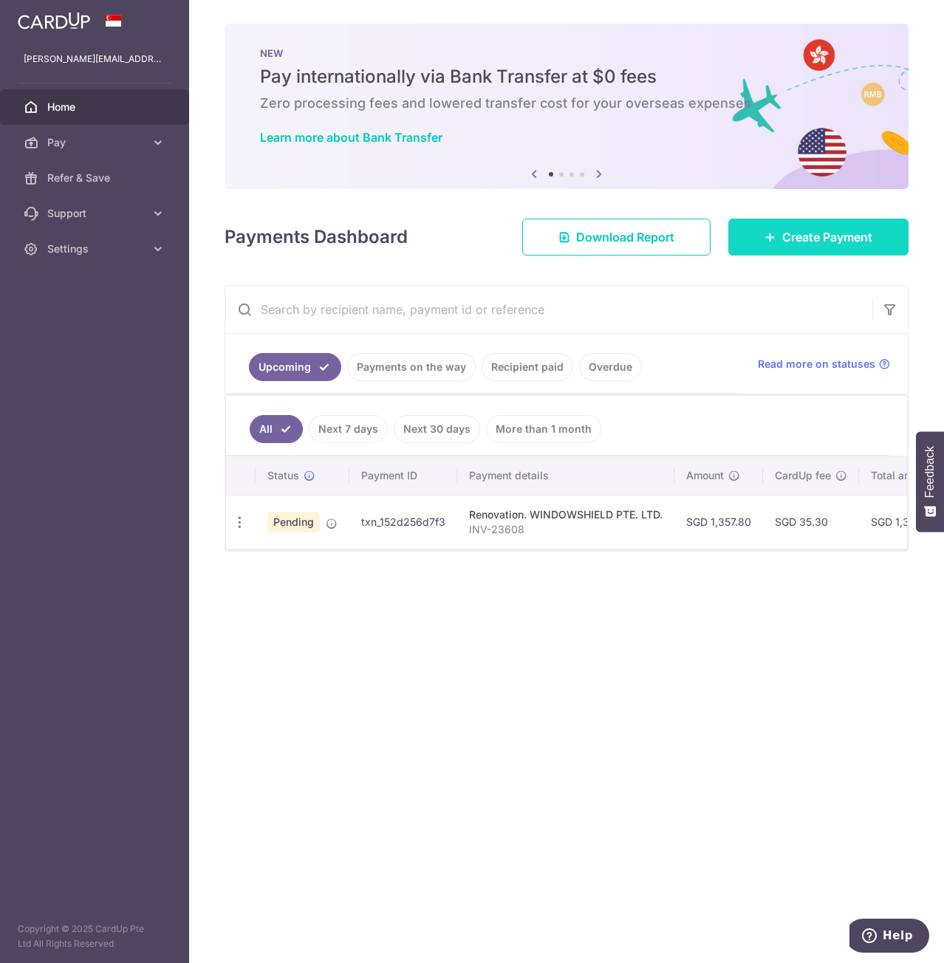
click at [817, 238] on span "Create Payment" at bounding box center [827, 237] width 90 height 18
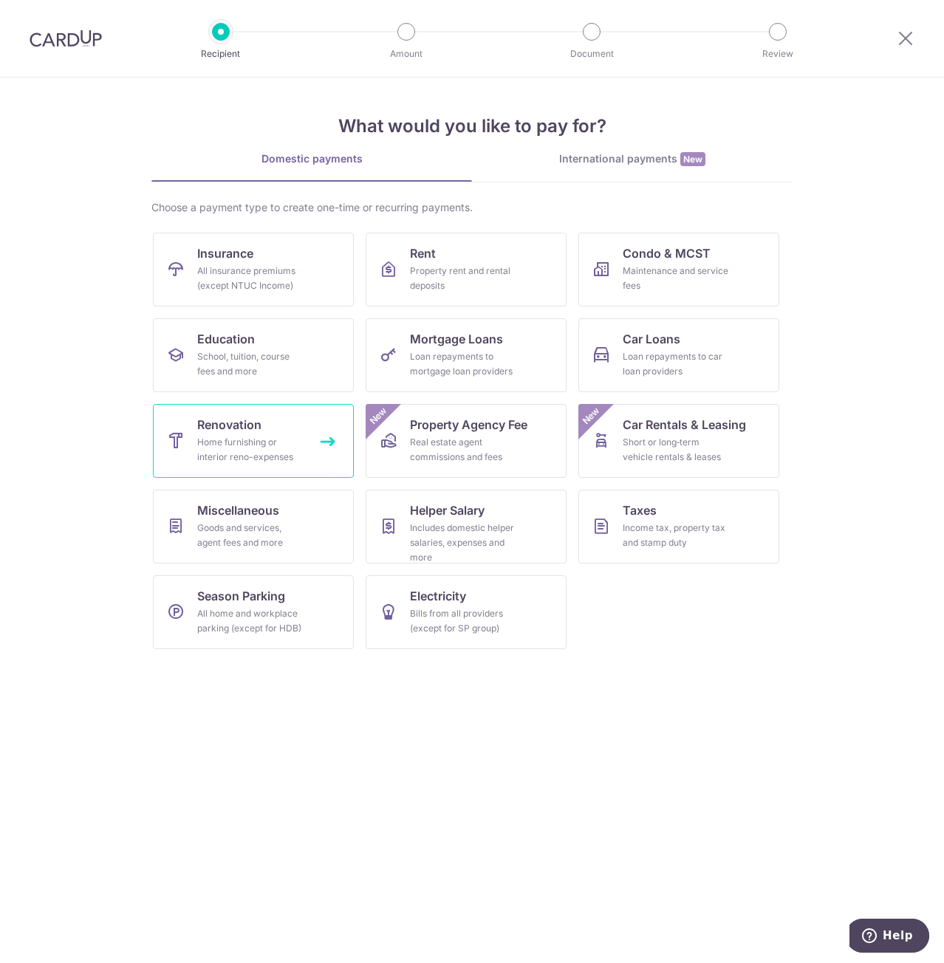
click at [226, 428] on span "Renovation" at bounding box center [229, 425] width 64 height 18
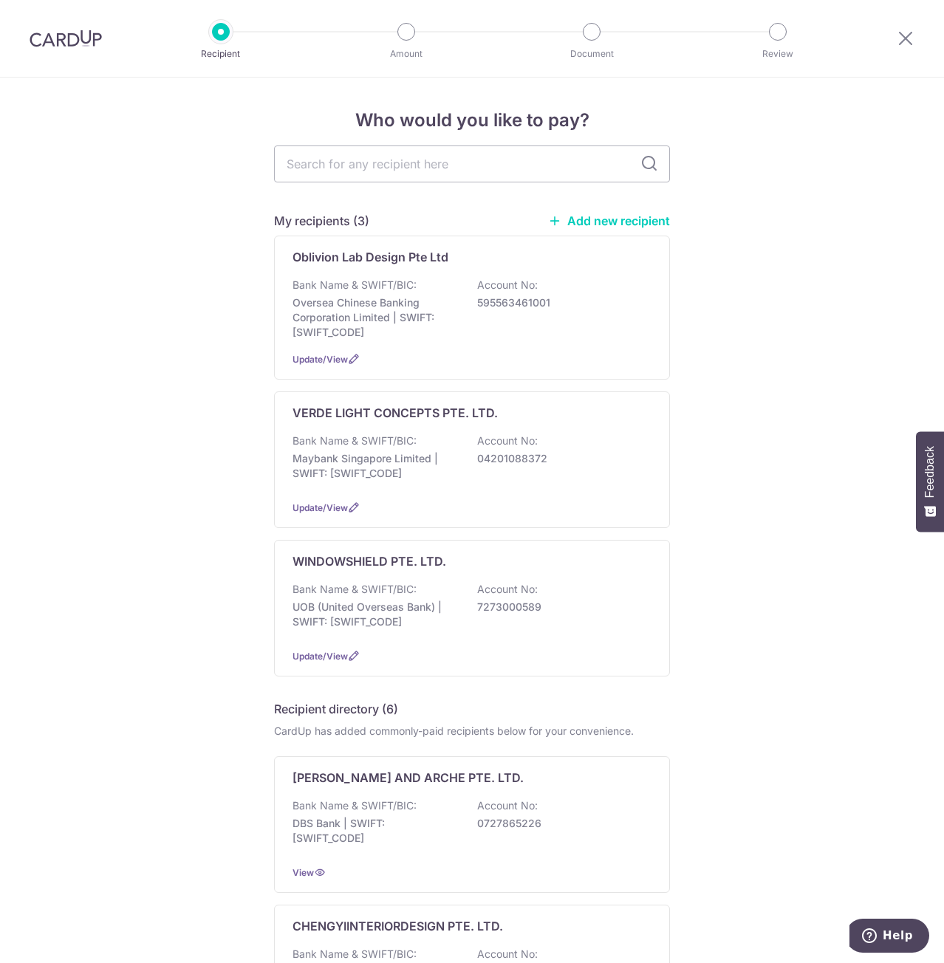
click at [592, 222] on link "Add new recipient" at bounding box center [609, 220] width 122 height 15
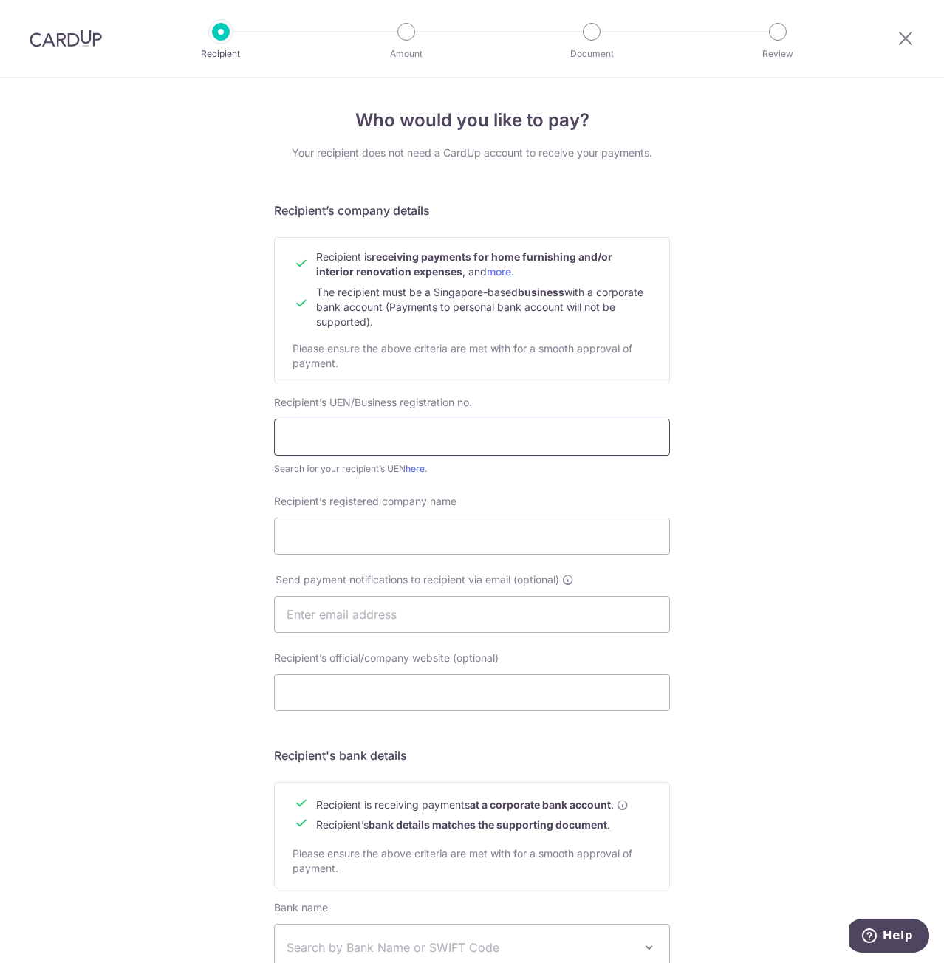
drag, startPoint x: 476, startPoint y: 447, endPoint x: 490, endPoint y: 447, distance: 14.0
click at [479, 447] on input "text" at bounding box center [472, 437] width 396 height 37
paste input "53382158D"
type input "53382158D"
click at [505, 532] on input "Recipient’s registered company name" at bounding box center [472, 536] width 396 height 37
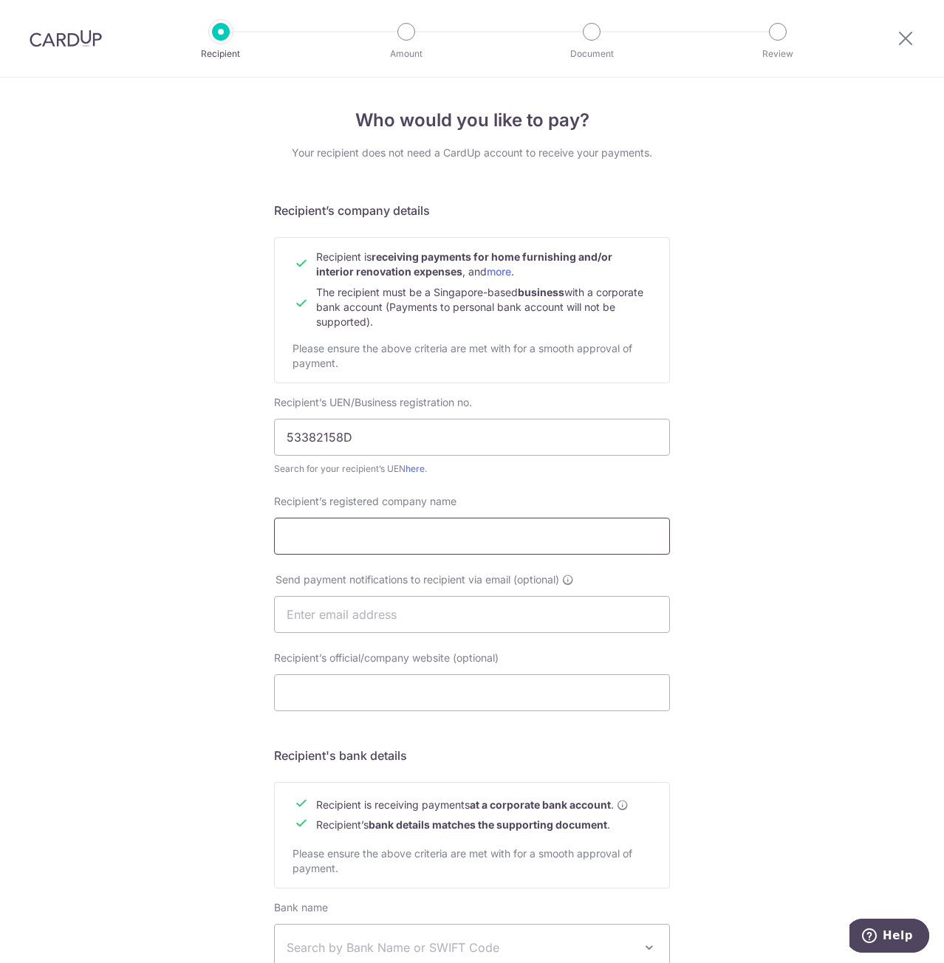
paste input "DRAPES STUDIO"
type input "DRAPES STUDIO"
click at [773, 600] on div "Who would you like to pay? Your recipient does not need a CardUp account to rec…" at bounding box center [472, 633] width 944 height 1111
click at [544, 627] on input "text" at bounding box center [472, 614] width 396 height 37
click at [789, 591] on div "Who would you like to pay? Your recipient does not need a CardUp account to rec…" at bounding box center [472, 633] width 944 height 1111
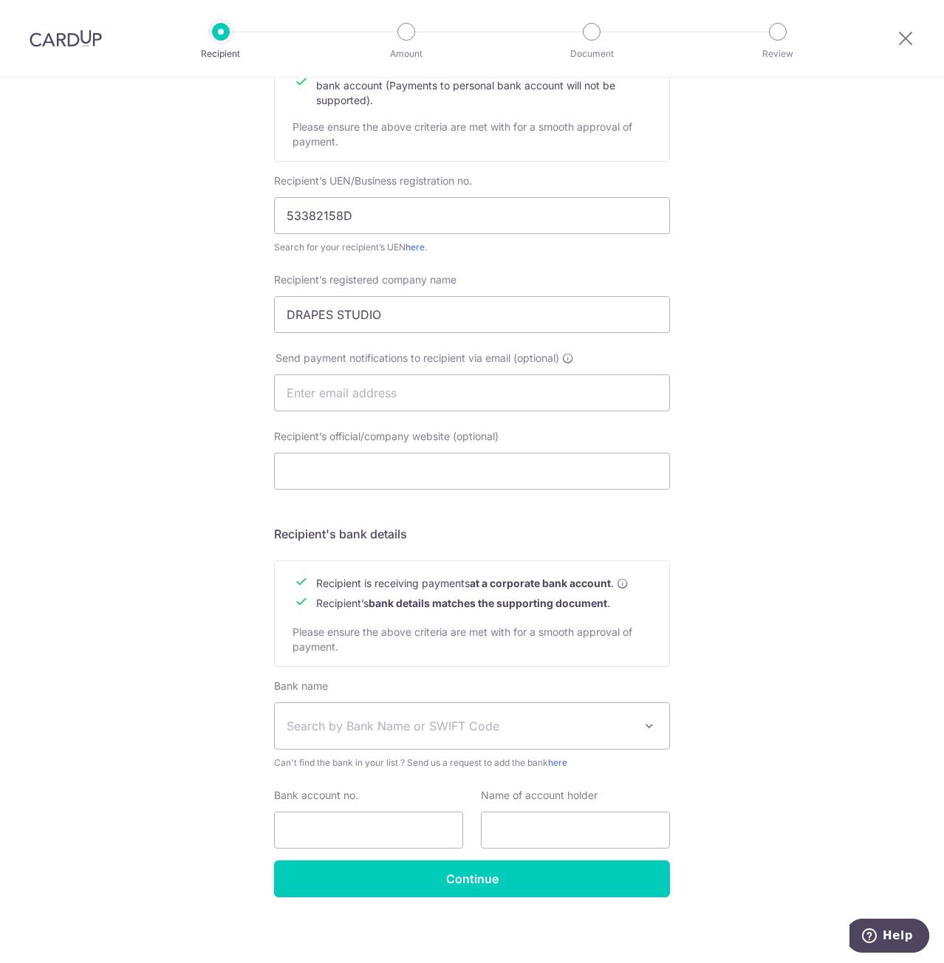
scroll to position [225, 0]
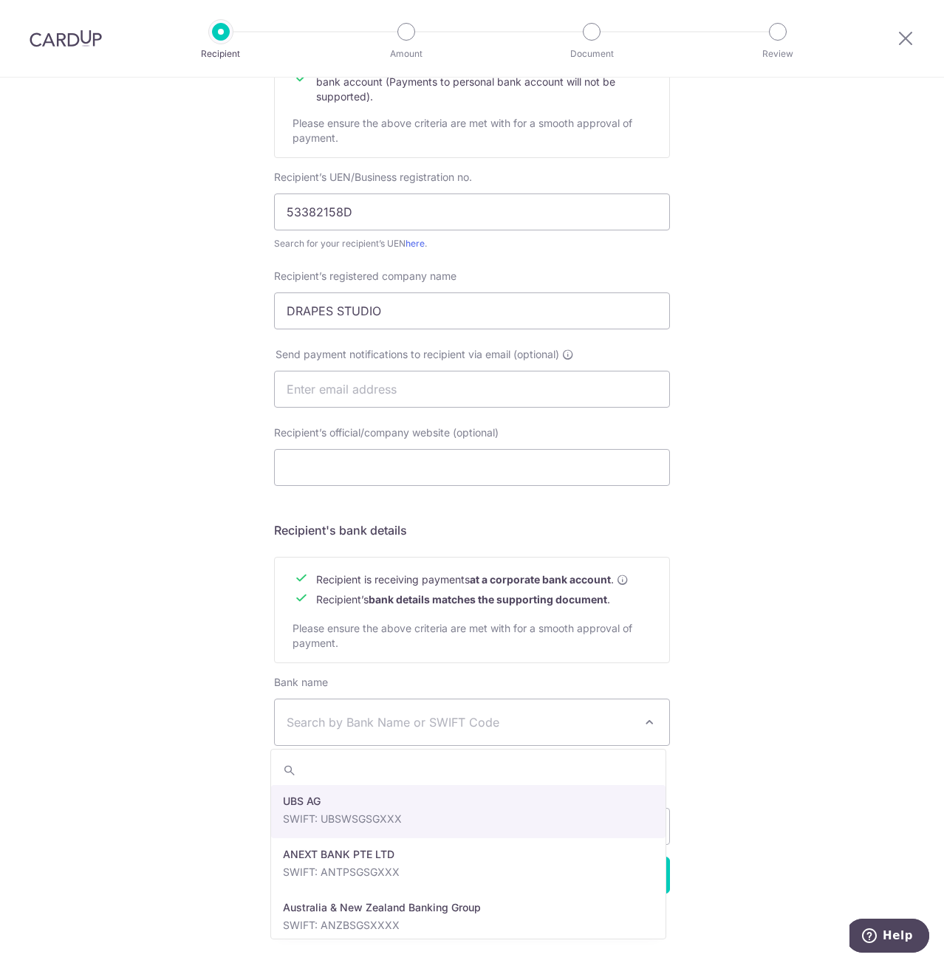
click at [374, 724] on span "Search by Bank Name or SWIFT Code" at bounding box center [460, 722] width 347 height 18
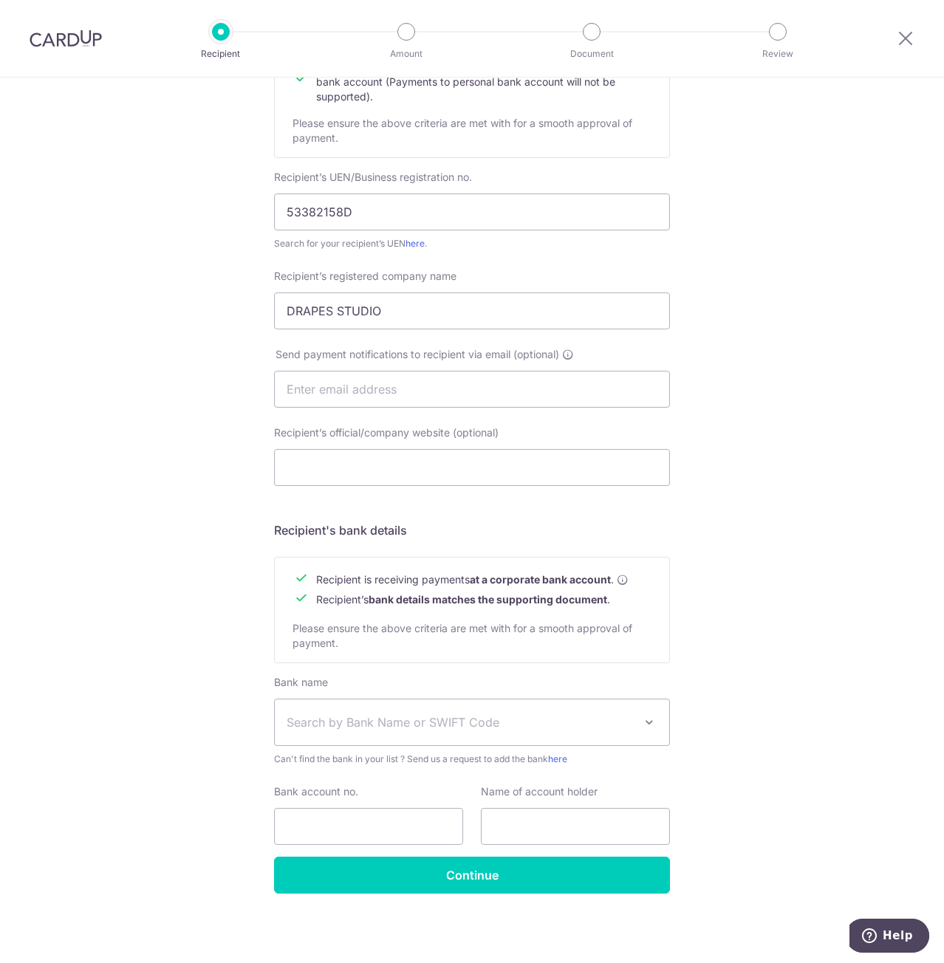
click at [520, 733] on span "Search by Bank Name or SWIFT Code" at bounding box center [472, 722] width 394 height 46
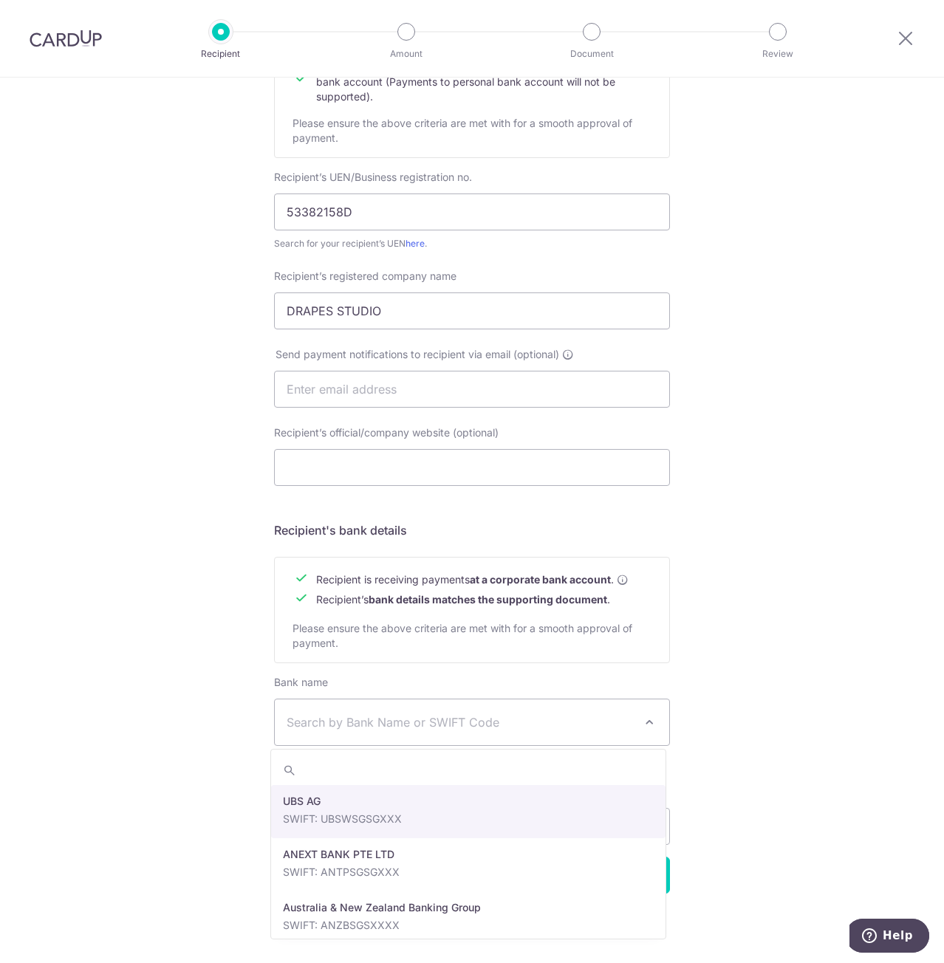
click at [520, 733] on span "Search by Bank Name or SWIFT Code" at bounding box center [472, 722] width 394 height 46
type input "dbs"
select select "6"
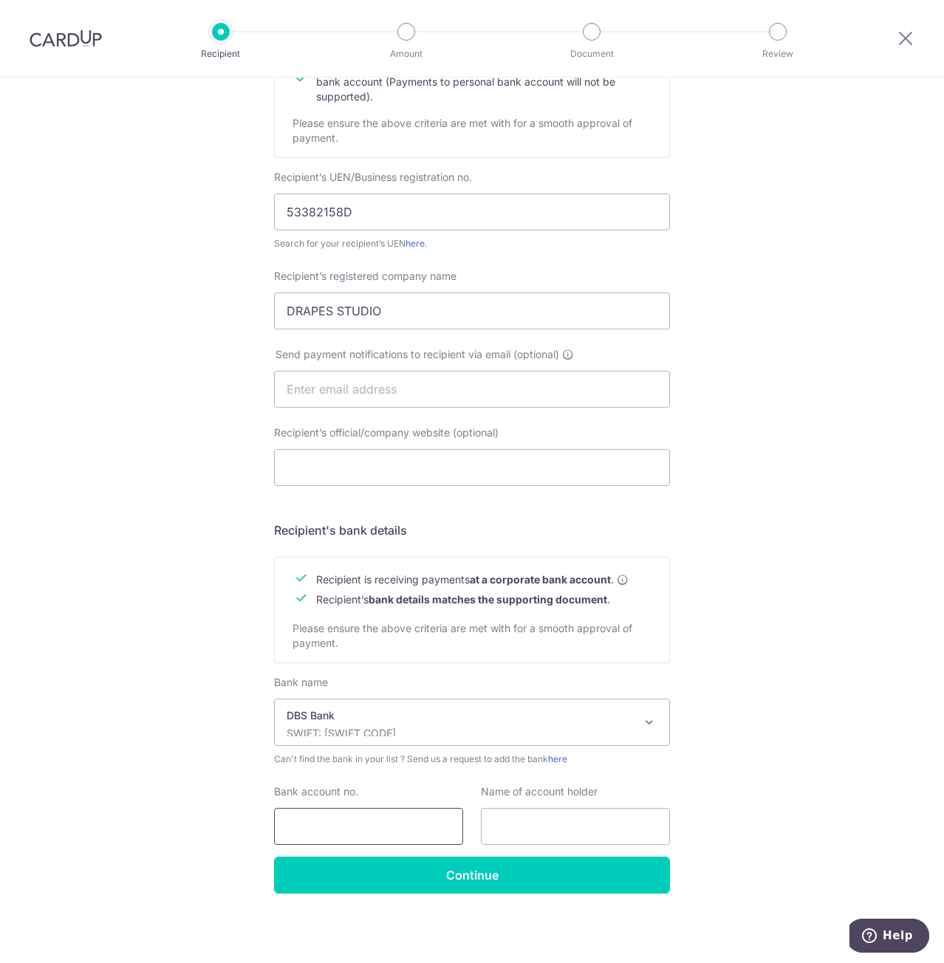
click at [357, 834] on input "Bank account no." at bounding box center [368, 826] width 189 height 37
type input "0"
click at [352, 827] on input "Bank account no." at bounding box center [368, 826] width 189 height 37
paste input "072-6745-287"
click at [309, 817] on input "072-6745-287" at bounding box center [368, 826] width 189 height 37
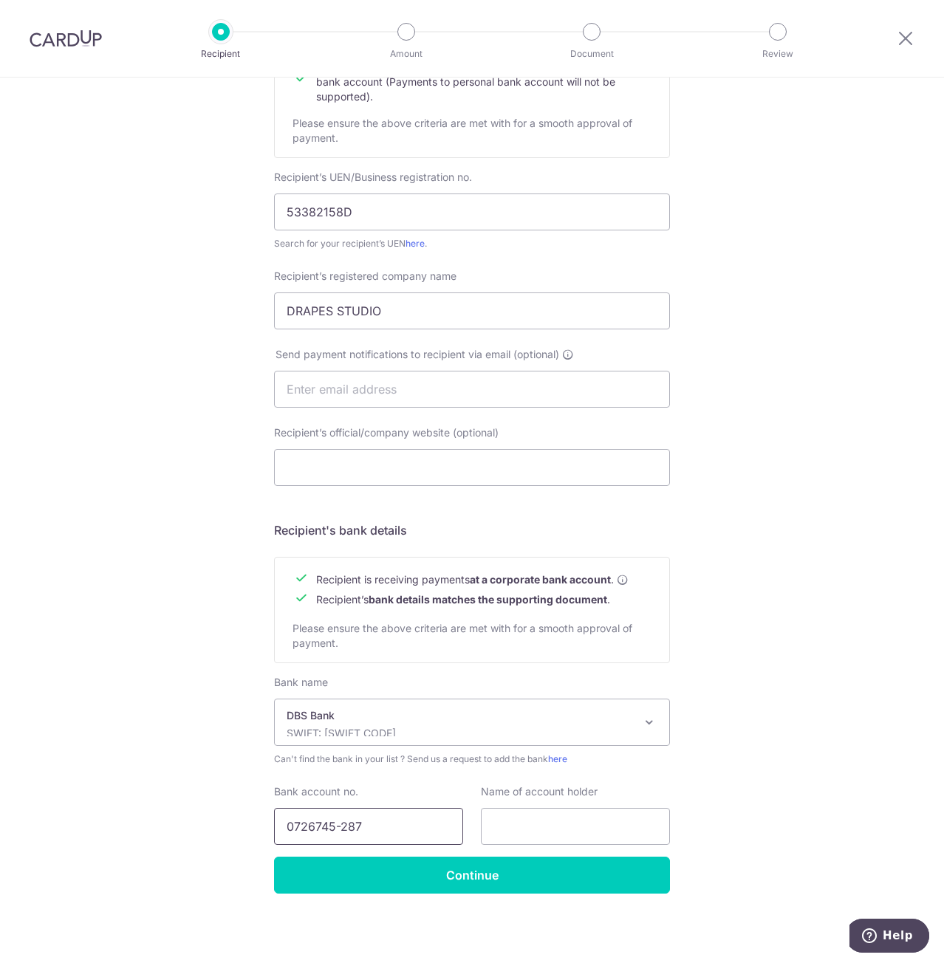
click at [335, 827] on input "0726745-287" at bounding box center [368, 826] width 189 height 37
type input "0726745287"
click at [583, 831] on input "text" at bounding box center [575, 826] width 189 height 37
click at [528, 831] on input "text" at bounding box center [575, 826] width 189 height 37
paste input "DRAPES STUDIO"
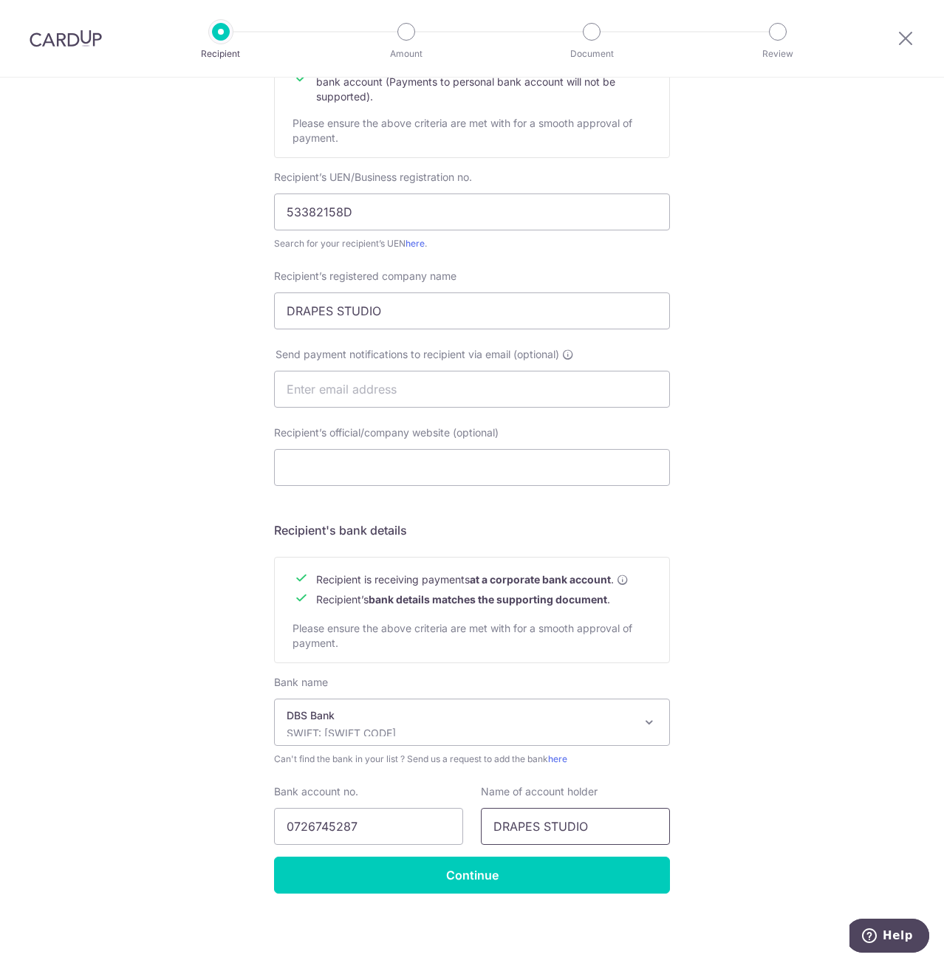
type input "DRAPES STUDIO"
click at [858, 803] on div "Who would you like to pay? Your recipient does not need a CardUp account to rec…" at bounding box center [472, 407] width 944 height 1111
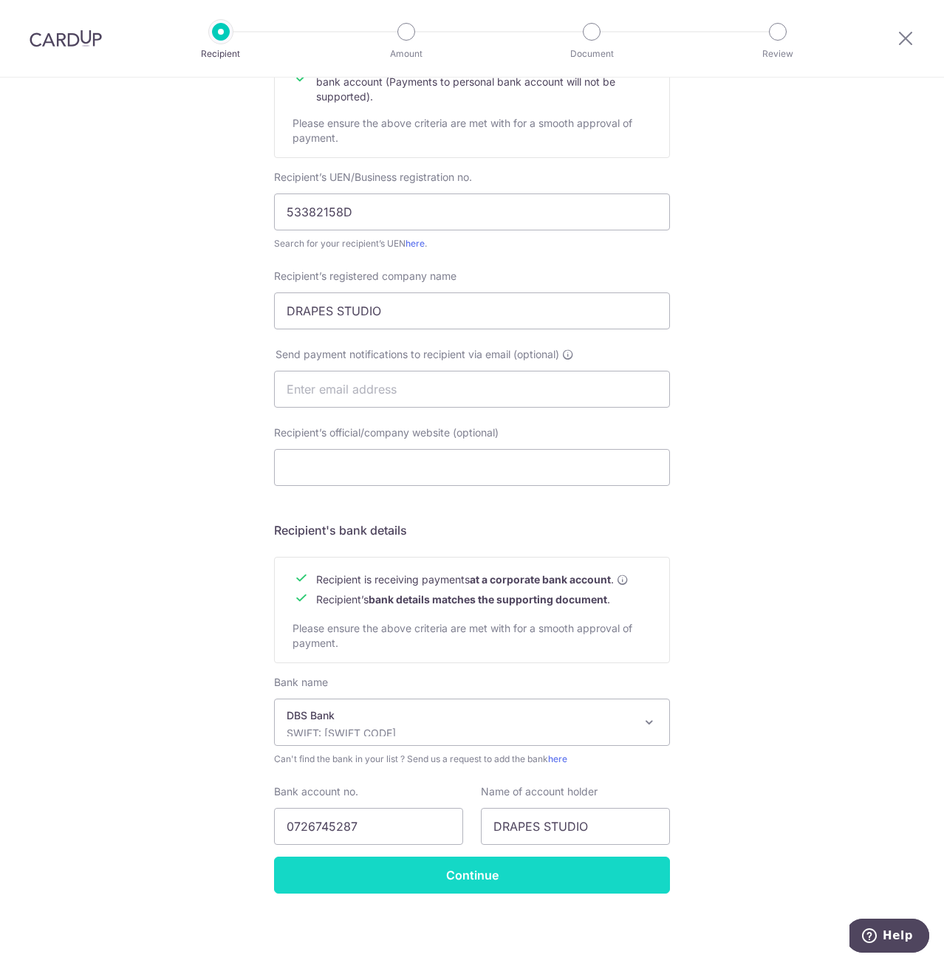
click at [509, 871] on input "Continue" at bounding box center [472, 875] width 396 height 37
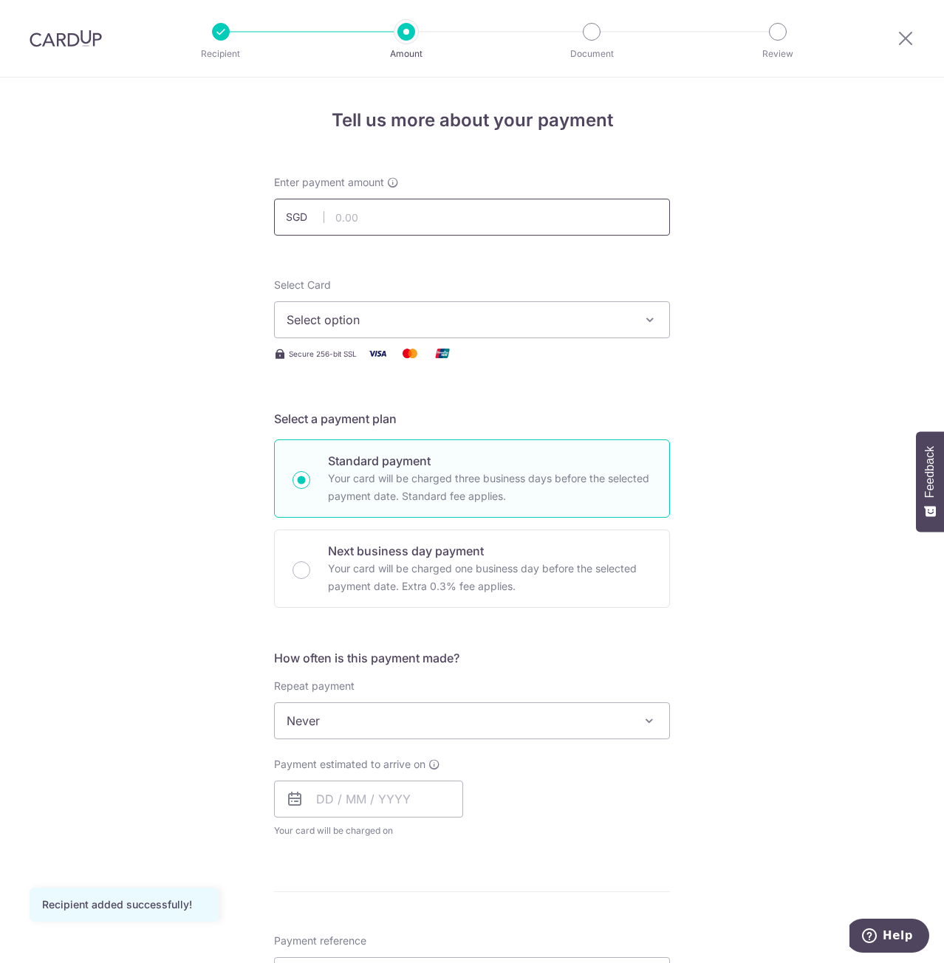
click at [396, 213] on input "text" at bounding box center [472, 217] width 396 height 37
click at [386, 210] on input "text" at bounding box center [472, 217] width 396 height 37
type input "7"
type input "8,600.00"
click at [538, 328] on span "Select option" at bounding box center [459, 320] width 344 height 18
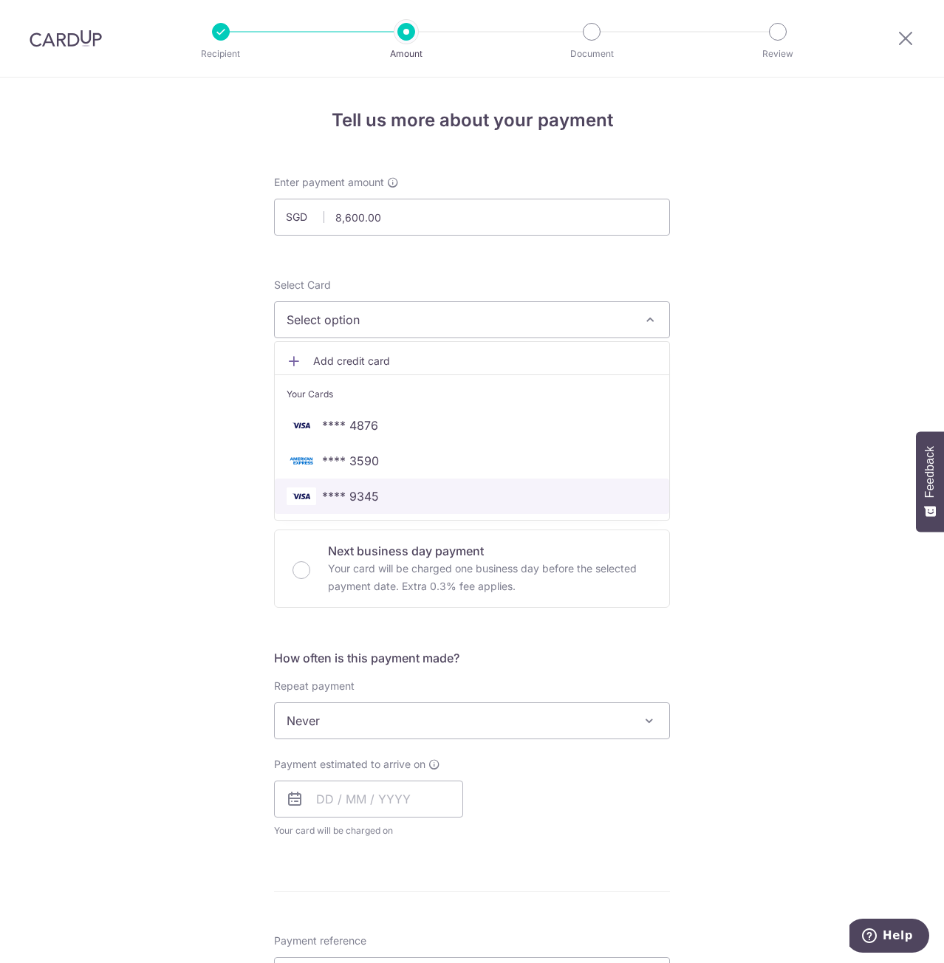
drag, startPoint x: 497, startPoint y: 497, endPoint x: 525, endPoint y: 484, distance: 30.7
click at [497, 497] on span "**** 9345" at bounding box center [472, 496] width 371 height 18
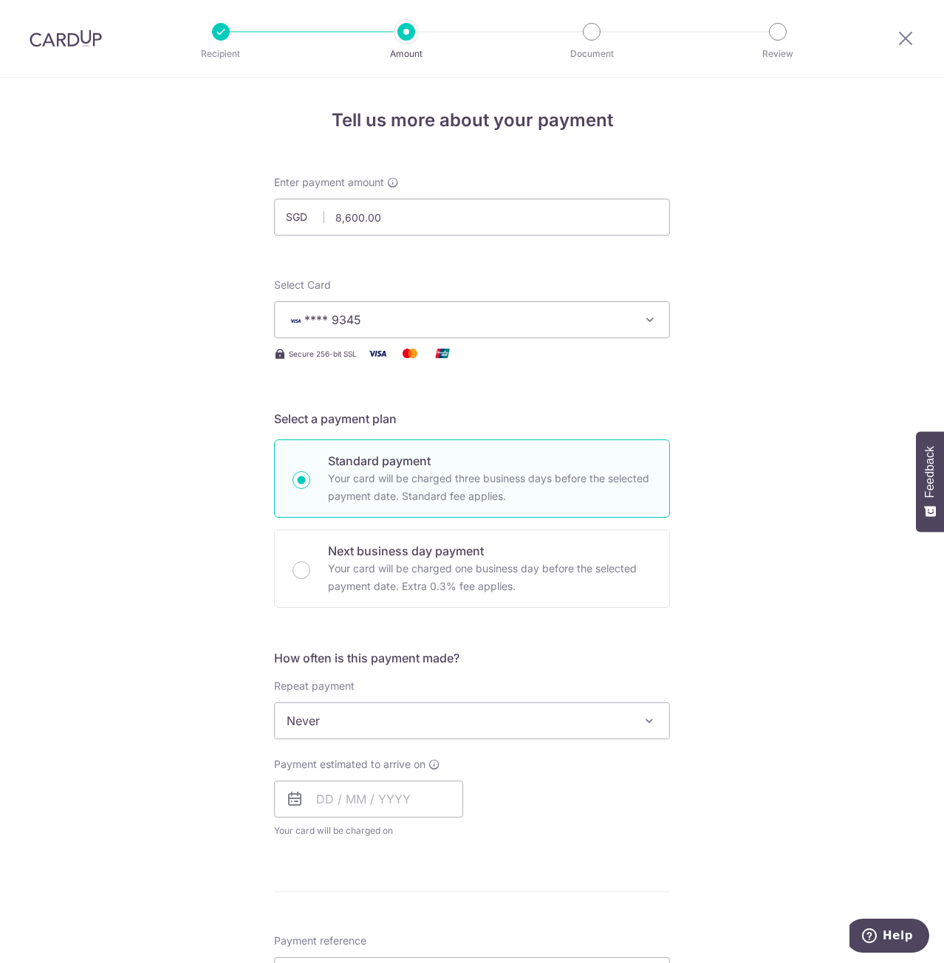
click at [772, 352] on div "Tell us more about your payment Enter payment amount SGD 8,600.00 8600.00 Recip…" at bounding box center [472, 795] width 944 height 1435
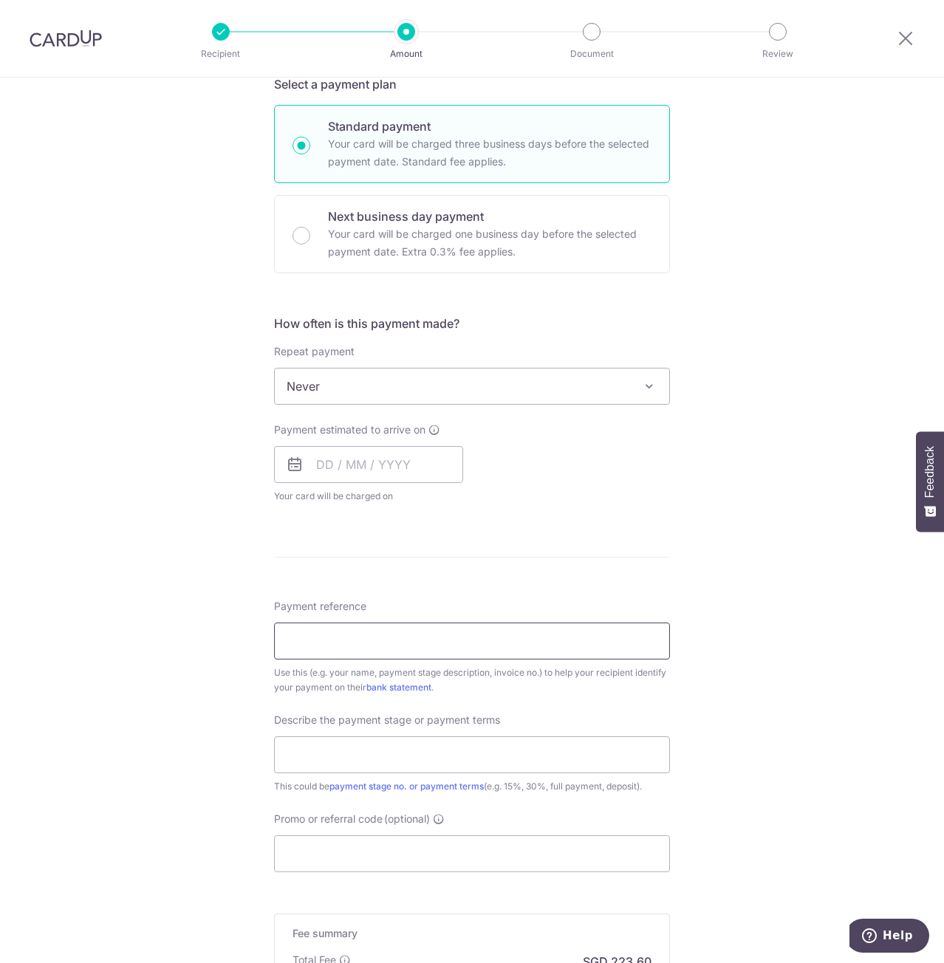
scroll to position [443, 0]
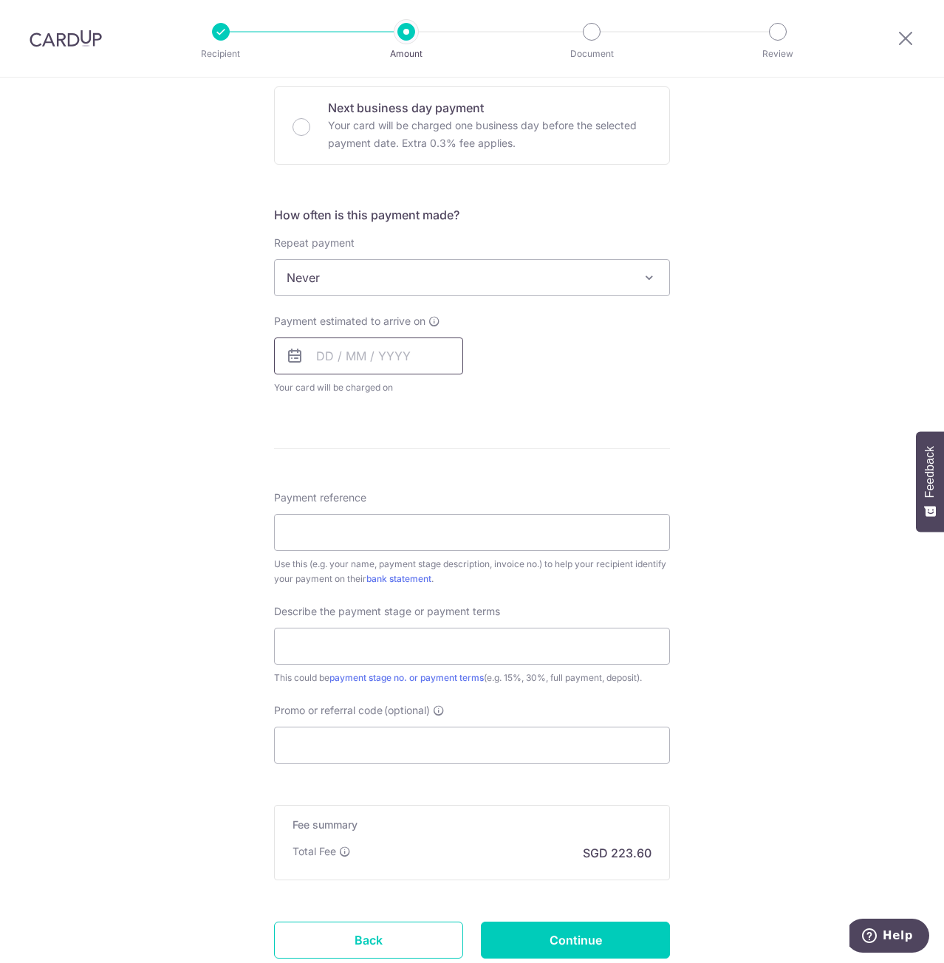
click at [384, 368] on input "text" at bounding box center [368, 355] width 189 height 37
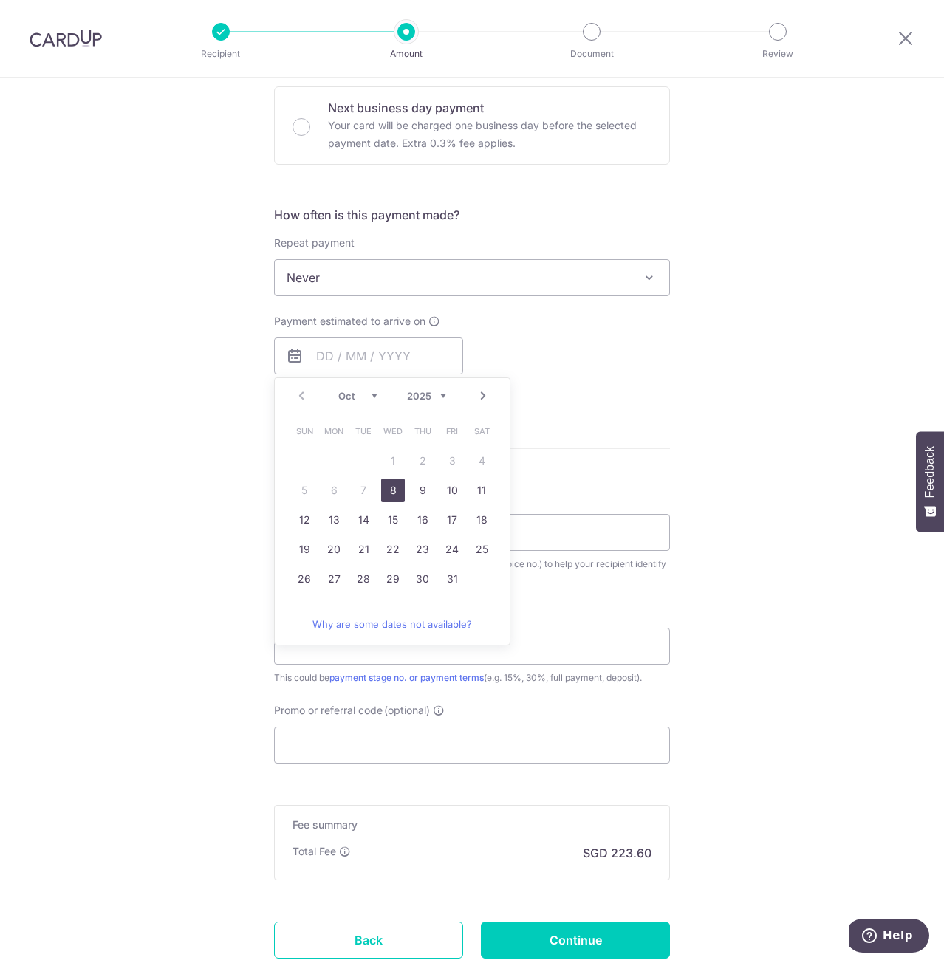
click at [392, 493] on link "8" at bounding box center [393, 491] width 24 height 24
type input "[DATE]"
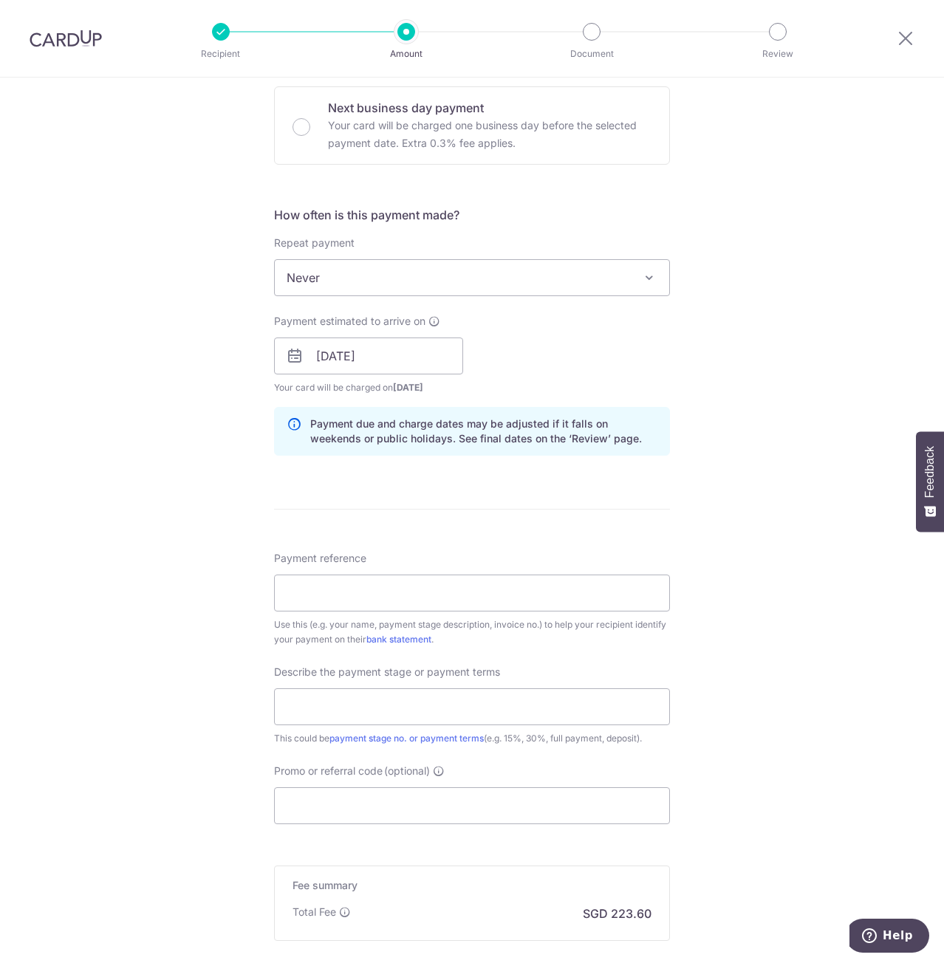
click at [732, 329] on div "Tell us more about your payment Enter payment amount SGD 8,600.00 8600.00 Recip…" at bounding box center [472, 381] width 944 height 1495
click at [462, 588] on input "Payment reference" at bounding box center [472, 592] width 396 height 37
click at [414, 591] on input "Payment reference" at bounding box center [472, 592] width 396 height 37
paste input "A8909B - 25"
type input "A8909B - 25"
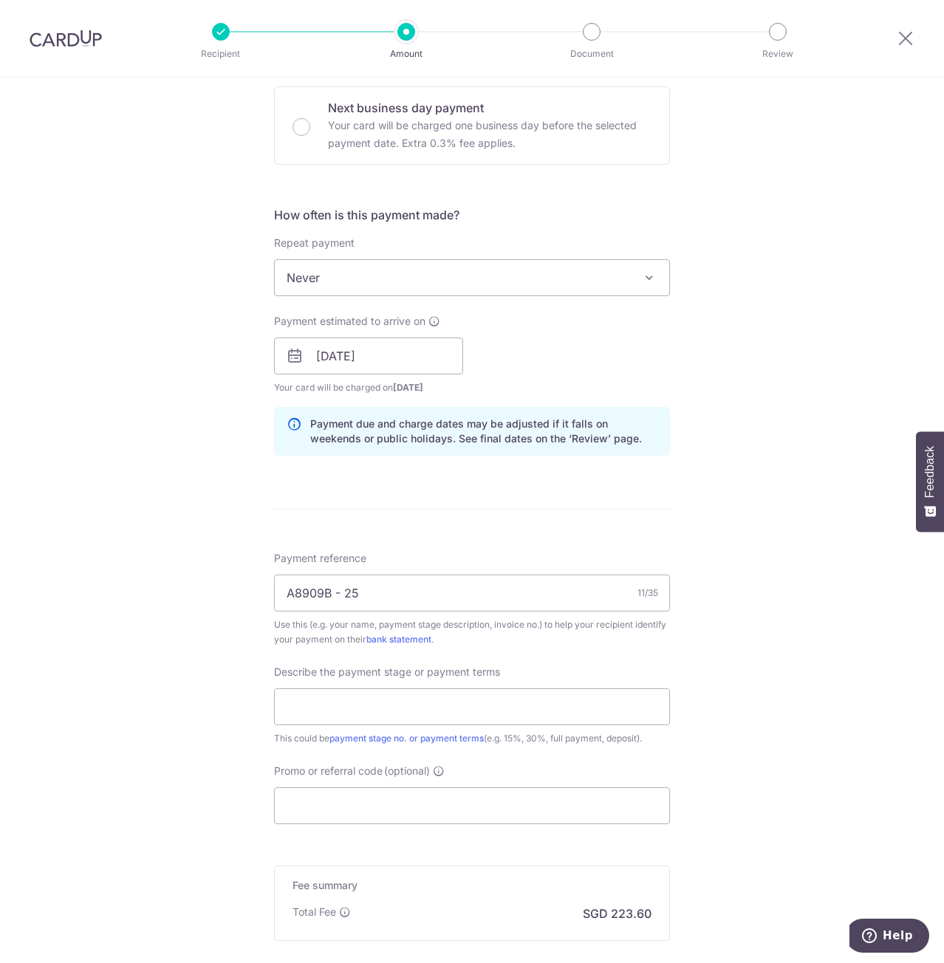
click at [790, 555] on div "Tell us more about your payment Enter payment amount SGD 8,600.00 8600.00 Recip…" at bounding box center [472, 381] width 944 height 1495
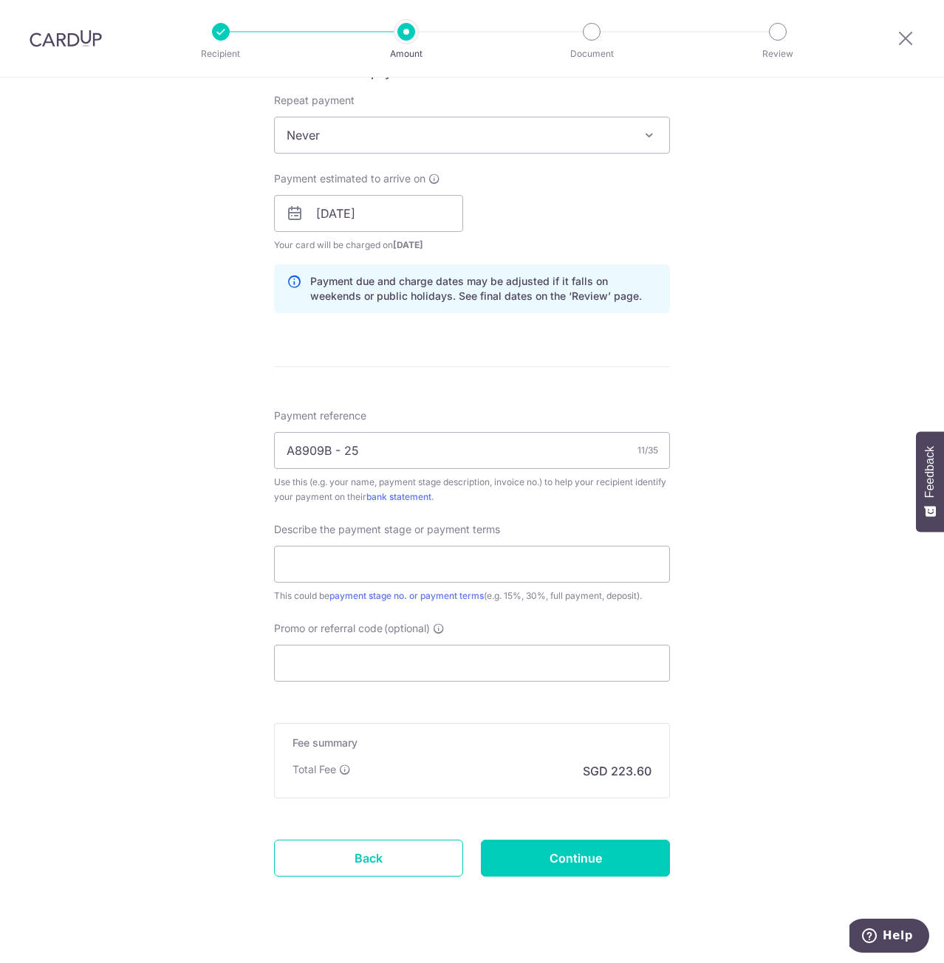
scroll to position [591, 0]
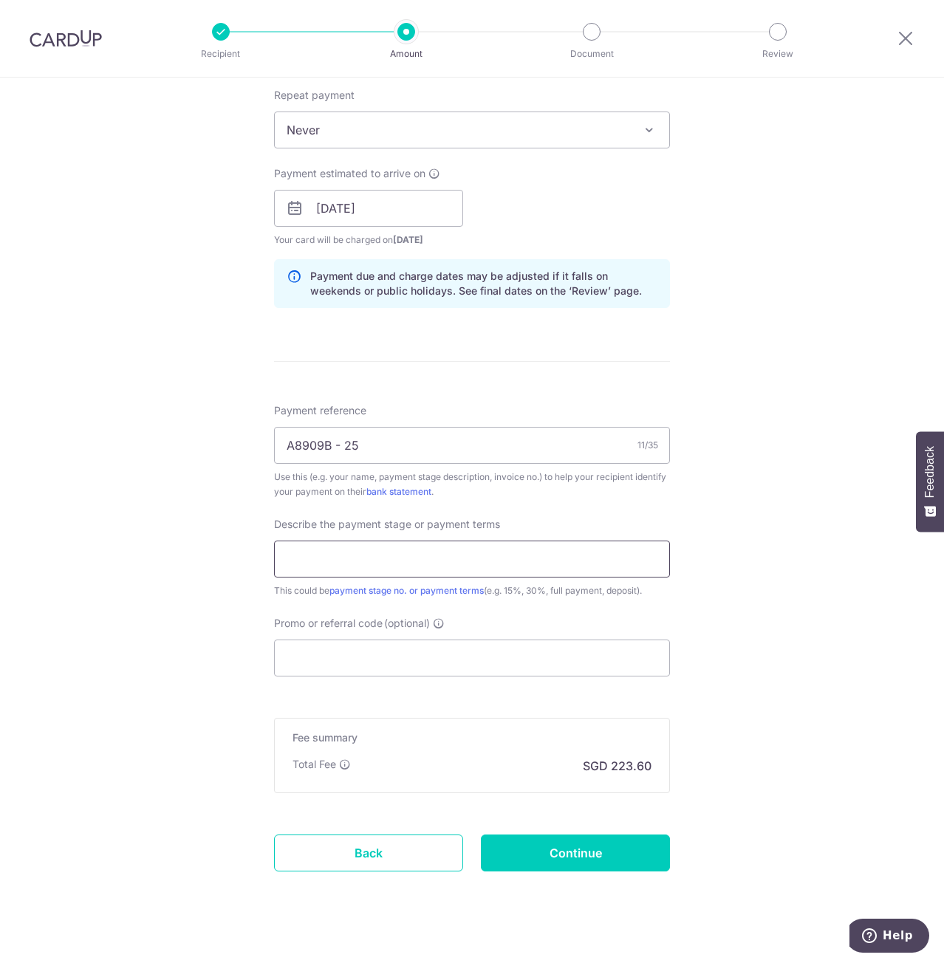
click at [395, 550] on input "text" at bounding box center [472, 559] width 396 height 37
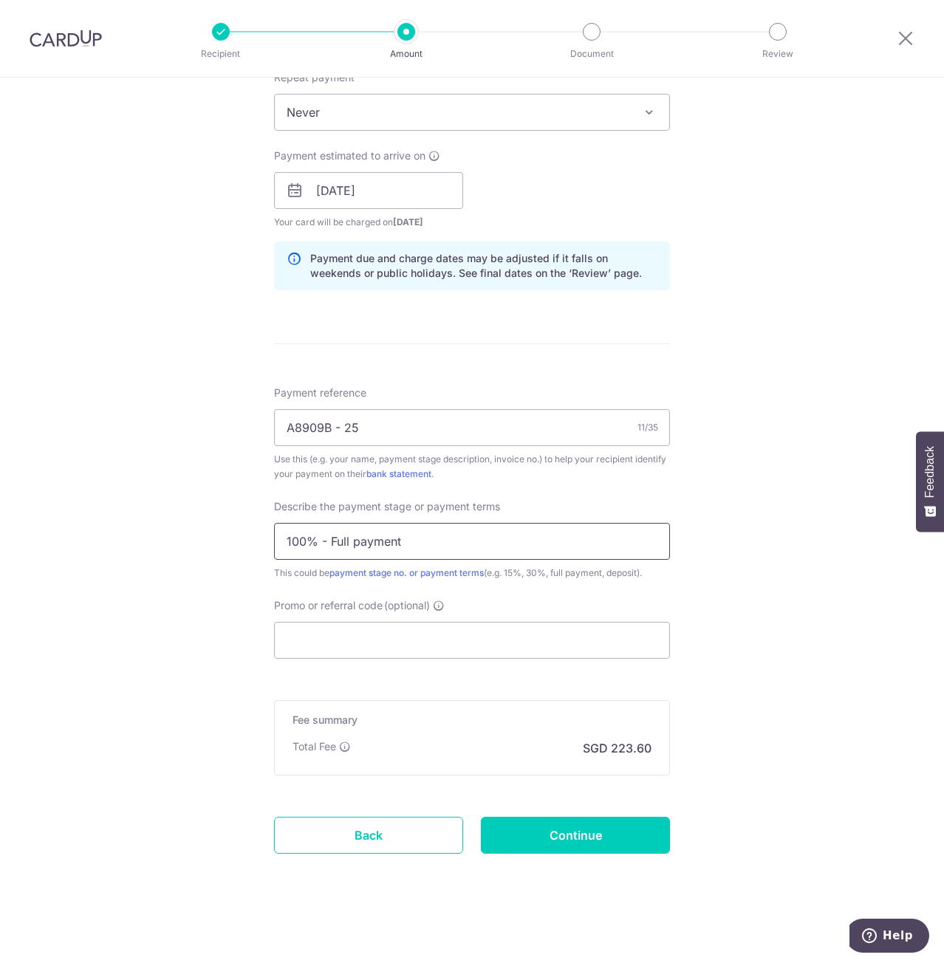
scroll to position [610, 0]
type input "100% - Full payment"
click at [606, 841] on input "Continue" at bounding box center [575, 833] width 189 height 37
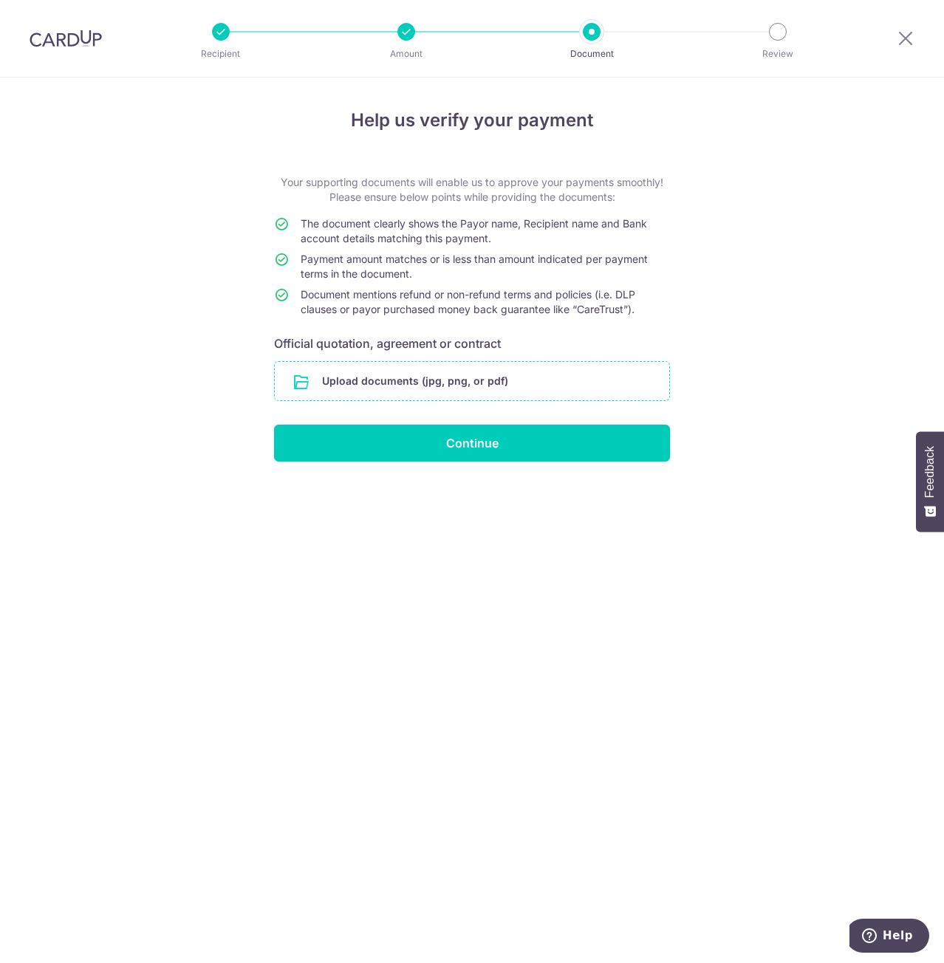
click at [528, 392] on input "file" at bounding box center [472, 381] width 394 height 38
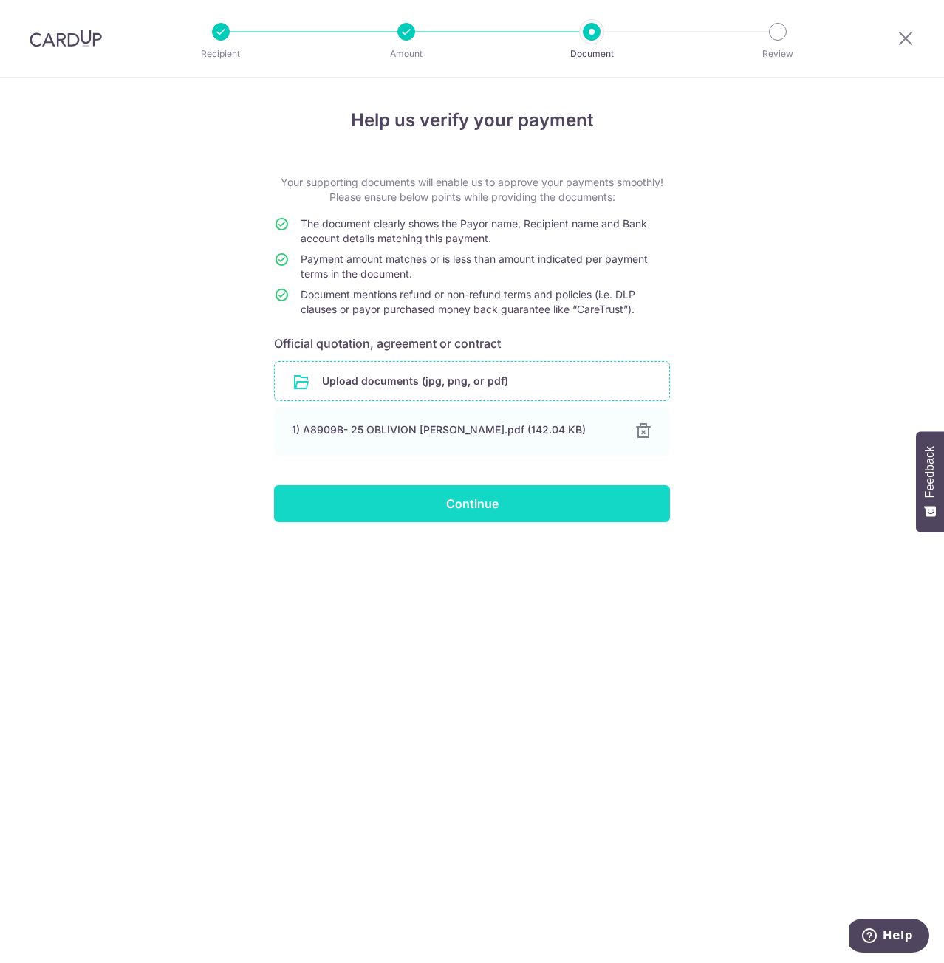
click at [498, 503] on input "Continue" at bounding box center [472, 503] width 396 height 37
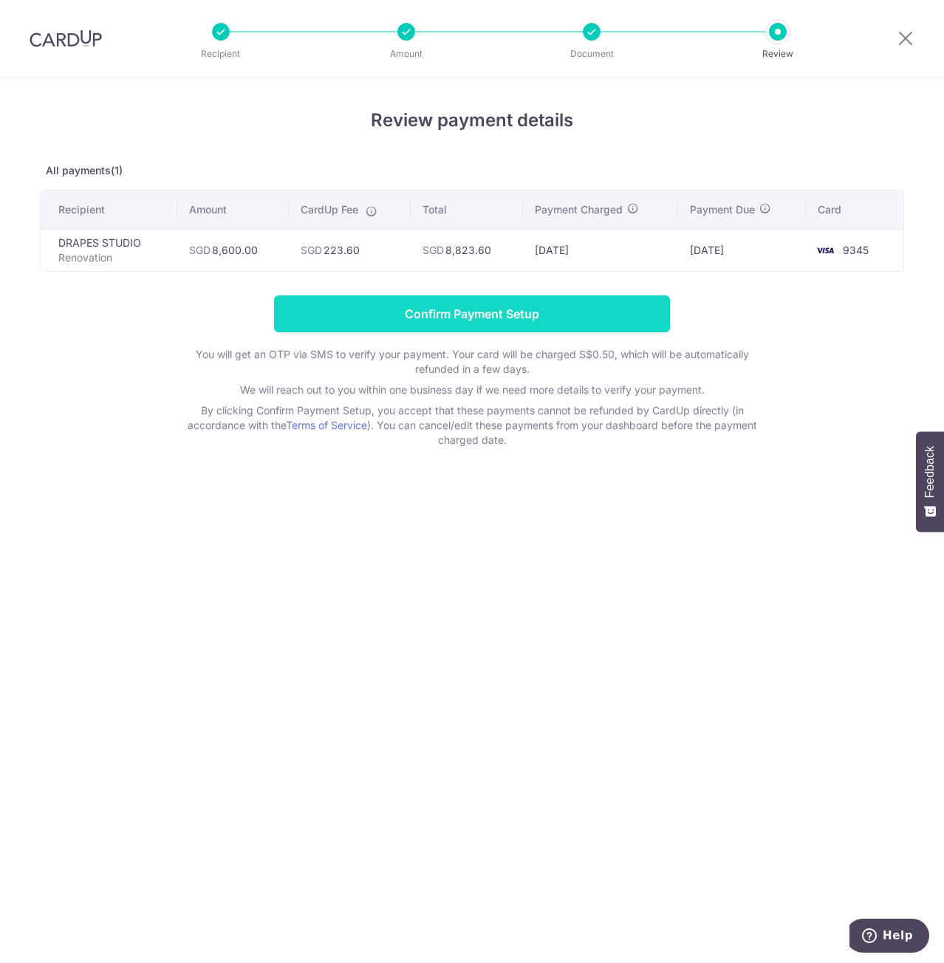
click at [551, 314] on input "Confirm Payment Setup" at bounding box center [472, 313] width 396 height 37
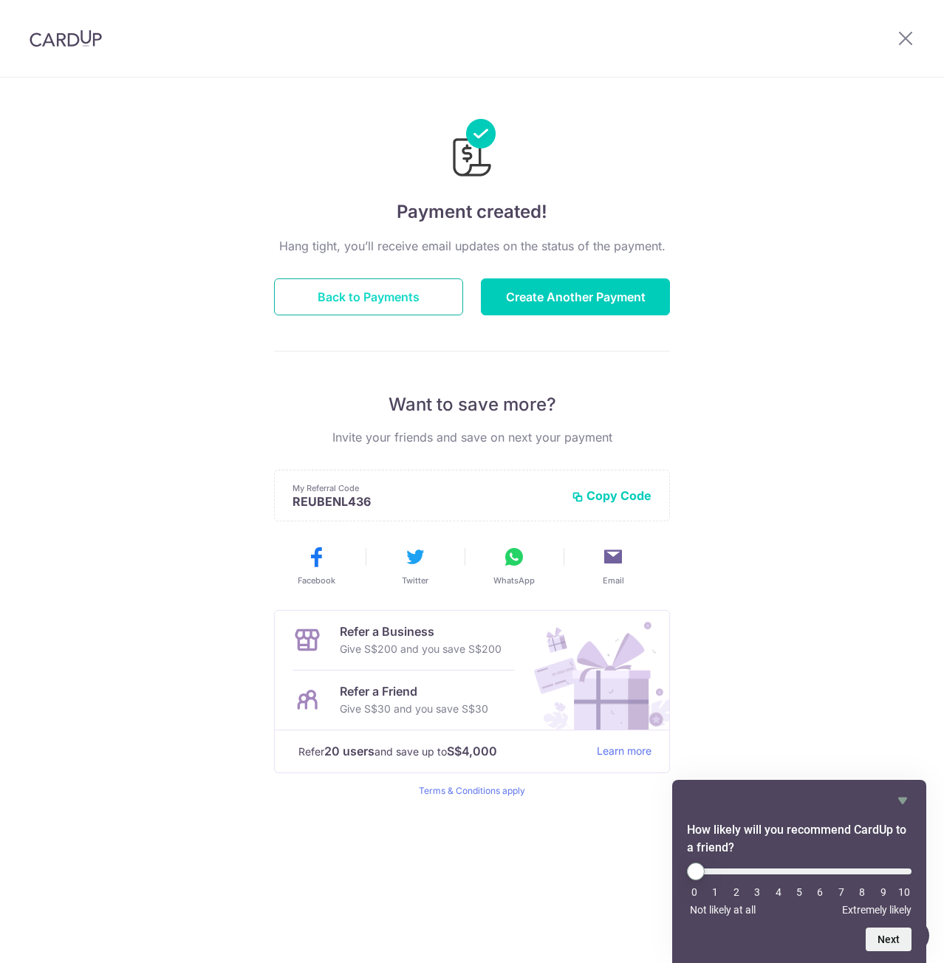
click at [427, 311] on button "Back to Payments" at bounding box center [368, 296] width 189 height 37
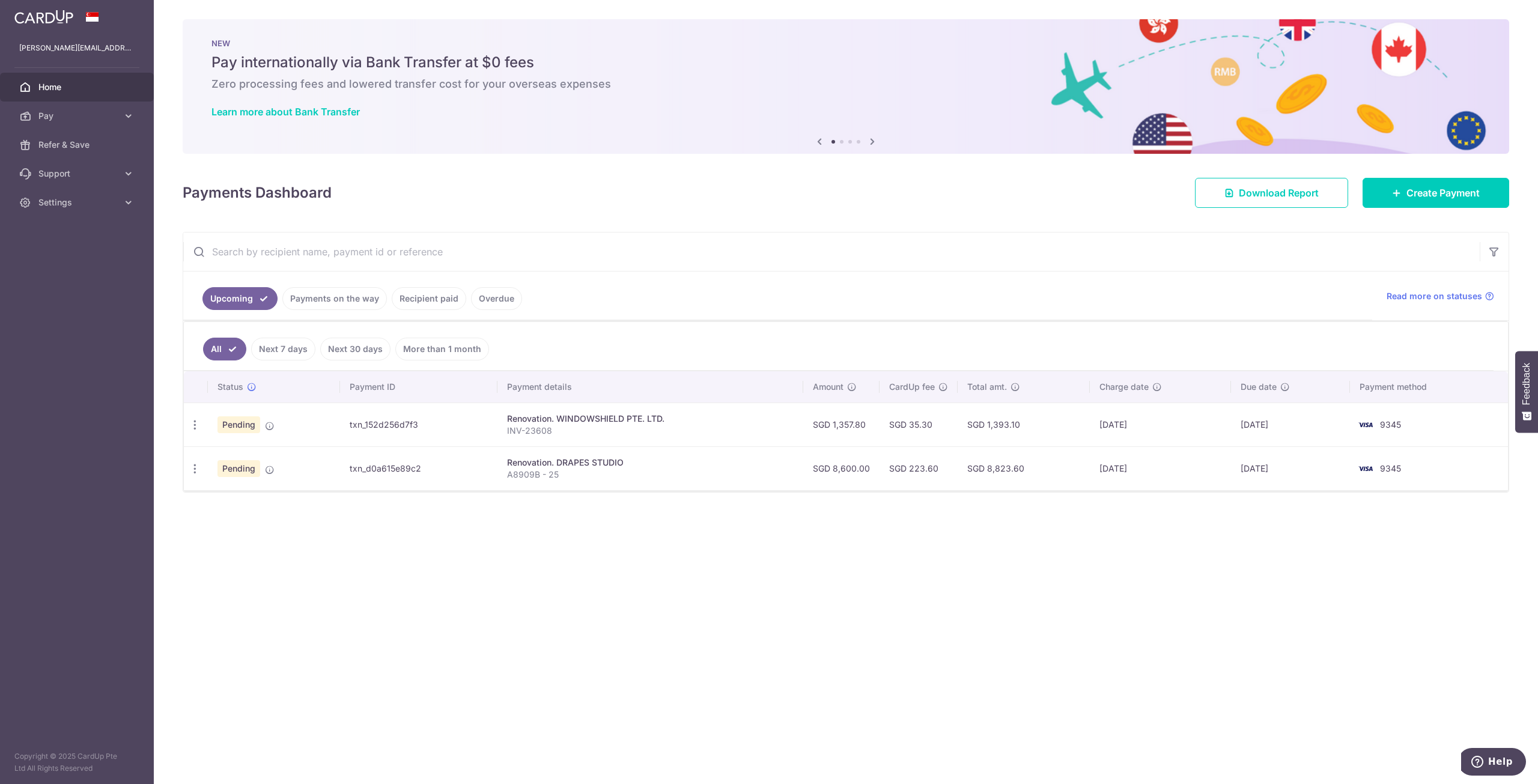
click at [767, 699] on div "× Pause Schedule Pause all future payments in this series Pause just this one p…" at bounding box center [845, 392] width 1384 height 784
click at [767, 653] on div "× Pause Schedule Pause all future payments in this series Pause just this one p…" at bounding box center [845, 392] width 1384 height 784
click at [190, 469] on icon "button" at bounding box center [195, 469] width 13 height 13
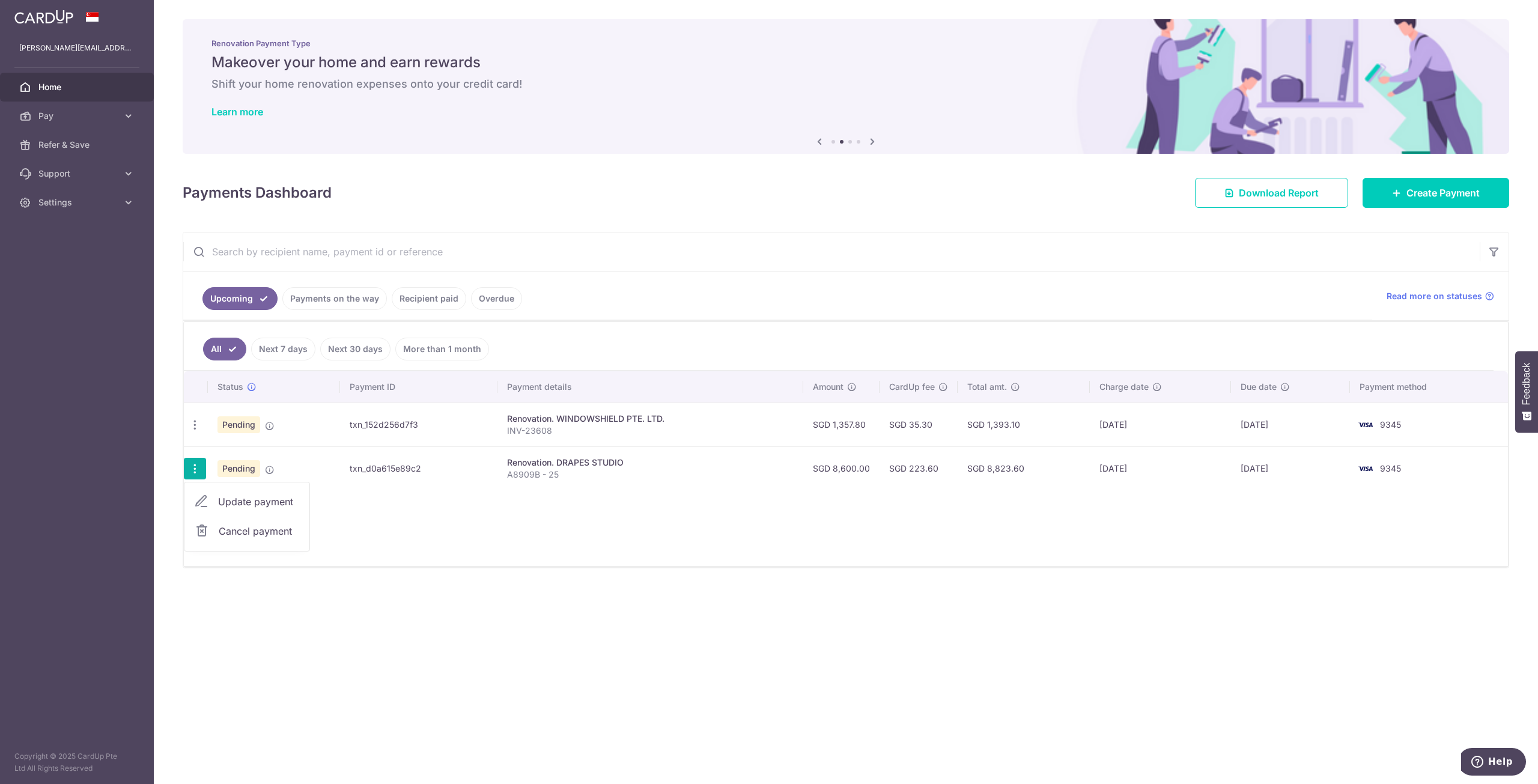
click at [190, 469] on icon "button" at bounding box center [195, 469] width 13 height 13
click at [233, 469] on span "Pending" at bounding box center [238, 468] width 42 height 17
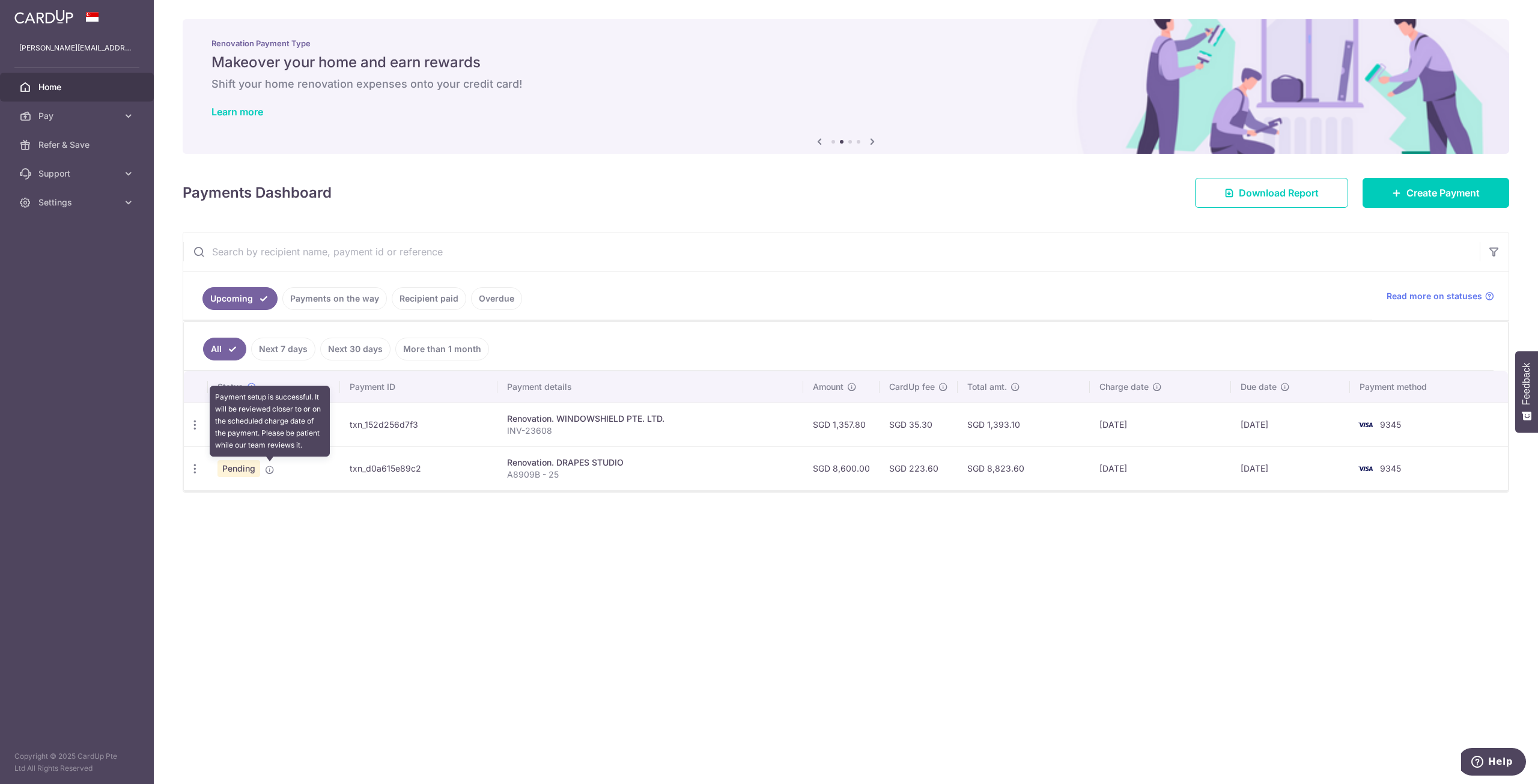
click at [272, 469] on icon at bounding box center [270, 470] width 10 height 10
click at [610, 456] on div "Renovation. DRAPES STUDIO" at bounding box center [650, 462] width 286 height 12
click at [395, 472] on td "txn_d0a615e89c2" at bounding box center [418, 468] width 157 height 44
click at [767, 472] on td "SGD 8,600.00" at bounding box center [841, 468] width 76 height 44
click at [767, 469] on td "SGD 223.60" at bounding box center [919, 468] width 78 height 44
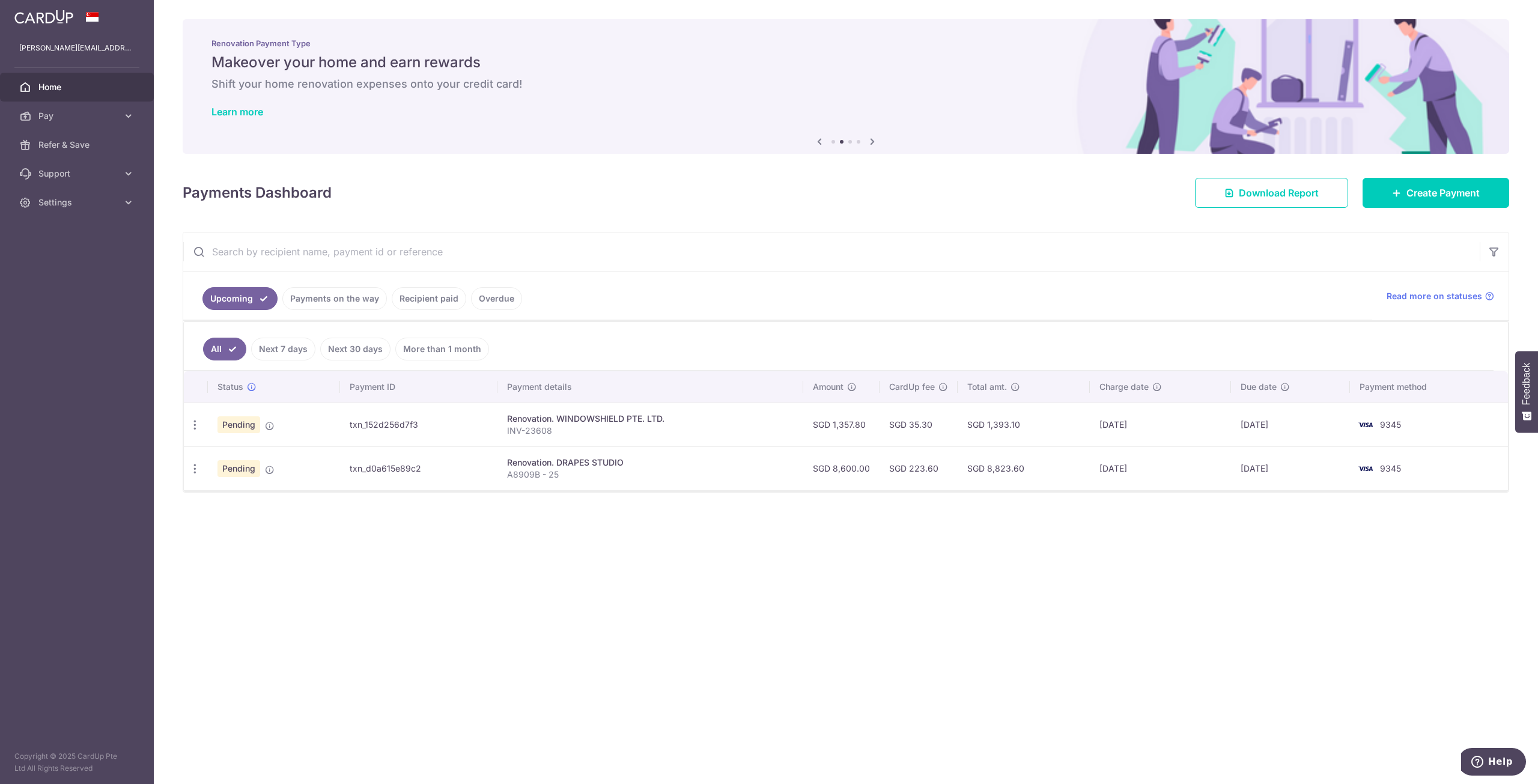
click at [767, 472] on td "SGD 8,823.60" at bounding box center [1024, 468] width 132 height 44
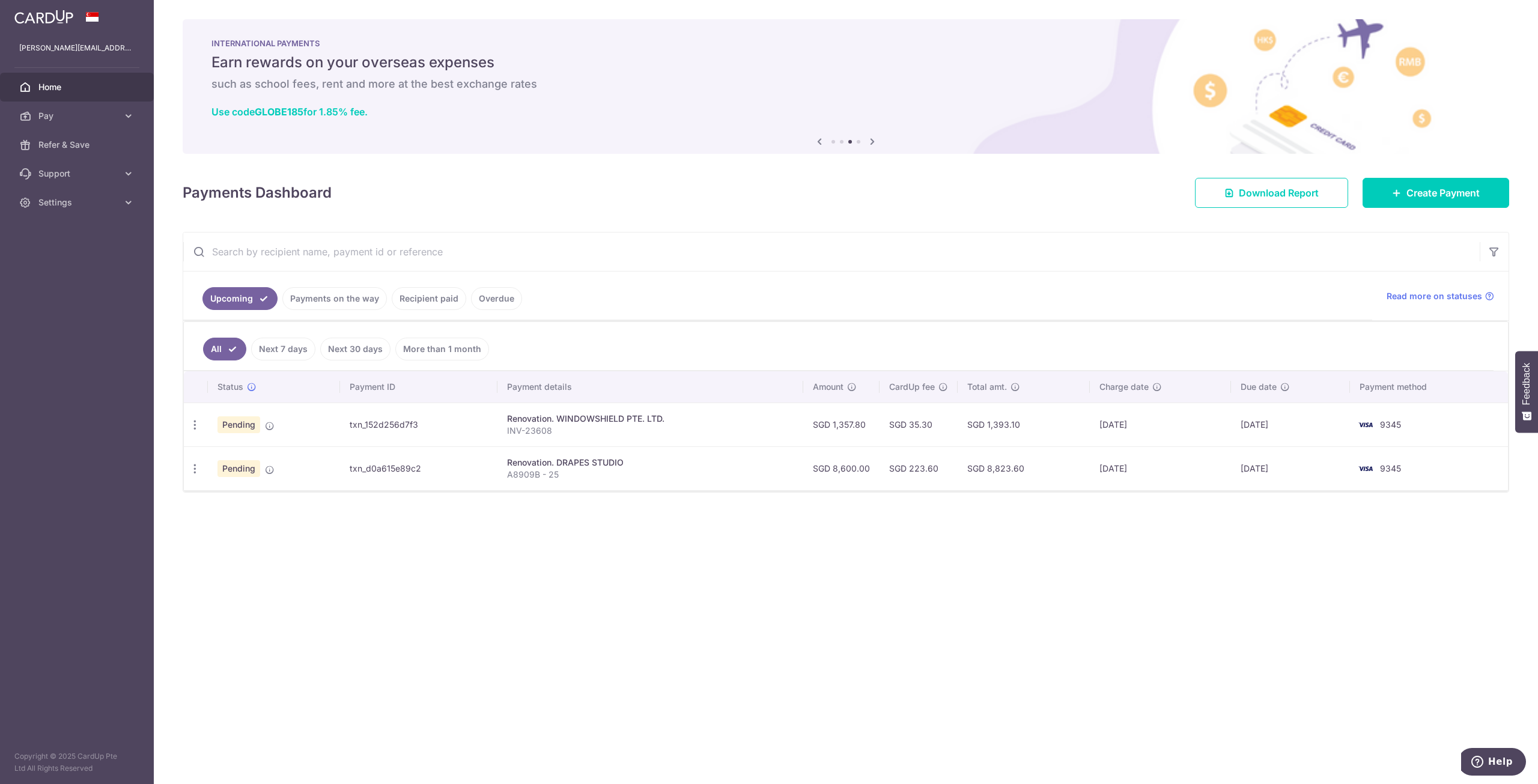
click at [767, 472] on td "[DATE]" at bounding box center [1161, 468] width 142 height 44
click at [767, 473] on td "[DATE]" at bounding box center [1290, 468] width 118 height 44
click at [767, 470] on span "9345" at bounding box center [1391, 468] width 21 height 11
click at [28, 112] on icon at bounding box center [25, 115] width 12 height 12
click at [36, 138] on link "Payments" at bounding box center [76, 144] width 154 height 28
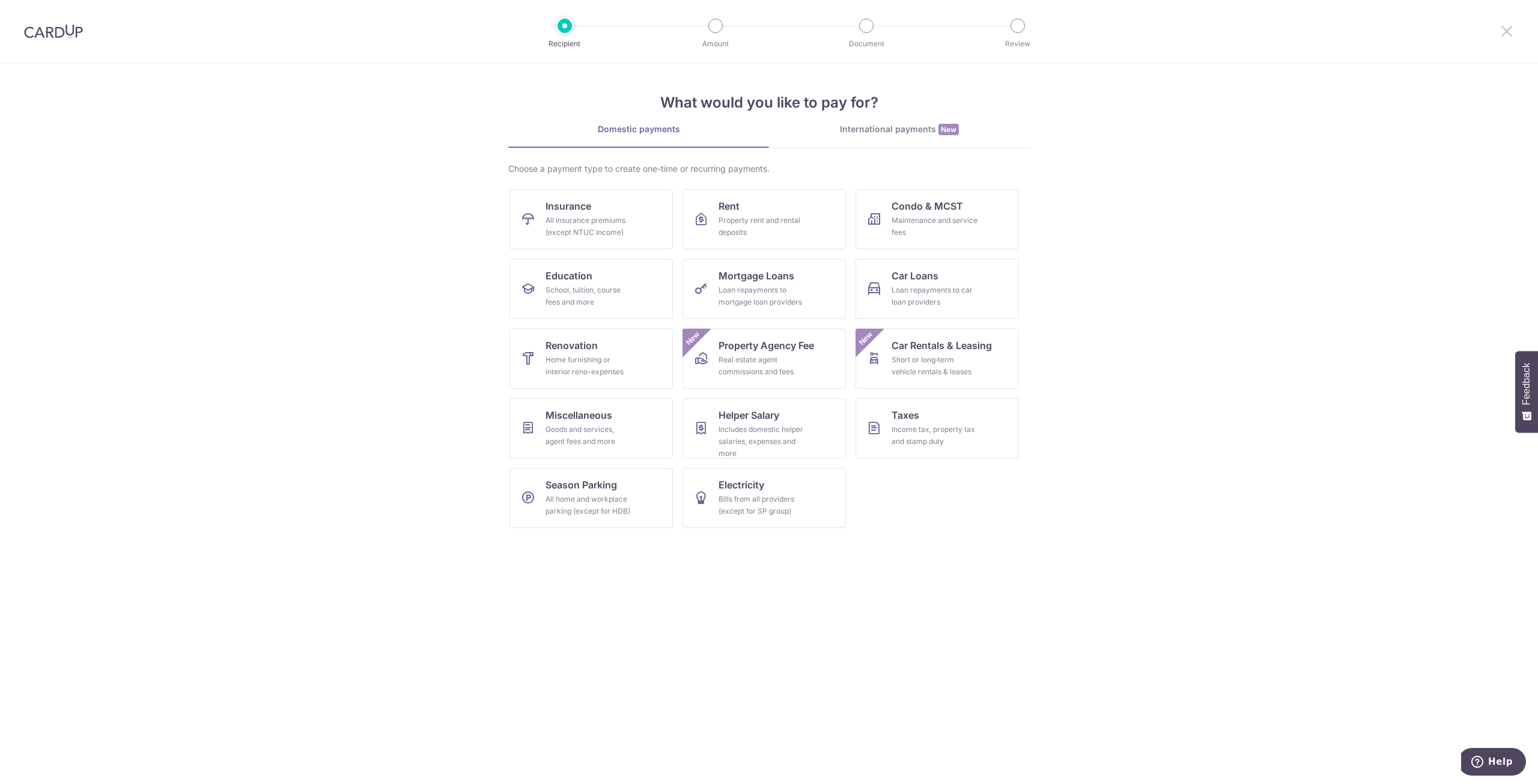
click at [1509, 32] on icon at bounding box center [1507, 31] width 15 height 15
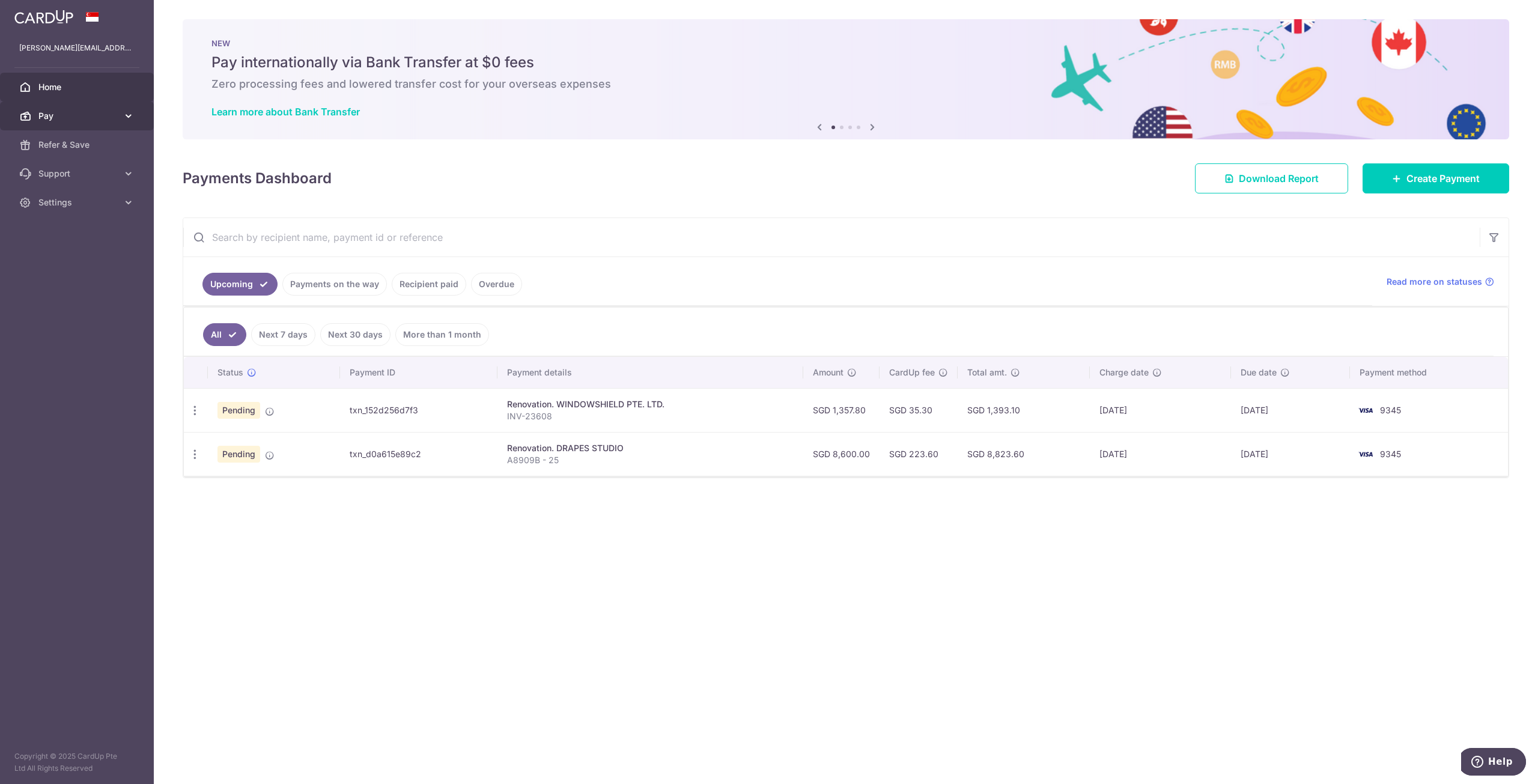
click at [78, 118] on span "Pay" at bounding box center [77, 115] width 79 height 12
click at [65, 168] on span "Recipients" at bounding box center [77, 173] width 79 height 12
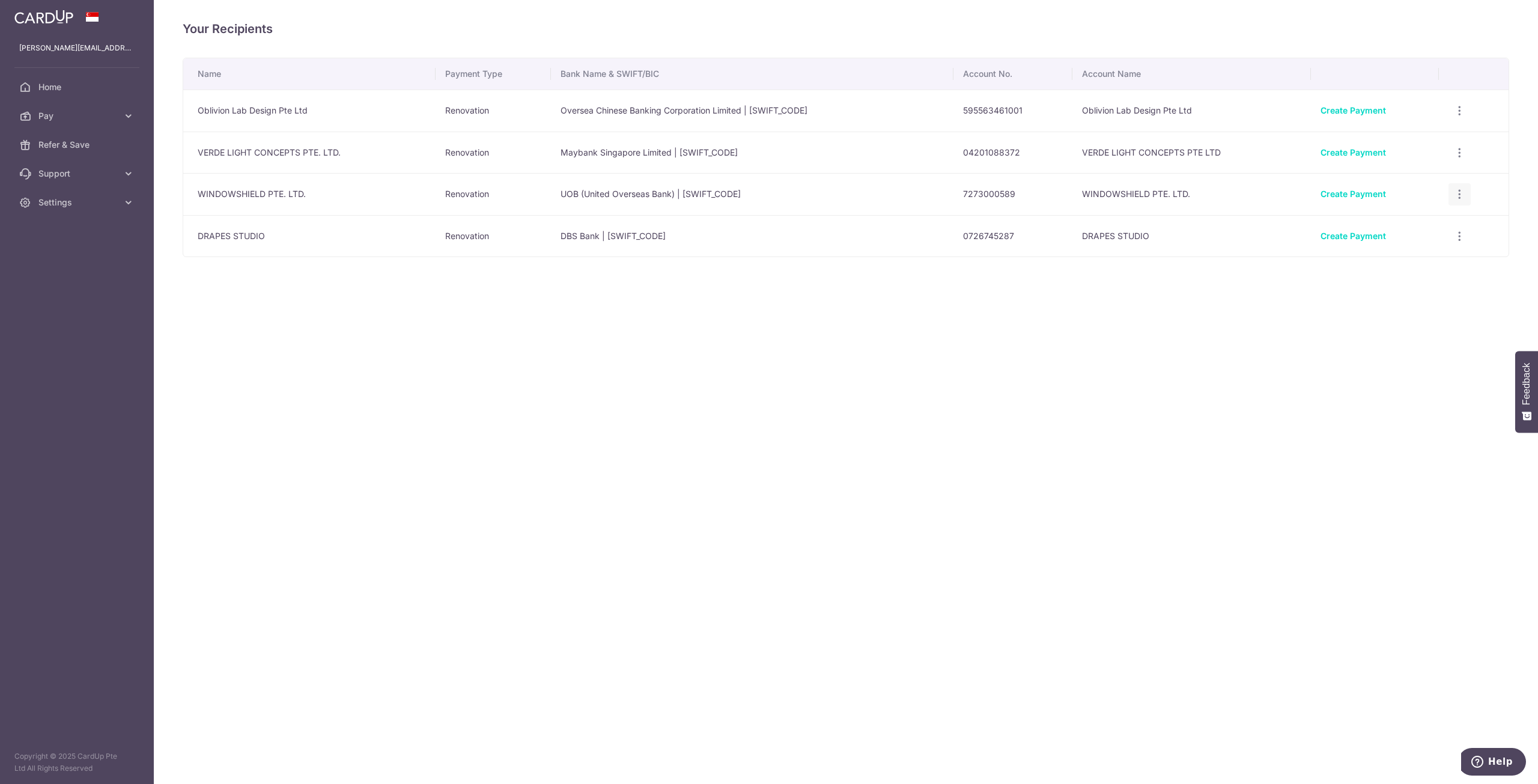
click at [1457, 193] on icon "button" at bounding box center [1460, 194] width 13 height 13
click at [1462, 230] on icon "button" at bounding box center [1460, 237] width 13 height 13
click at [1401, 270] on span "View/Edit" at bounding box center [1420, 269] width 81 height 15
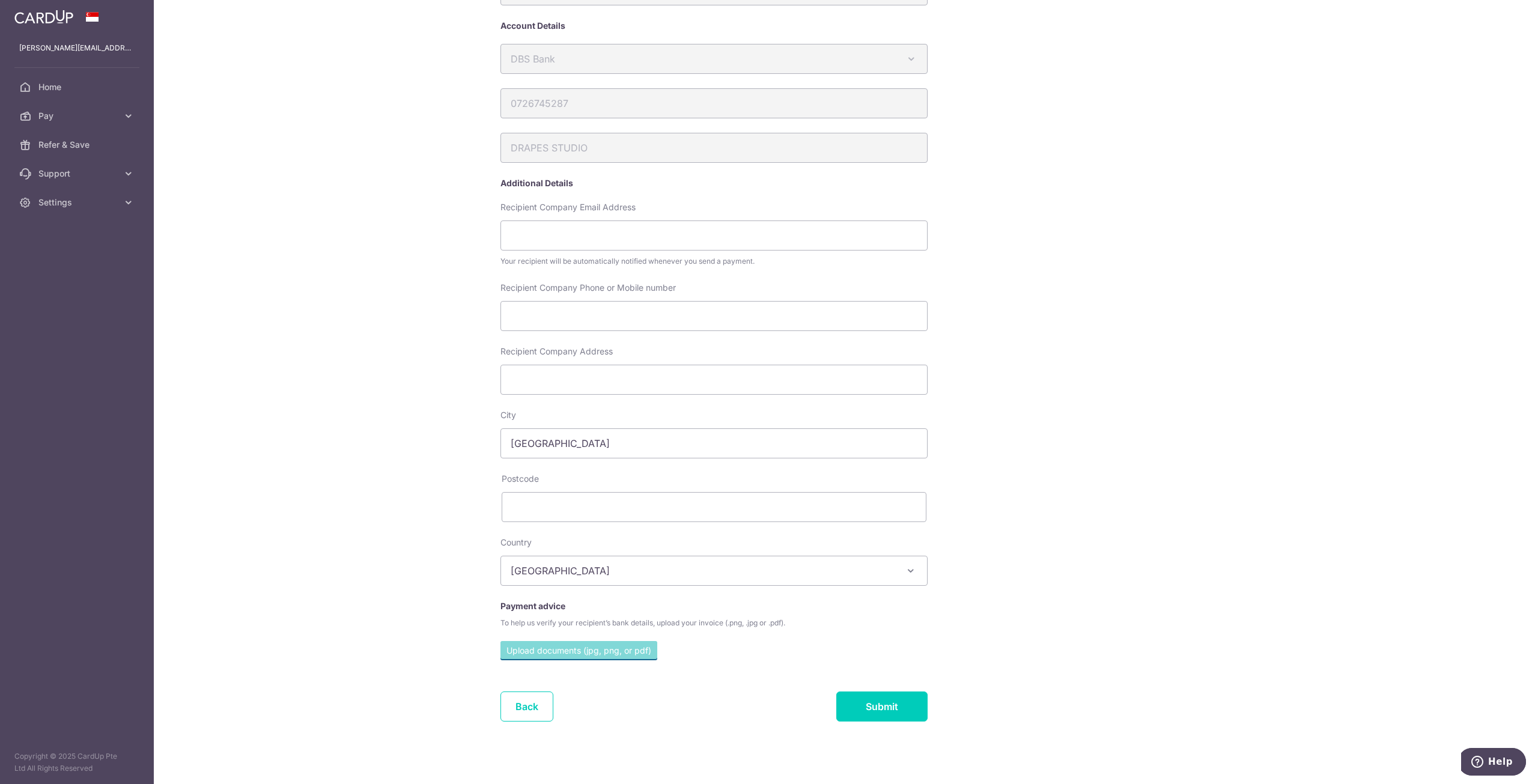
scroll to position [86, 0]
click at [539, 696] on link "Back" at bounding box center [527, 698] width 53 height 30
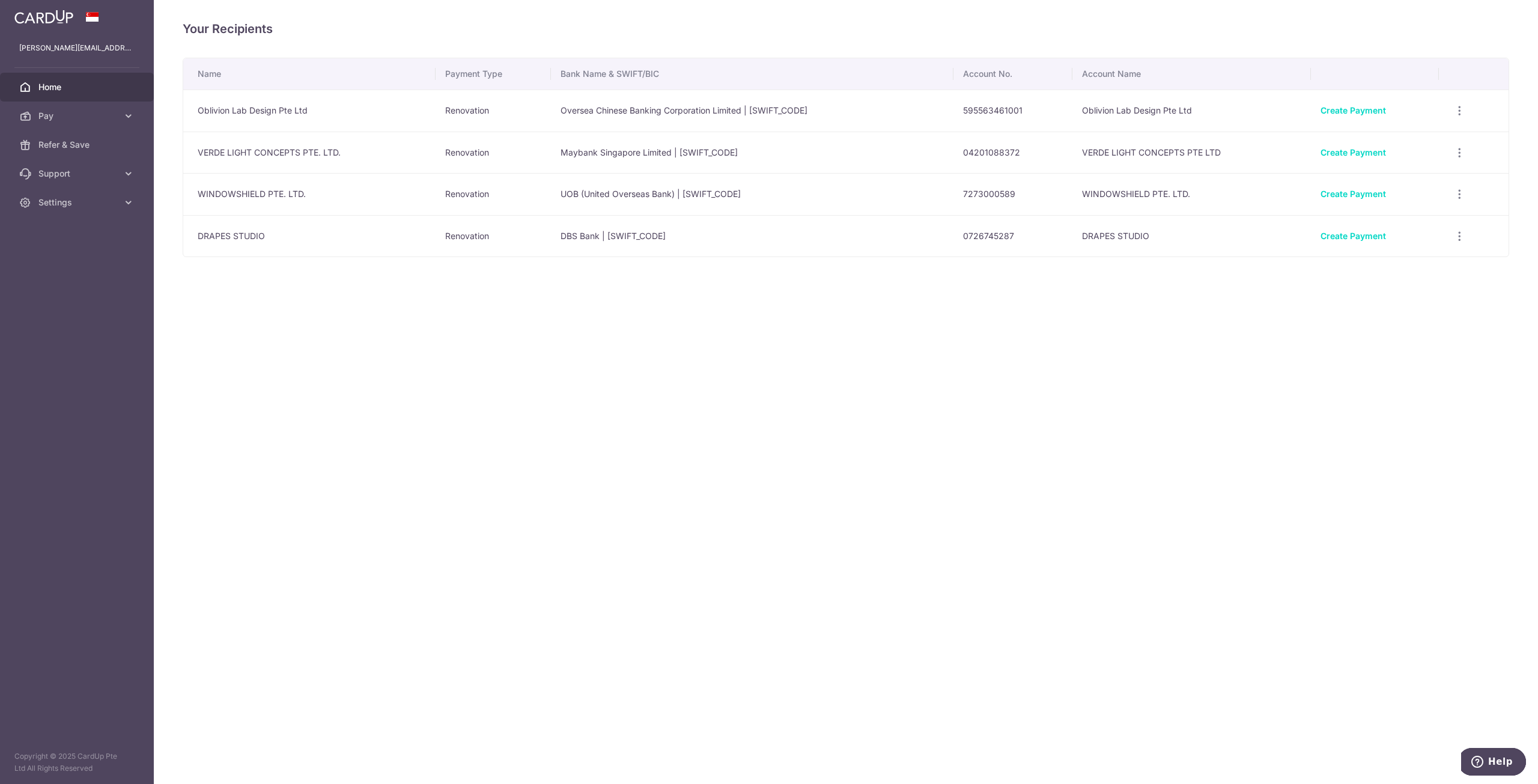
click at [72, 94] on link "Home" at bounding box center [76, 86] width 154 height 28
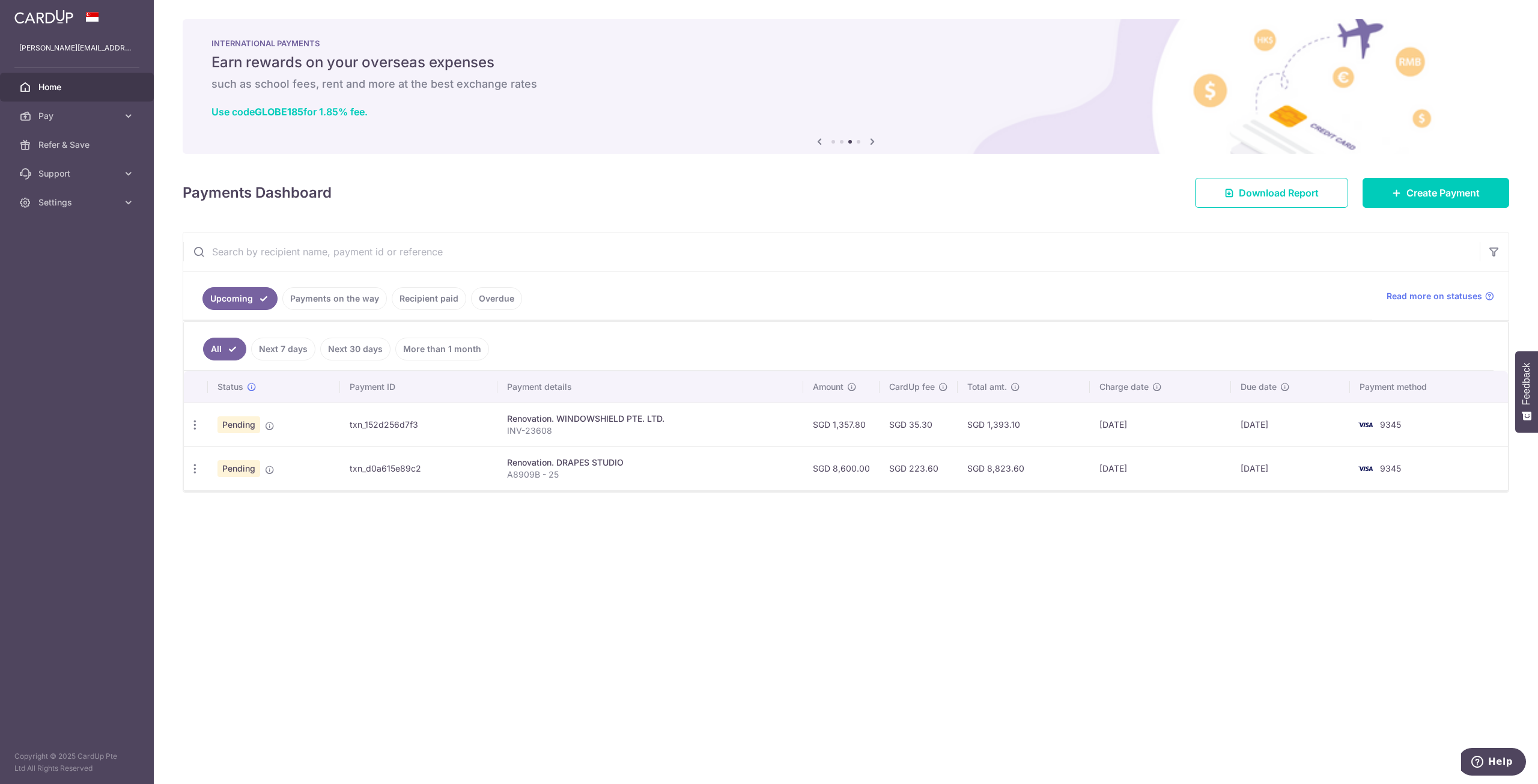
click at [1066, 563] on div "× Pause Schedule Pause all future payments in this series Pause just this one p…" at bounding box center [845, 392] width 1384 height 784
